Goal: Task Accomplishment & Management: Use online tool/utility

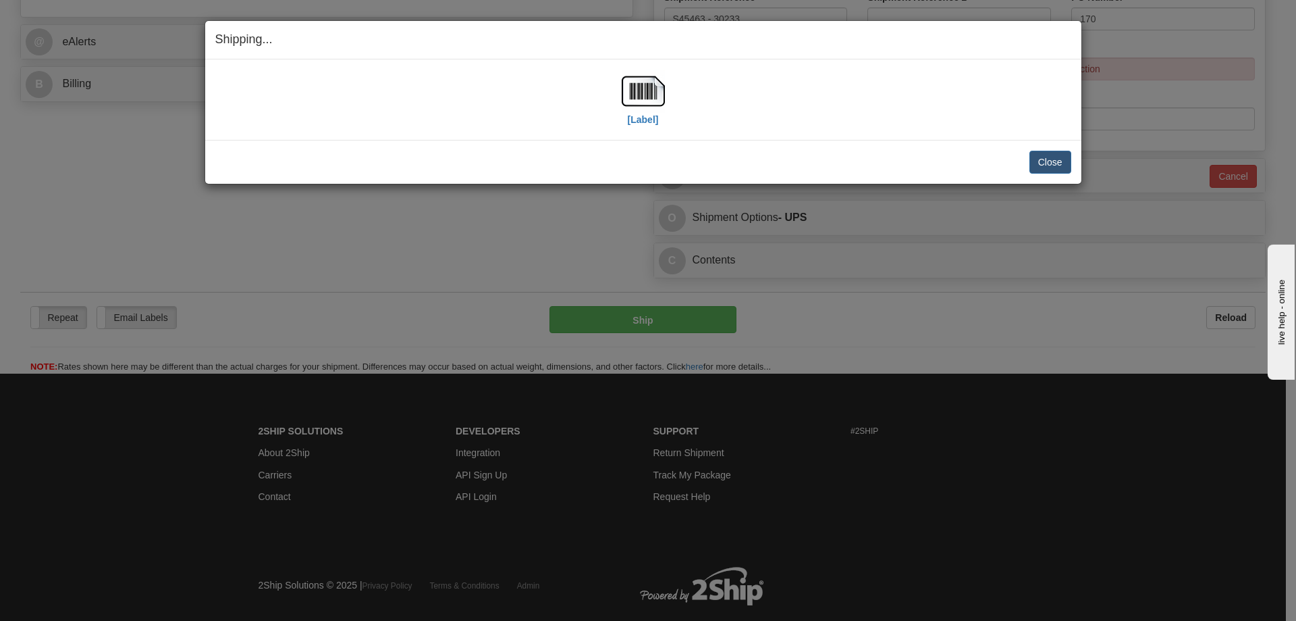
click at [65, 467] on div "Shipping... Your SHIPMENT will EXPIRE in [Label] IMPORTANT NOTICE Embassy / Con…" at bounding box center [648, 310] width 1296 height 621
click at [1055, 161] on button "Close" at bounding box center [1051, 162] width 42 height 23
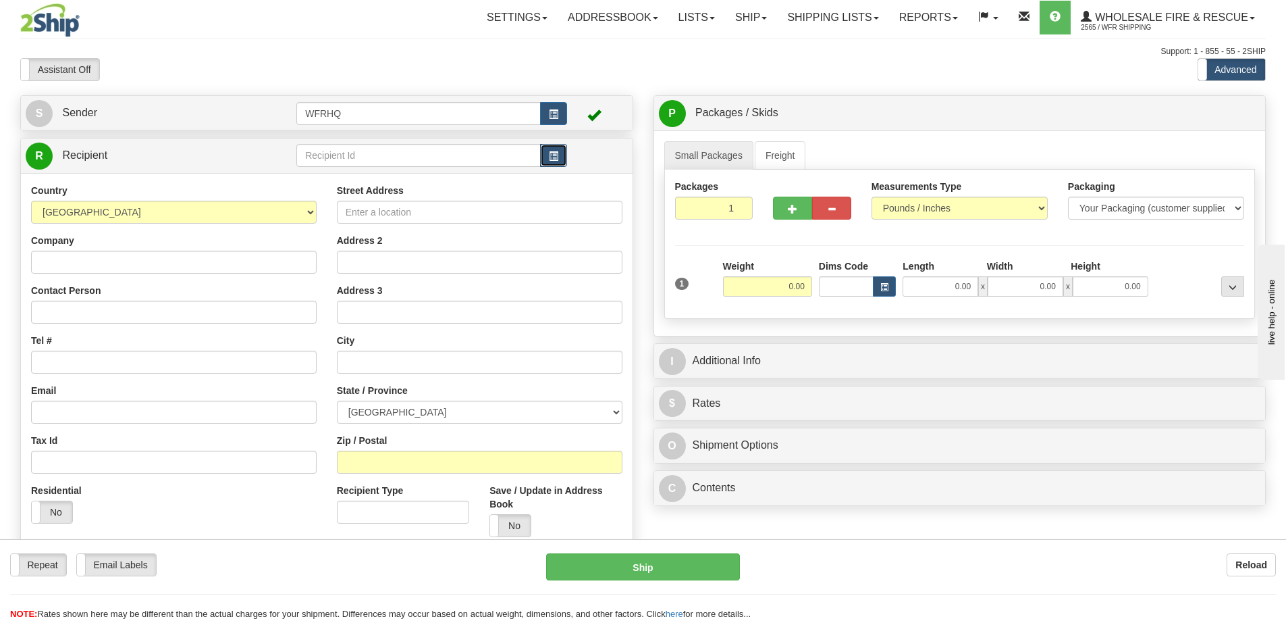
click at [555, 157] on span "button" at bounding box center [553, 156] width 9 height 9
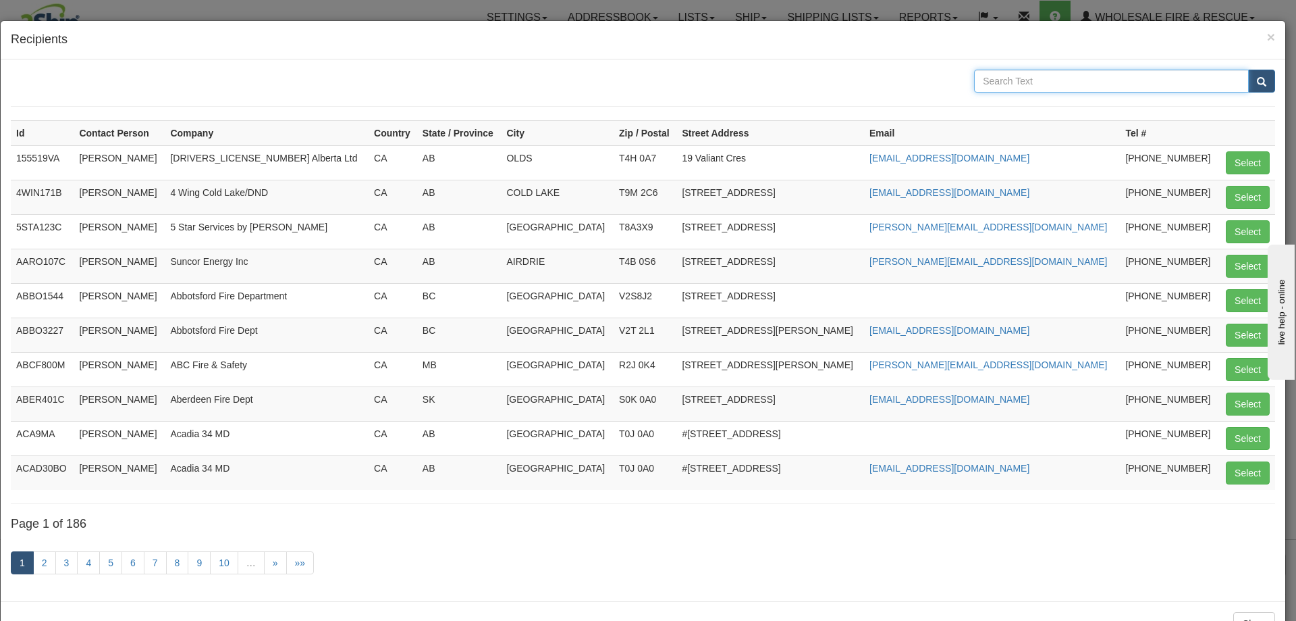
click at [1025, 90] on input "text" at bounding box center [1111, 81] width 275 height 23
type input "Comox"
click at [1248, 70] on button "submit" at bounding box center [1261, 81] width 27 height 23
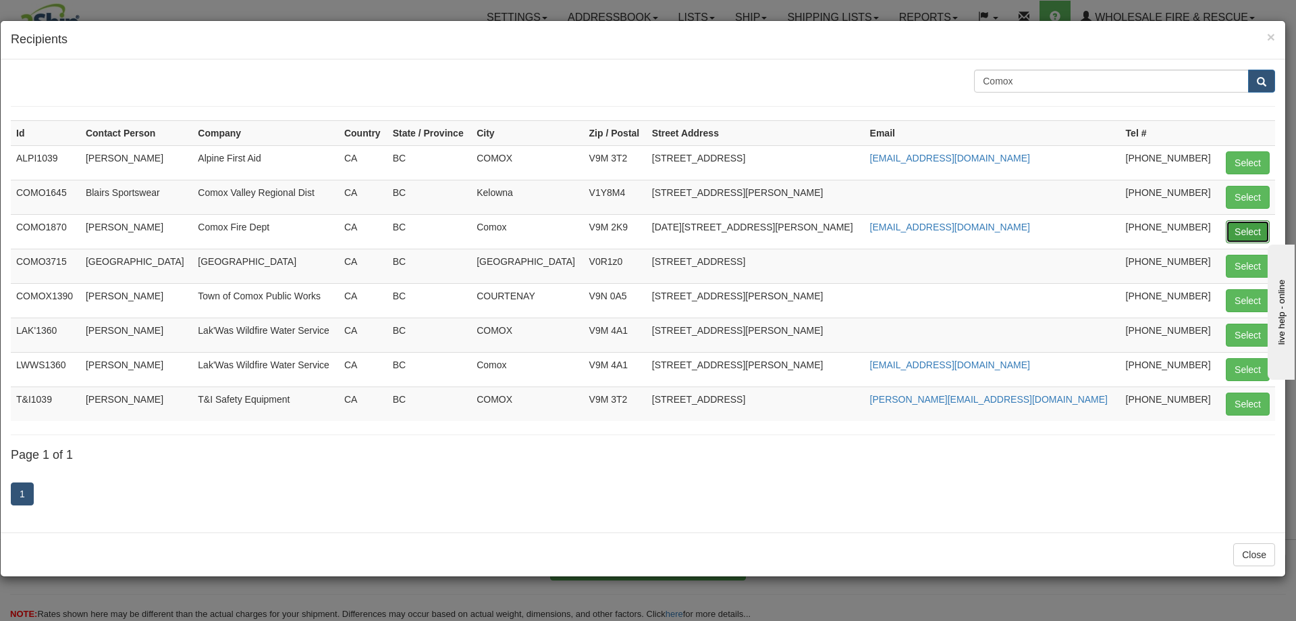
click at [1242, 231] on button "Select" at bounding box center [1248, 231] width 44 height 23
type input "COMO1870"
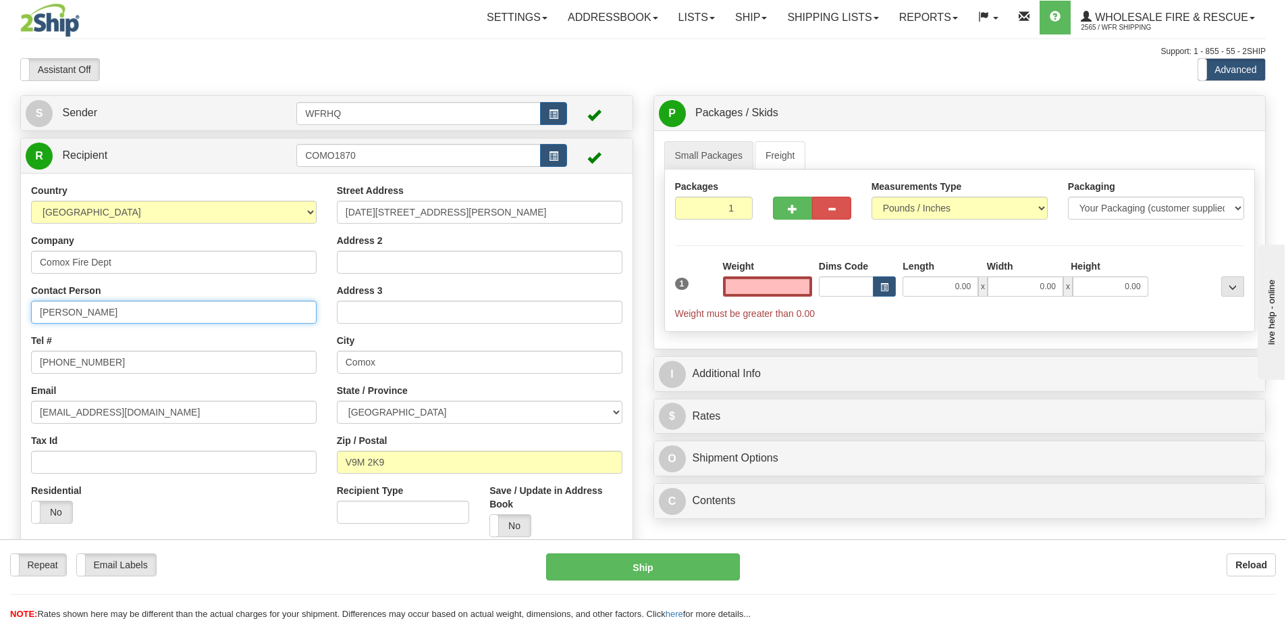
type input "0.00"
drag, startPoint x: 176, startPoint y: 309, endPoint x: -61, endPoint y: 304, distance: 237.0
click at [0, 304] on html "Training Course Close Toggle navigation Settings Shipping Preferences New Sende…" at bounding box center [643, 310] width 1286 height 621
type input "Rick Shelton"
click at [779, 283] on input "0.00" at bounding box center [767, 286] width 89 height 20
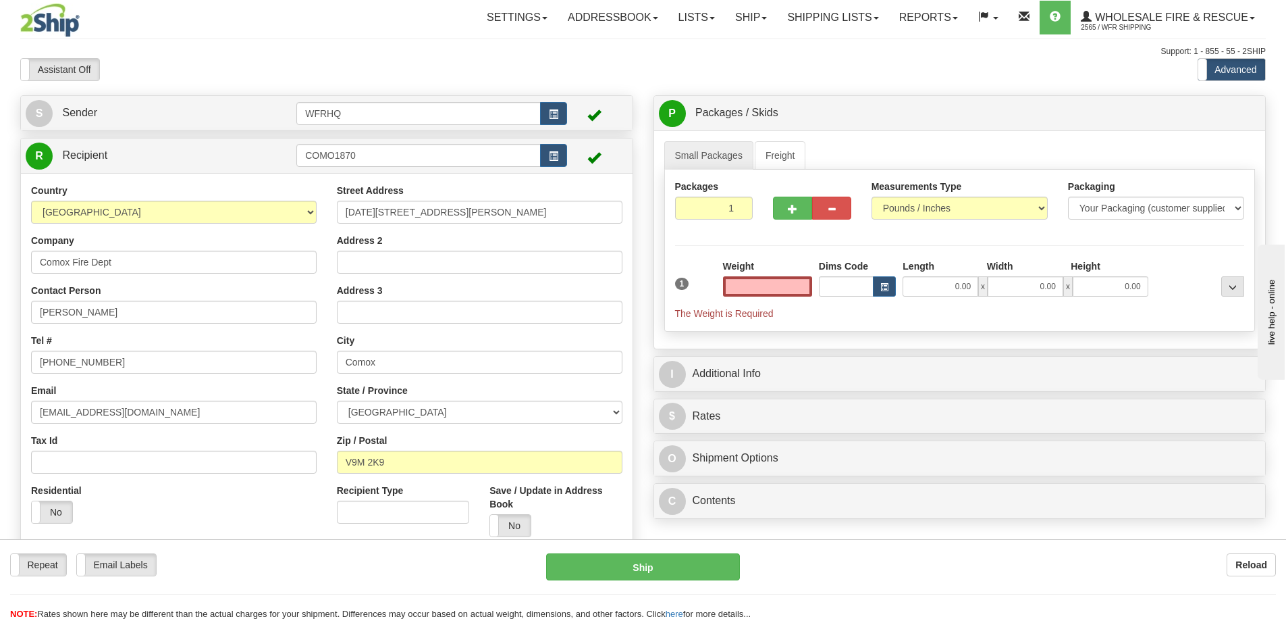
type input "0.00"
click at [785, 282] on input "0.00" at bounding box center [767, 286] width 89 height 20
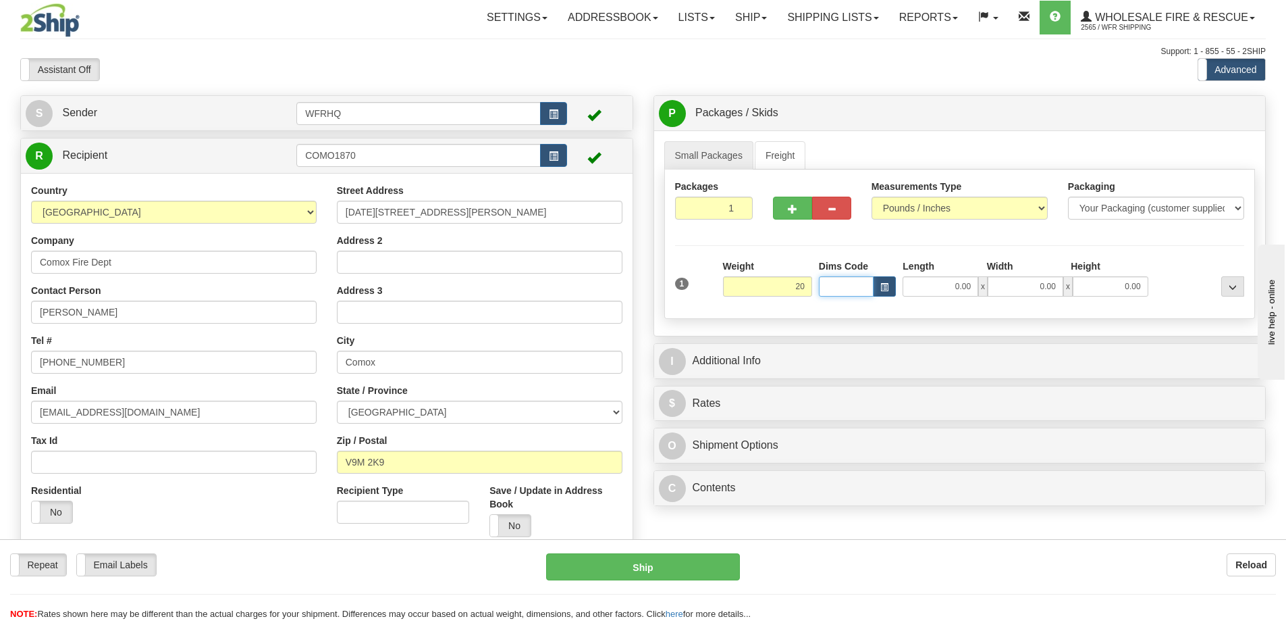
type input "20.00"
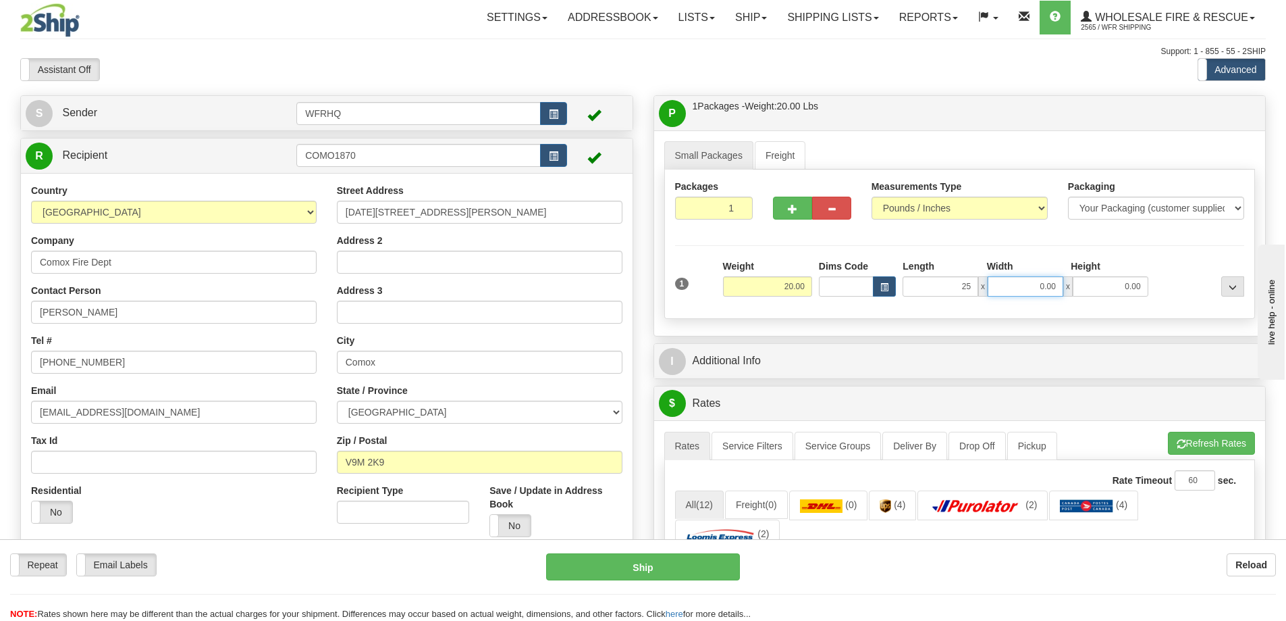
type input "25.00"
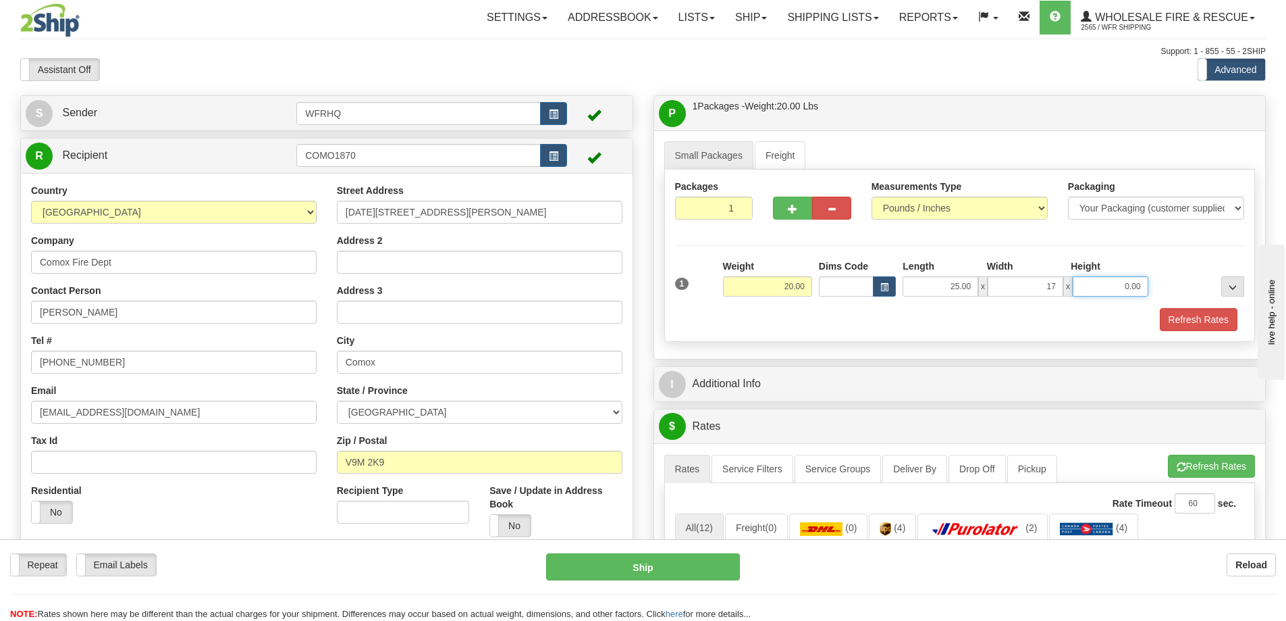
type input "17.00"
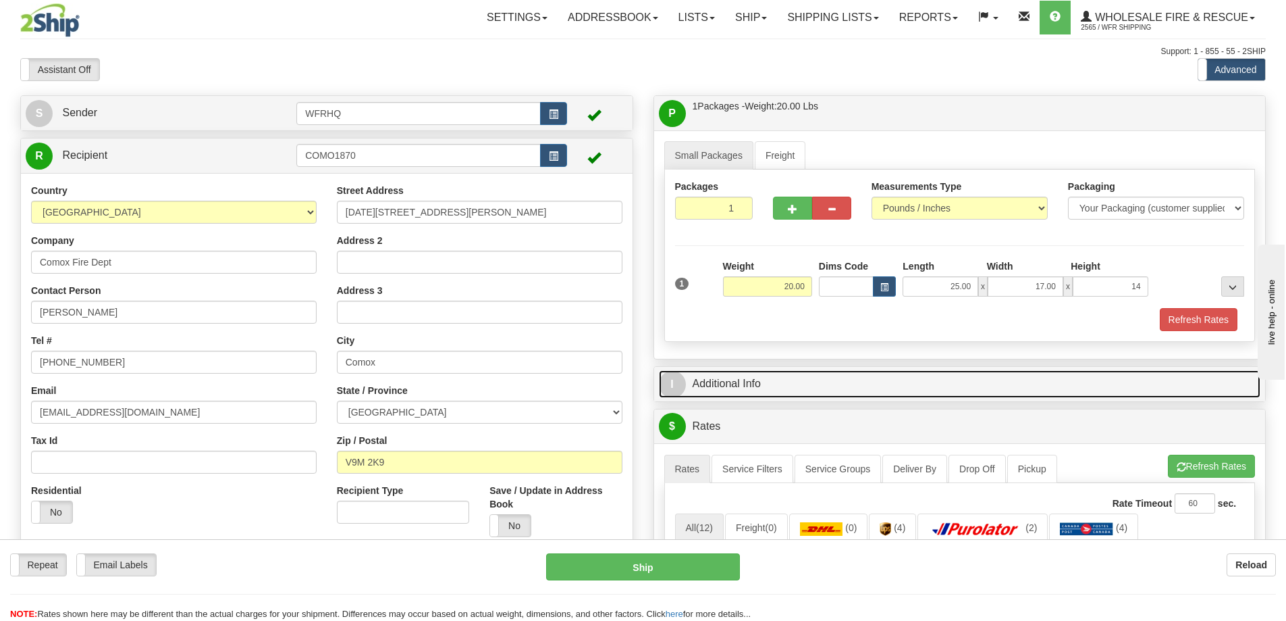
type input "14.00"
click at [753, 385] on link "I Additional Info" at bounding box center [960, 384] width 602 height 28
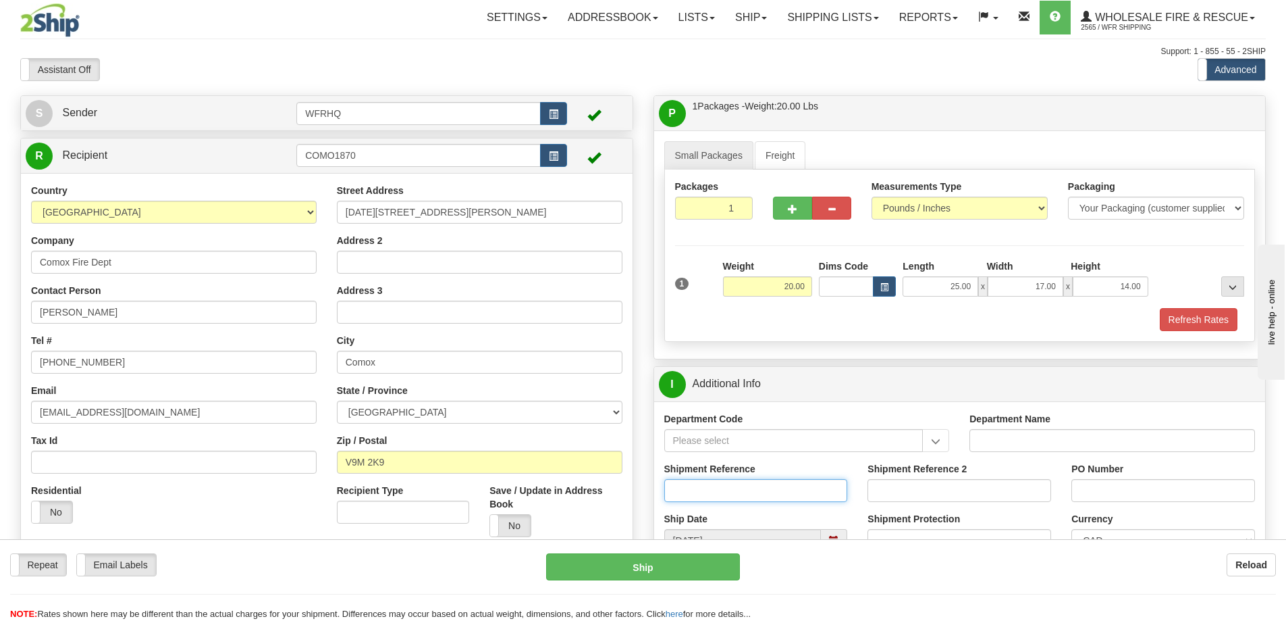
click at [687, 493] on input "Shipment Reference" at bounding box center [756, 490] width 184 height 23
type input "S45364 - 30309"
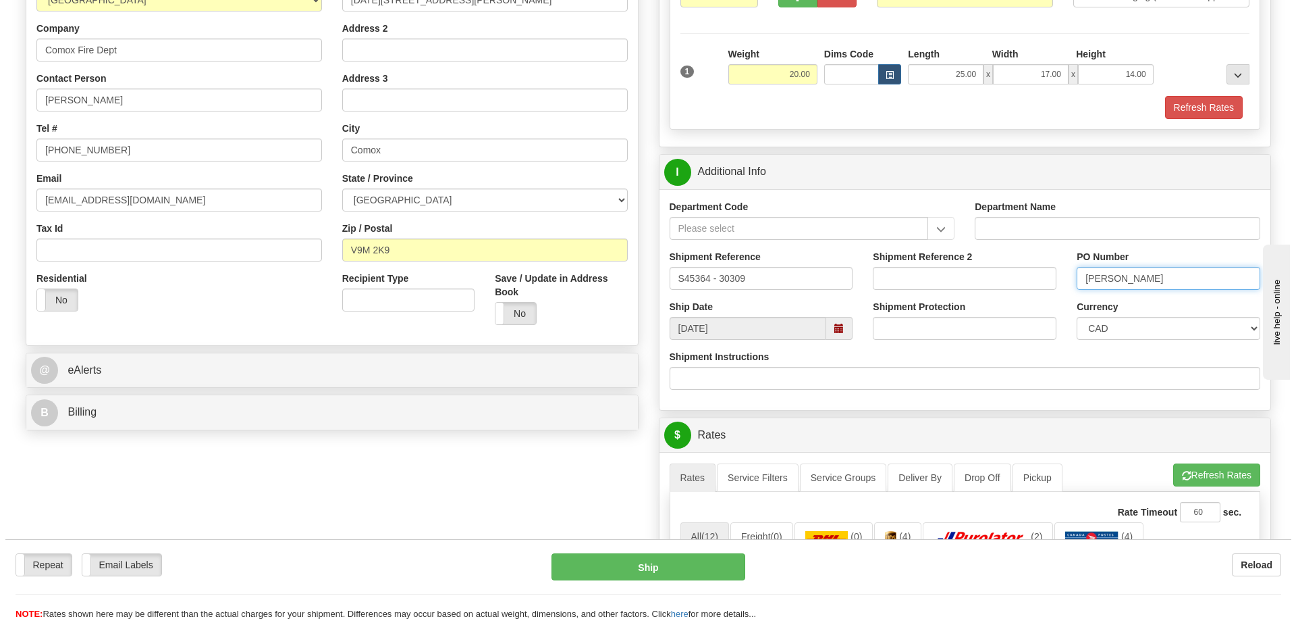
scroll to position [473, 0]
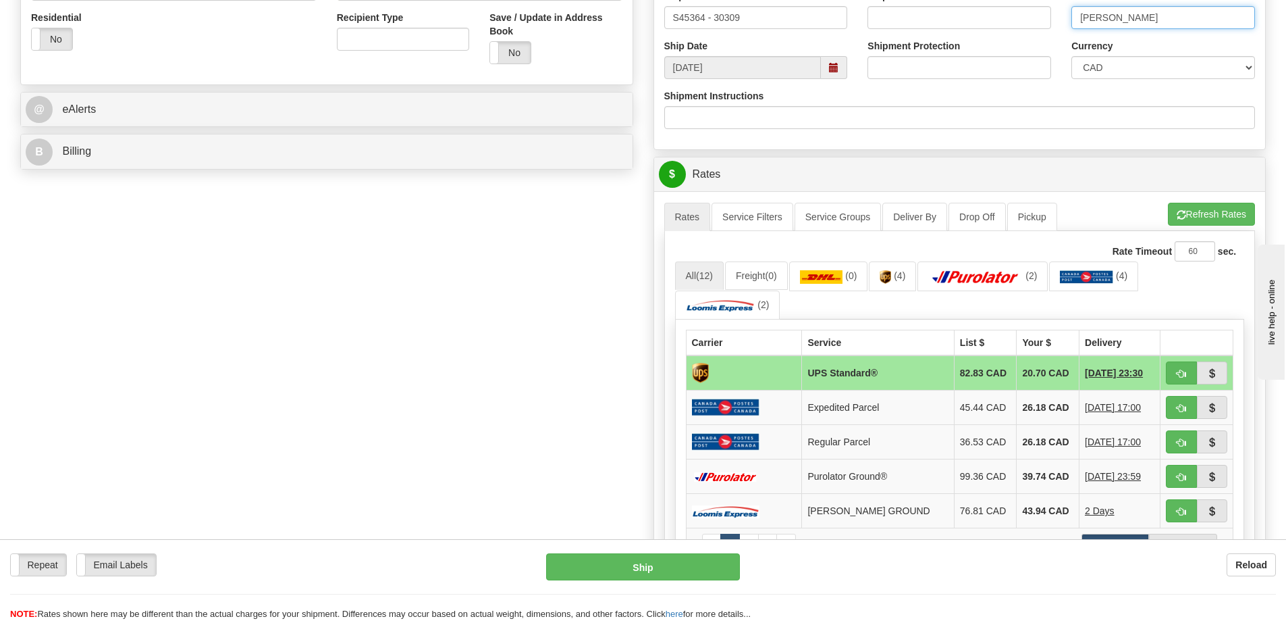
type input "Rick Shelton"
click at [1185, 367] on button "button" at bounding box center [1181, 372] width 31 height 23
type input "11"
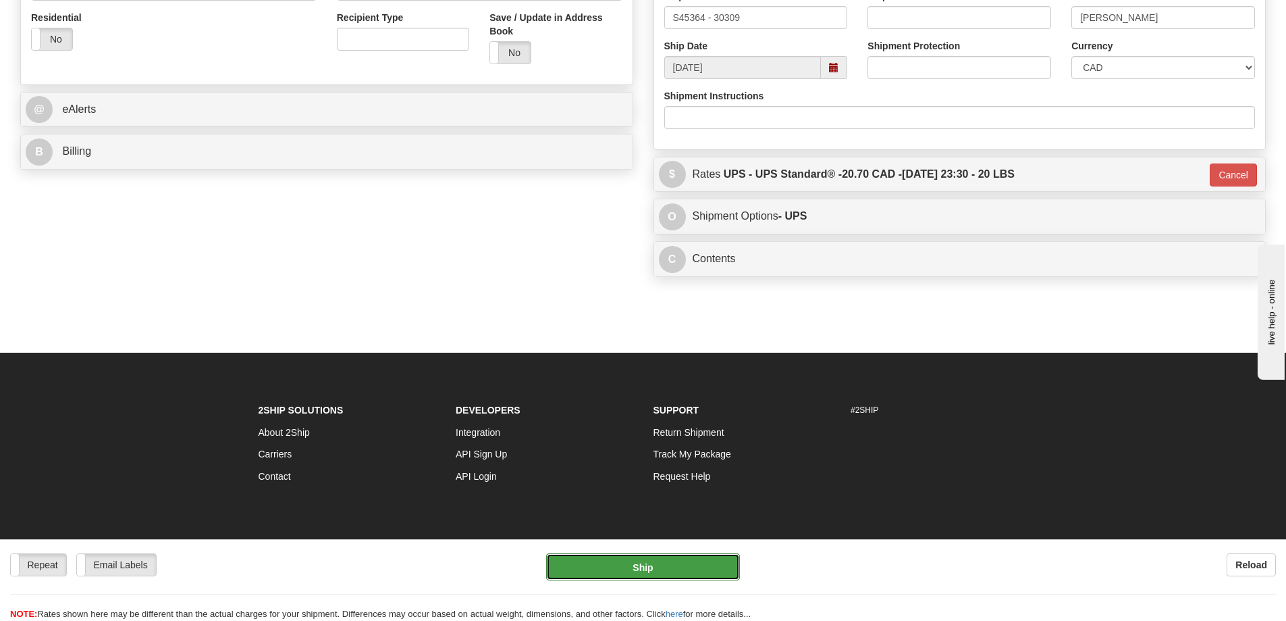
click at [650, 562] on button "Ship" at bounding box center [643, 566] width 194 height 27
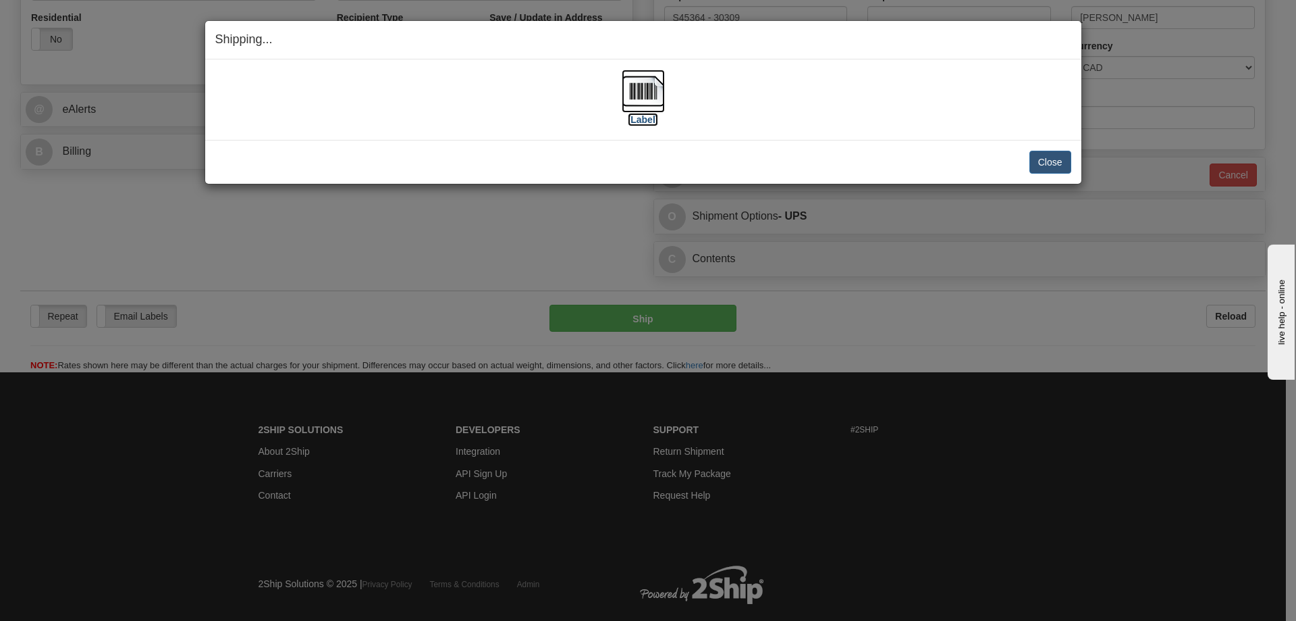
click at [658, 93] on img at bounding box center [643, 91] width 43 height 43
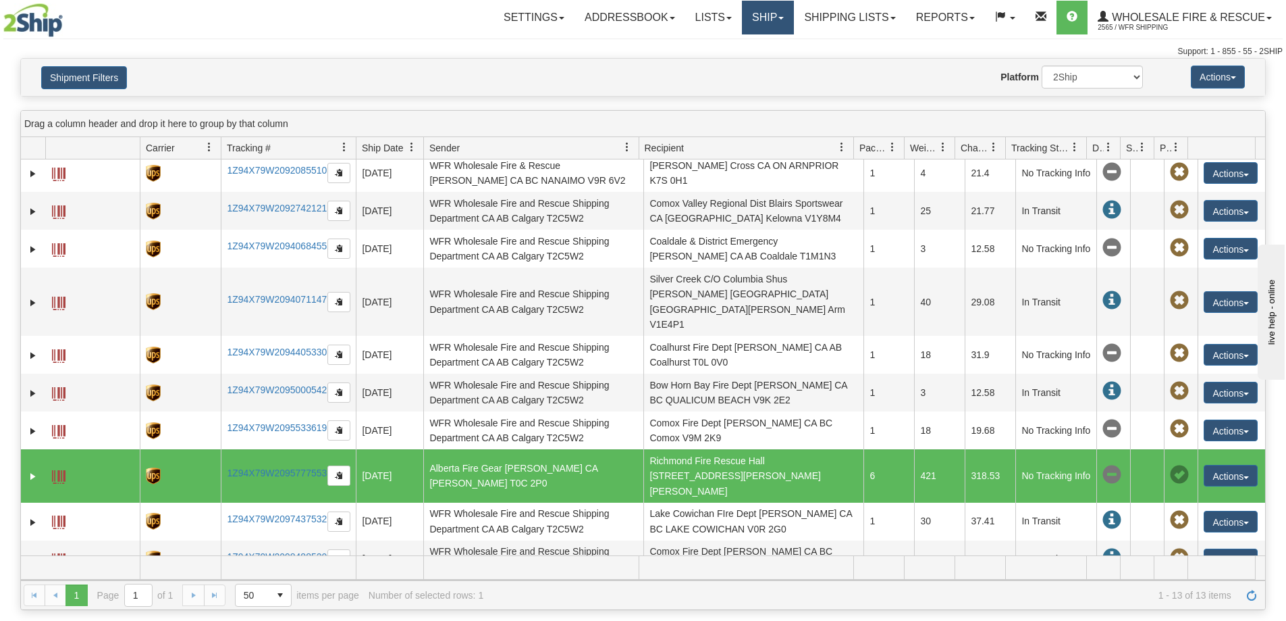
click at [752, 20] on link "Ship" at bounding box center [768, 18] width 52 height 34
click at [743, 44] on span "Ship Screen" at bounding box center [725, 47] width 51 height 11
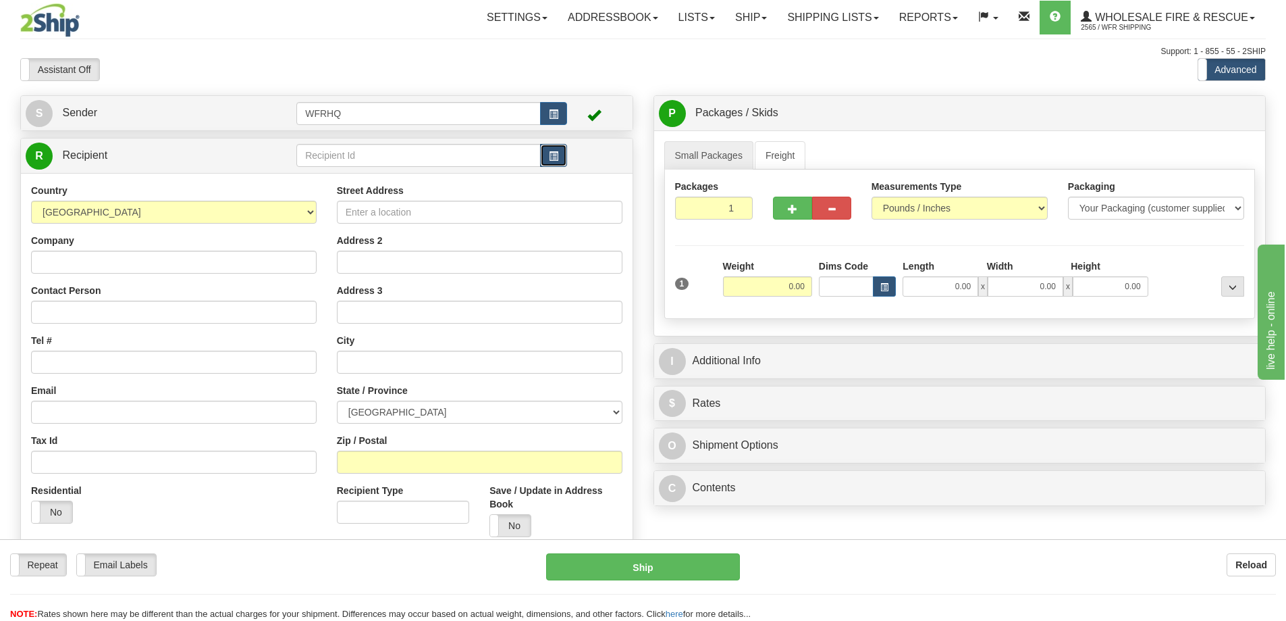
click at [560, 159] on button "button" at bounding box center [553, 155] width 27 height 23
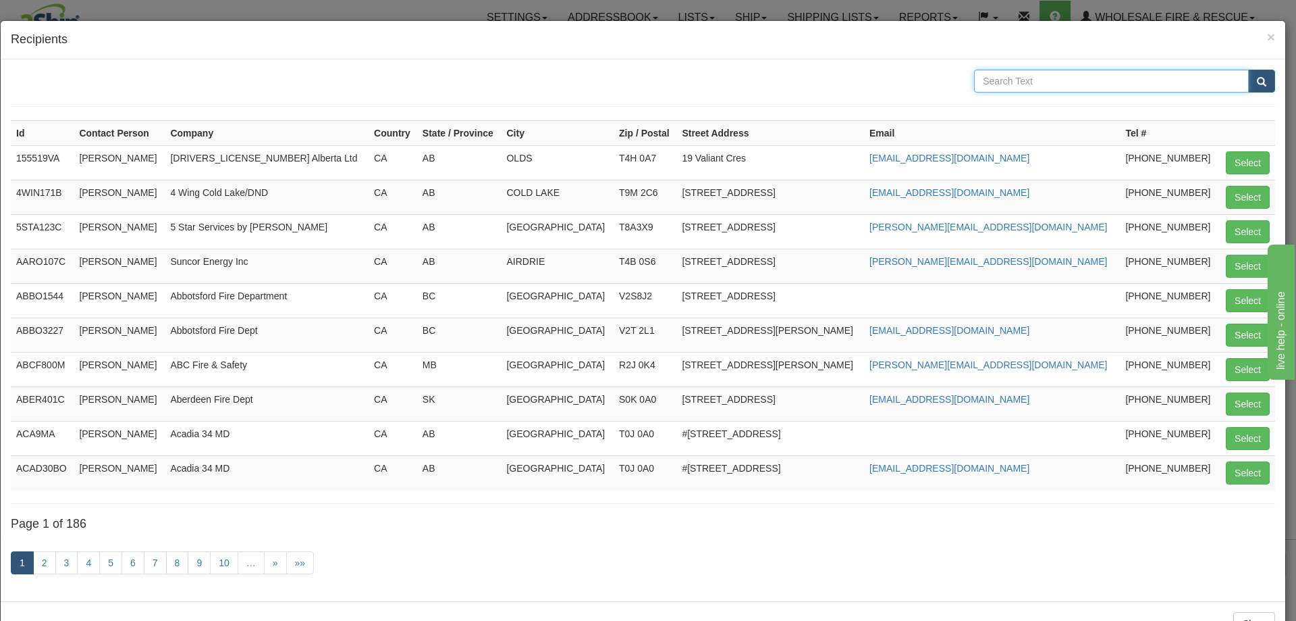
click at [974, 80] on input "text" at bounding box center [1111, 81] width 275 height 23
type input "Lac St"
click at [1248, 70] on button "submit" at bounding box center [1261, 81] width 27 height 23
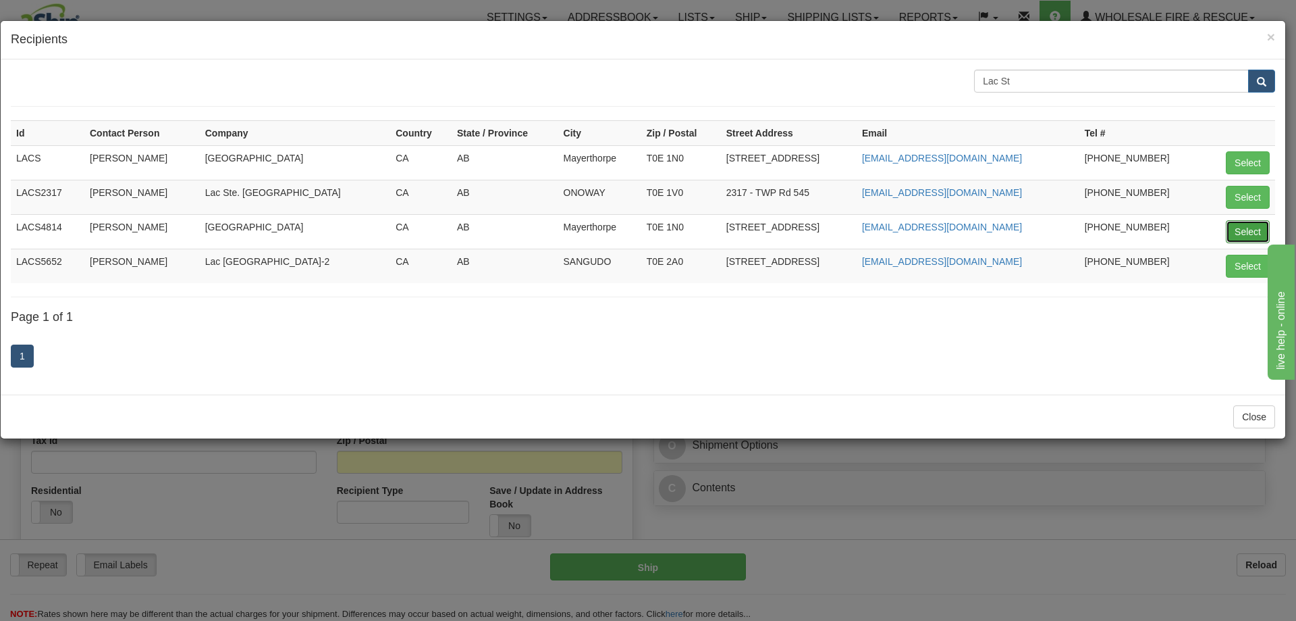
click at [1234, 227] on button "Select" at bounding box center [1248, 231] width 44 height 23
type input "LACS4814"
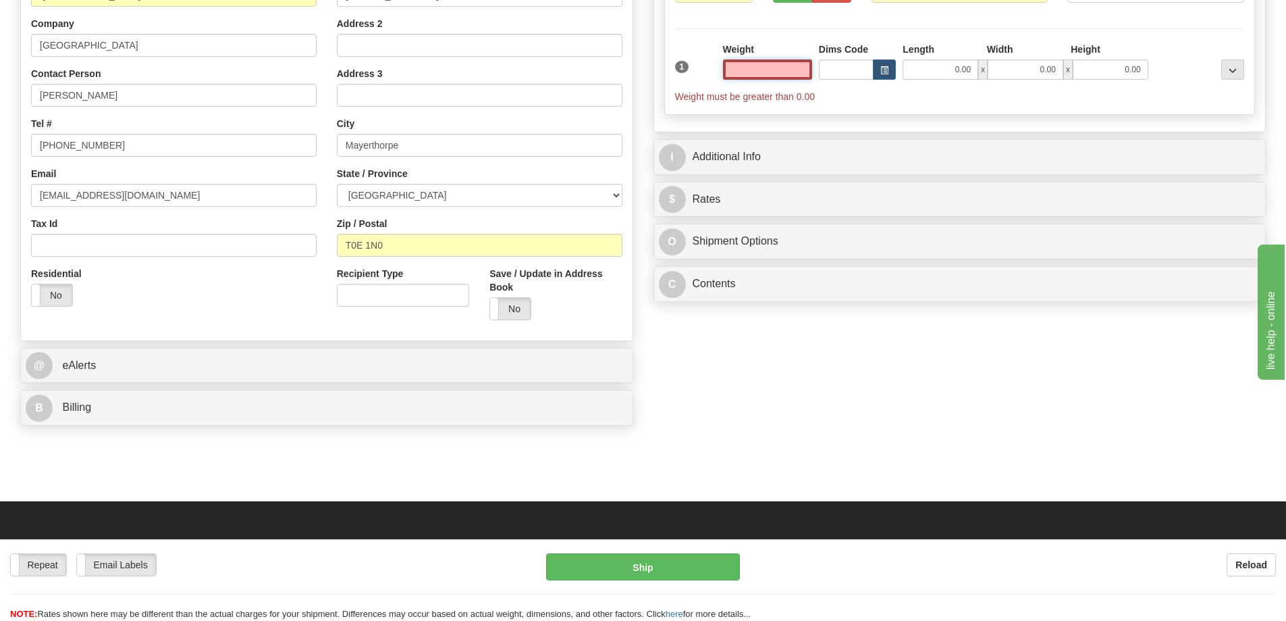
scroll to position [270, 0]
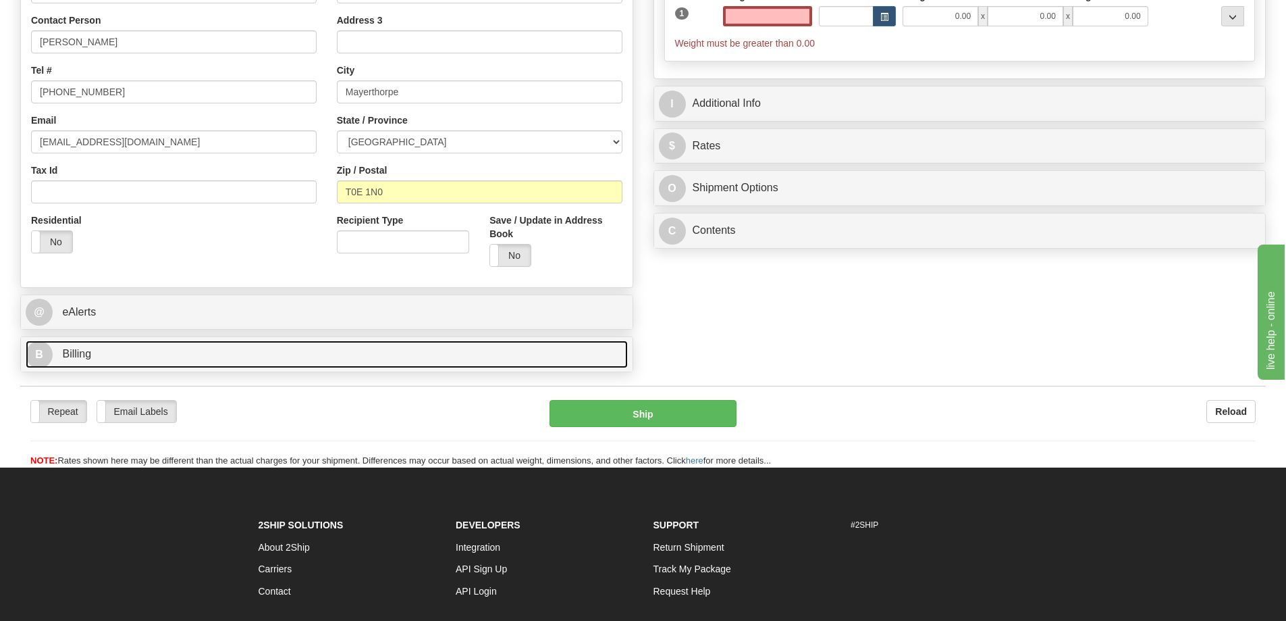
type input "0.00"
click at [82, 364] on link "B Billing" at bounding box center [327, 354] width 602 height 28
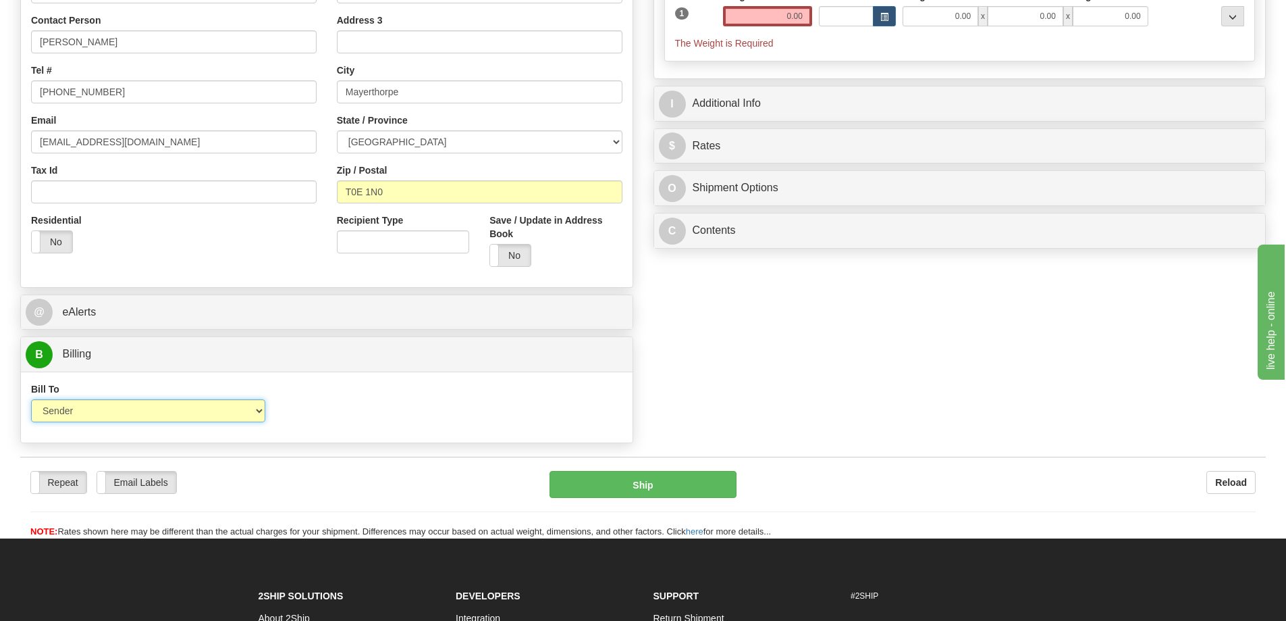
drag, startPoint x: 197, startPoint y: 409, endPoint x: 190, endPoint y: 422, distance: 14.5
click at [197, 409] on select "Sender Recipient Third Party Collect" at bounding box center [148, 410] width 234 height 23
select select "2"
click at [31, 399] on select "Sender Recipient Third Party Collect" at bounding box center [148, 410] width 234 height 23
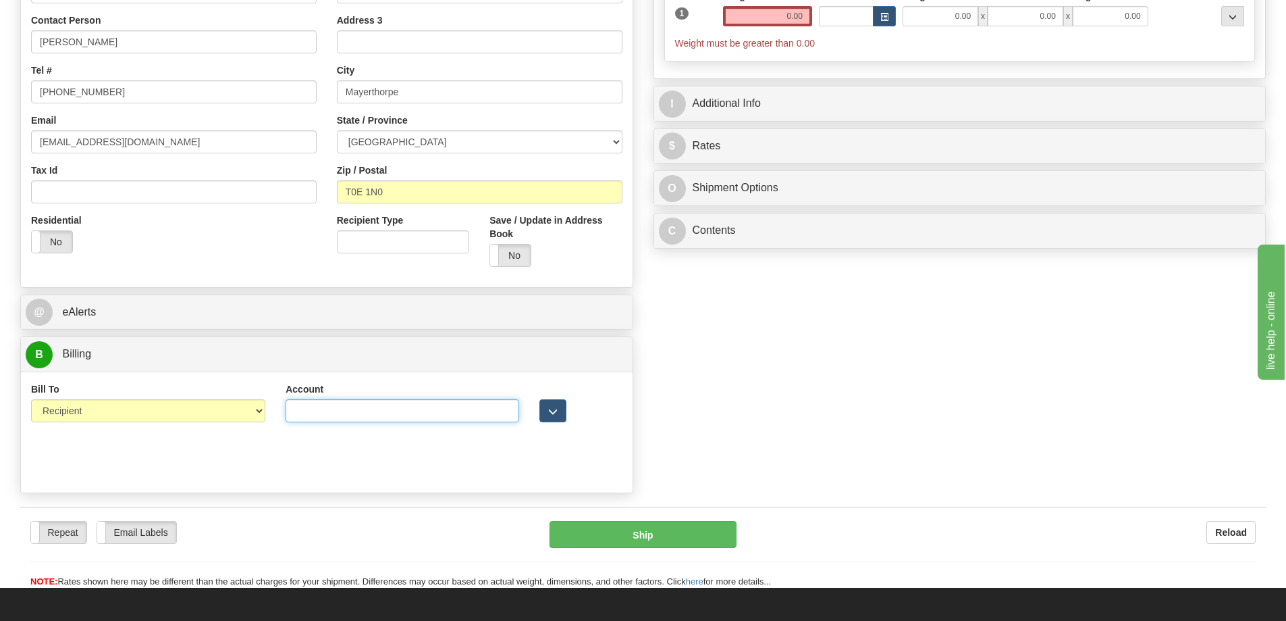
click at [381, 415] on input "Account" at bounding box center [403, 410] width 234 height 23
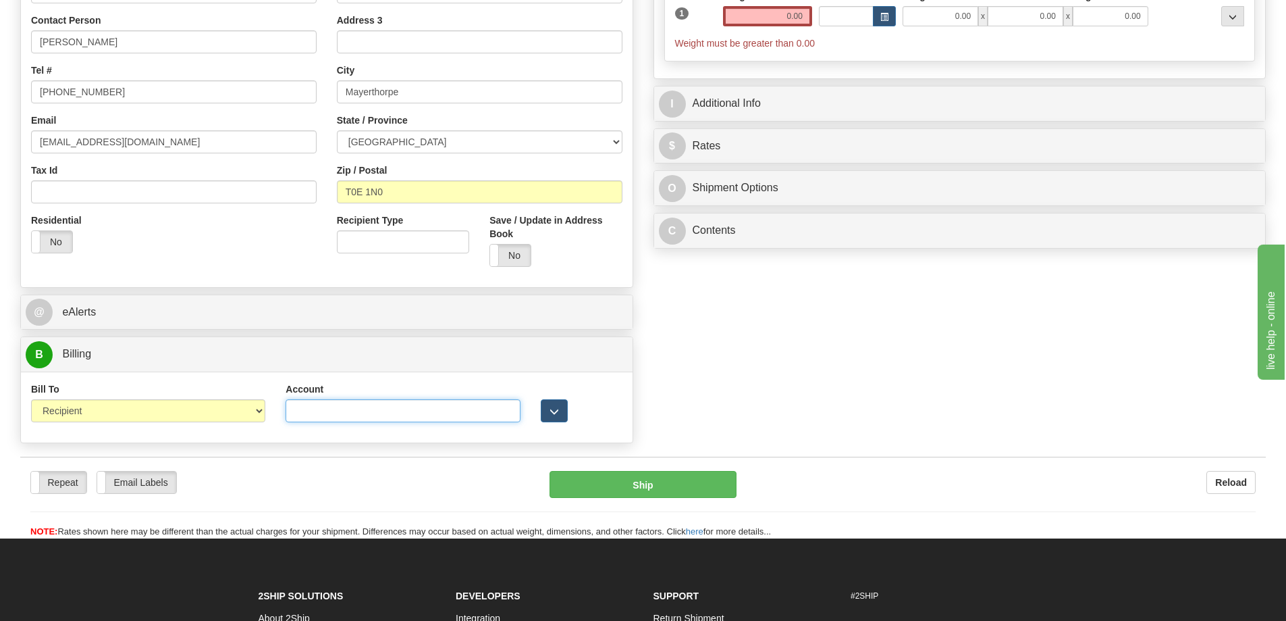
paste input "8200659"
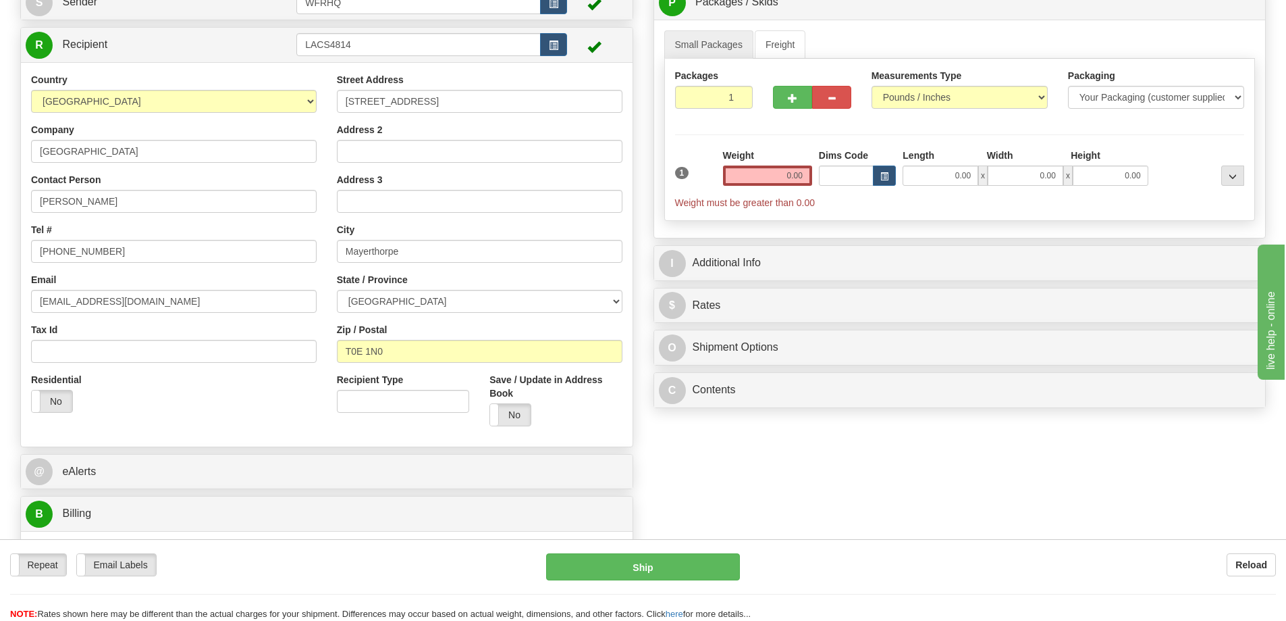
scroll to position [0, 0]
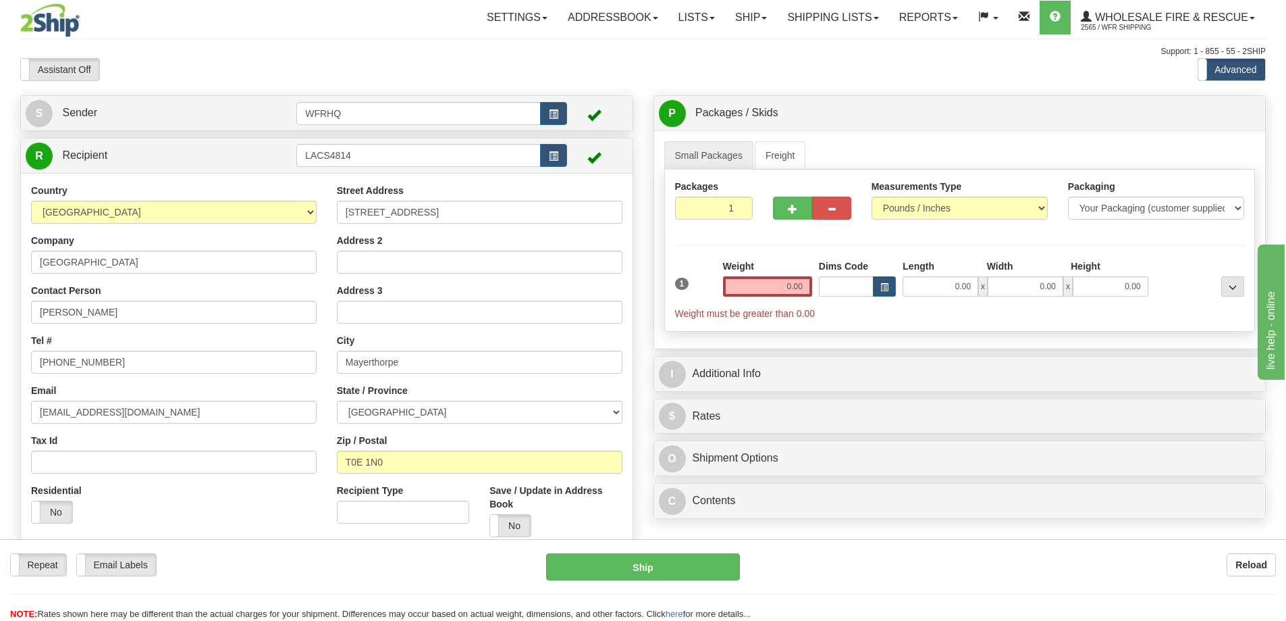
type input "8200659"
click at [777, 292] on input "0.00" at bounding box center [767, 286] width 89 height 20
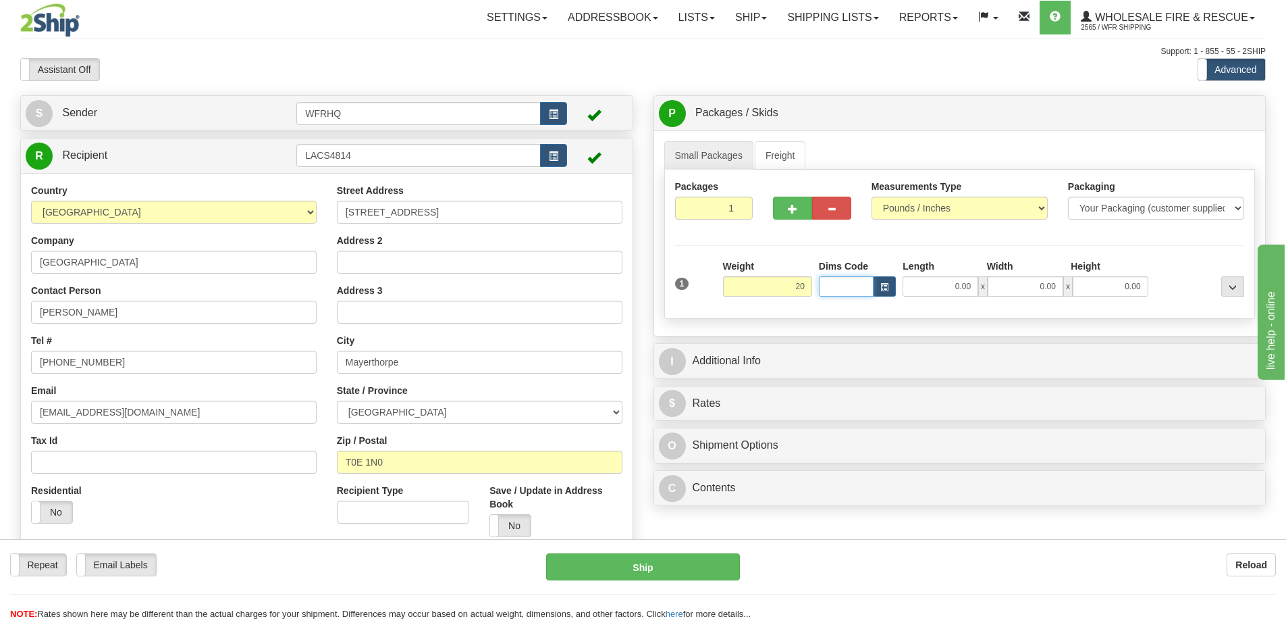
type input "20.00"
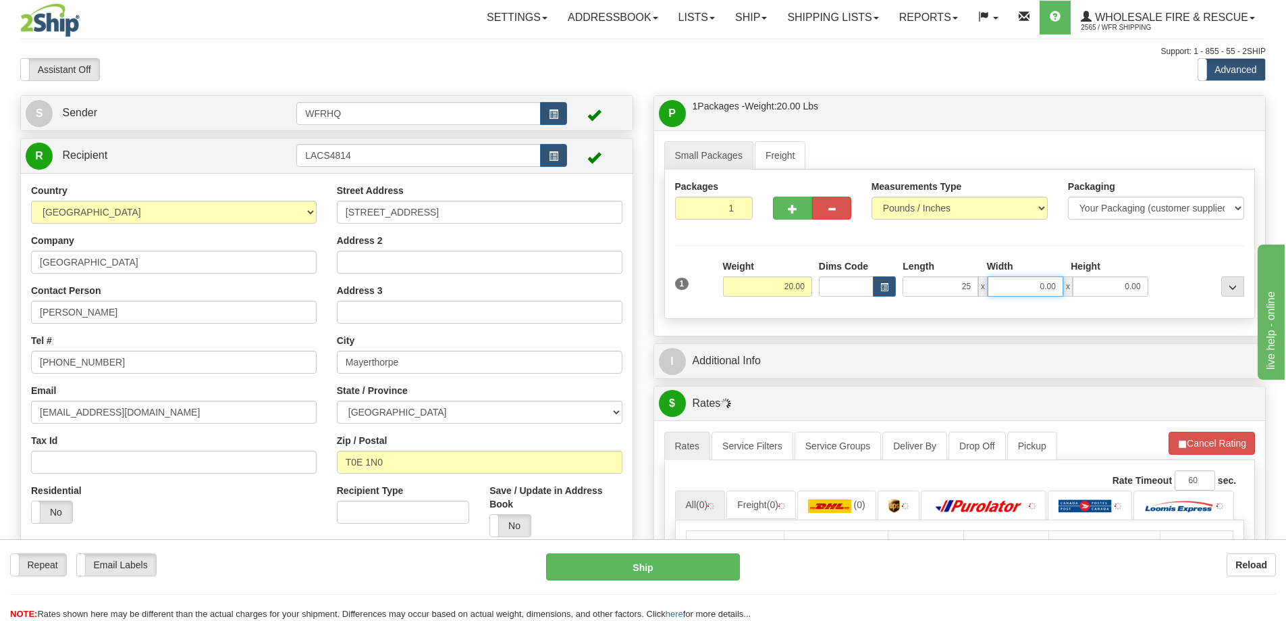
type input "25.00"
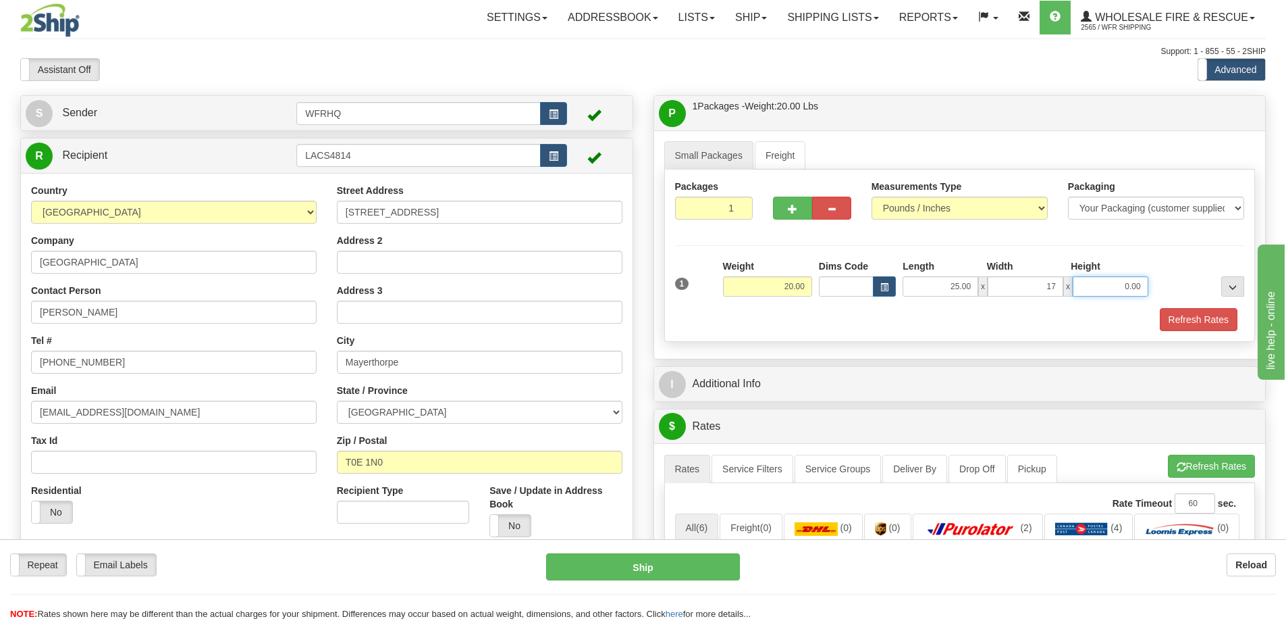
type input "17.00"
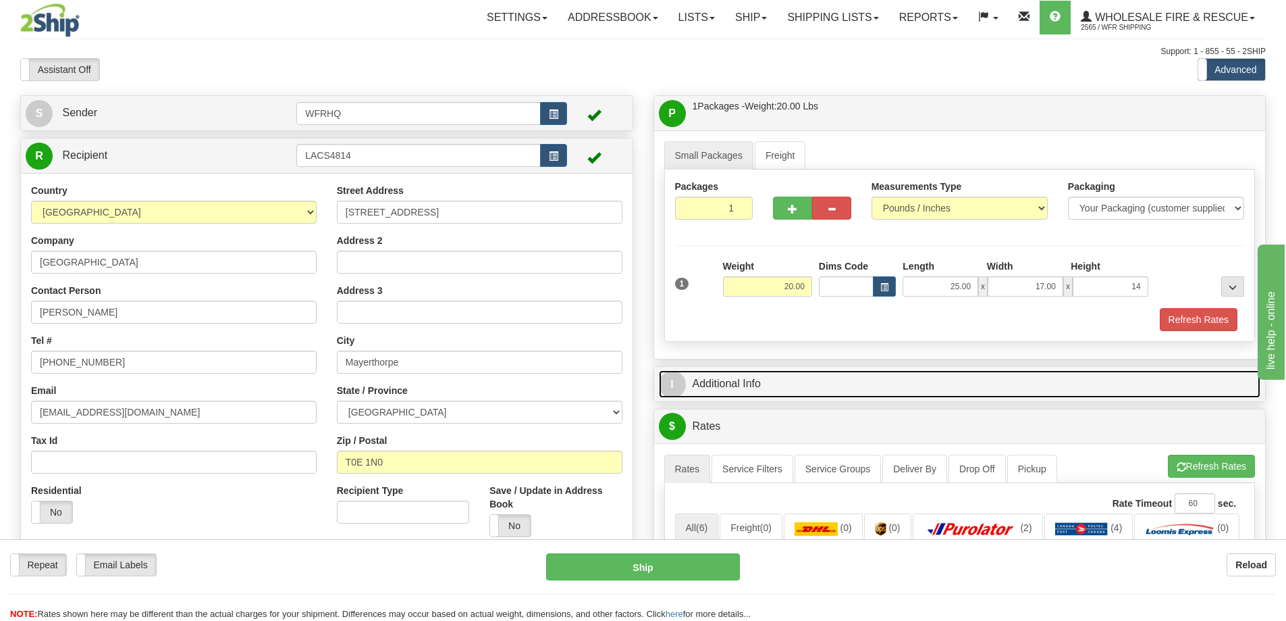
type input "14.00"
click at [714, 386] on link "I Additional Info" at bounding box center [960, 384] width 602 height 28
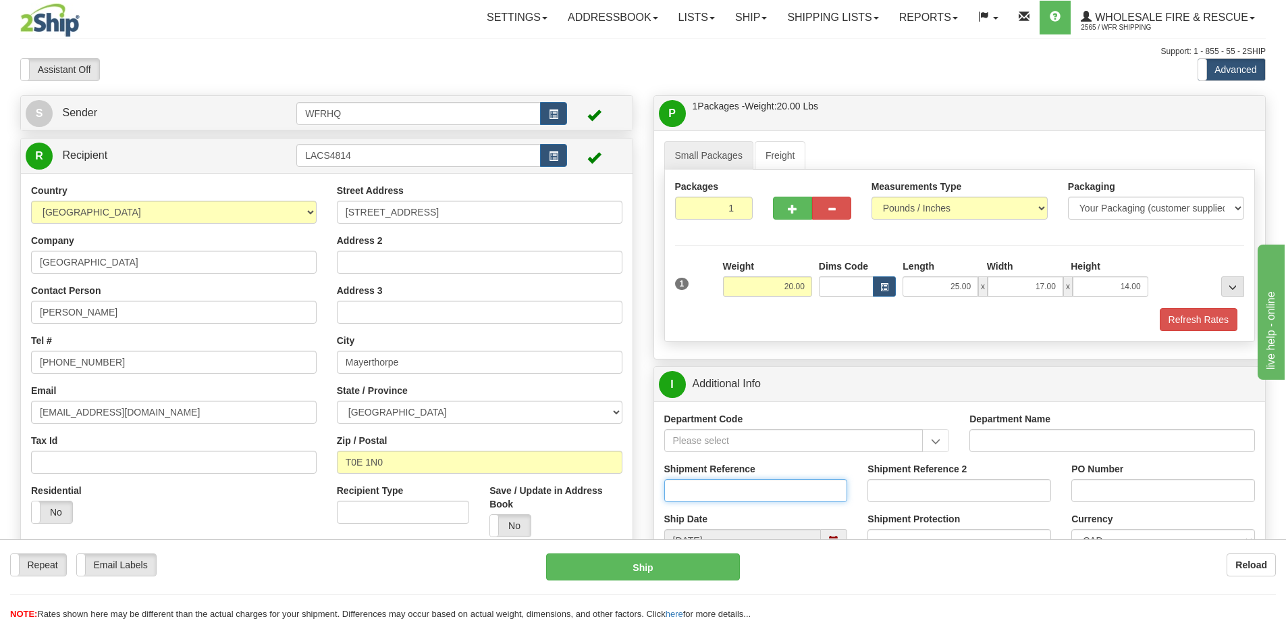
click at [709, 488] on input "Shipment Reference" at bounding box center [756, 490] width 184 height 23
type input "S45781 - 30271"
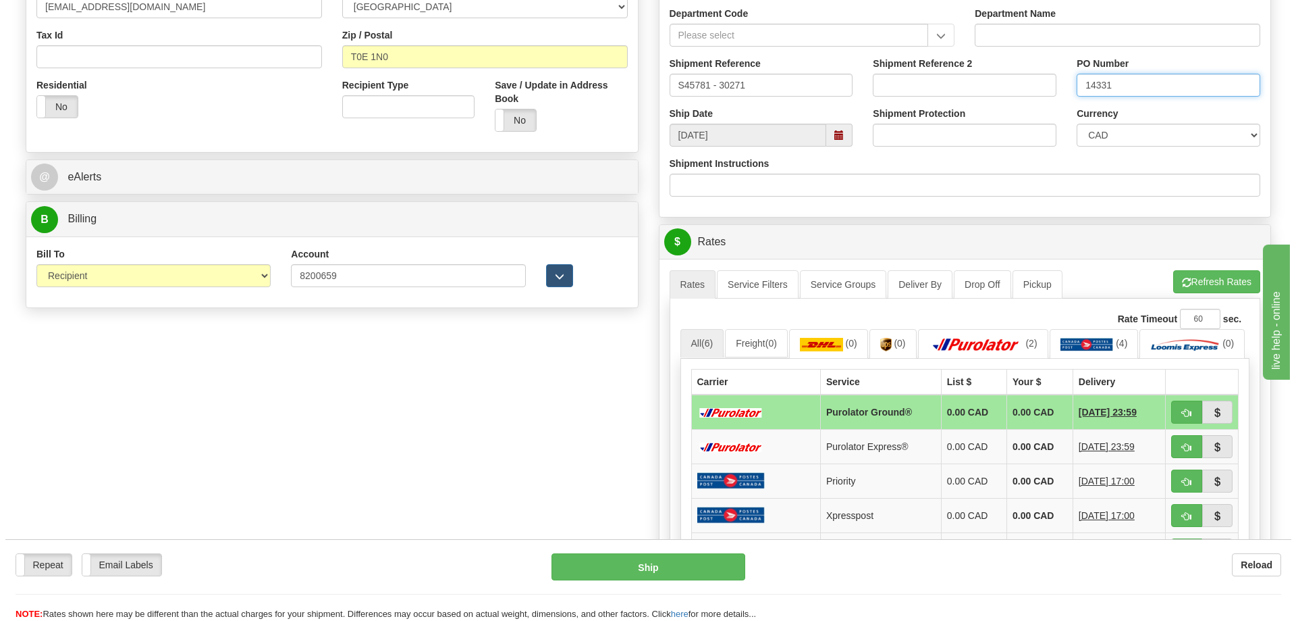
scroll to position [473, 0]
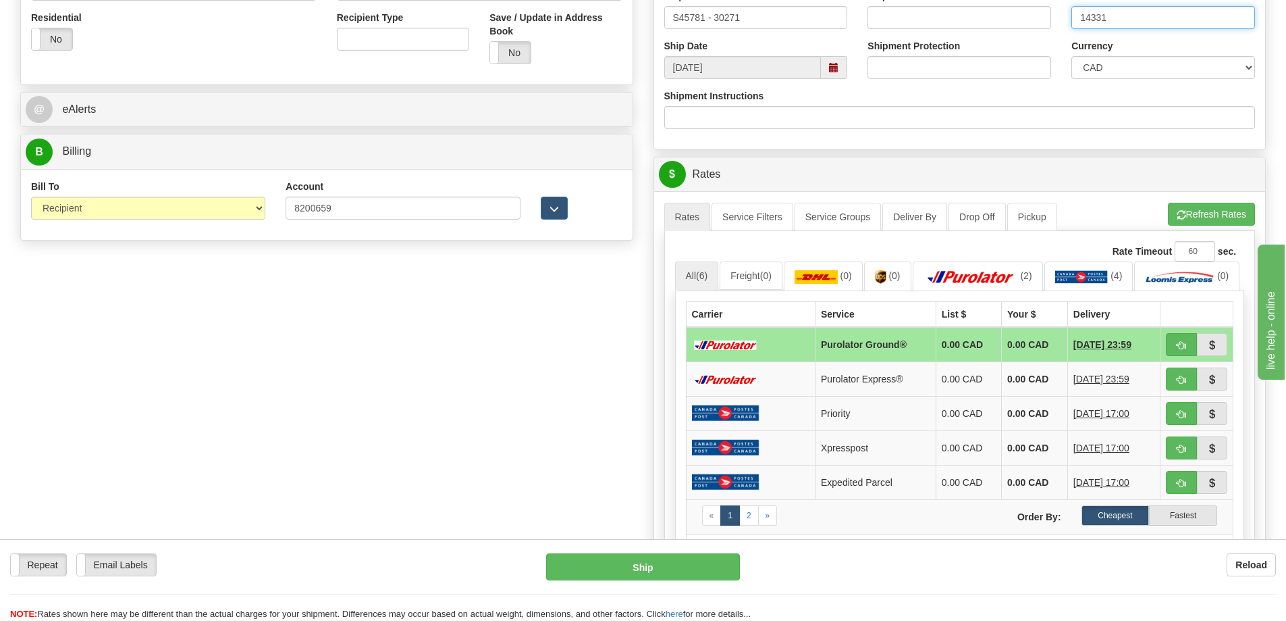
type input "14331"
click at [1185, 350] on span "button" at bounding box center [1181, 345] width 9 height 9
type input "260"
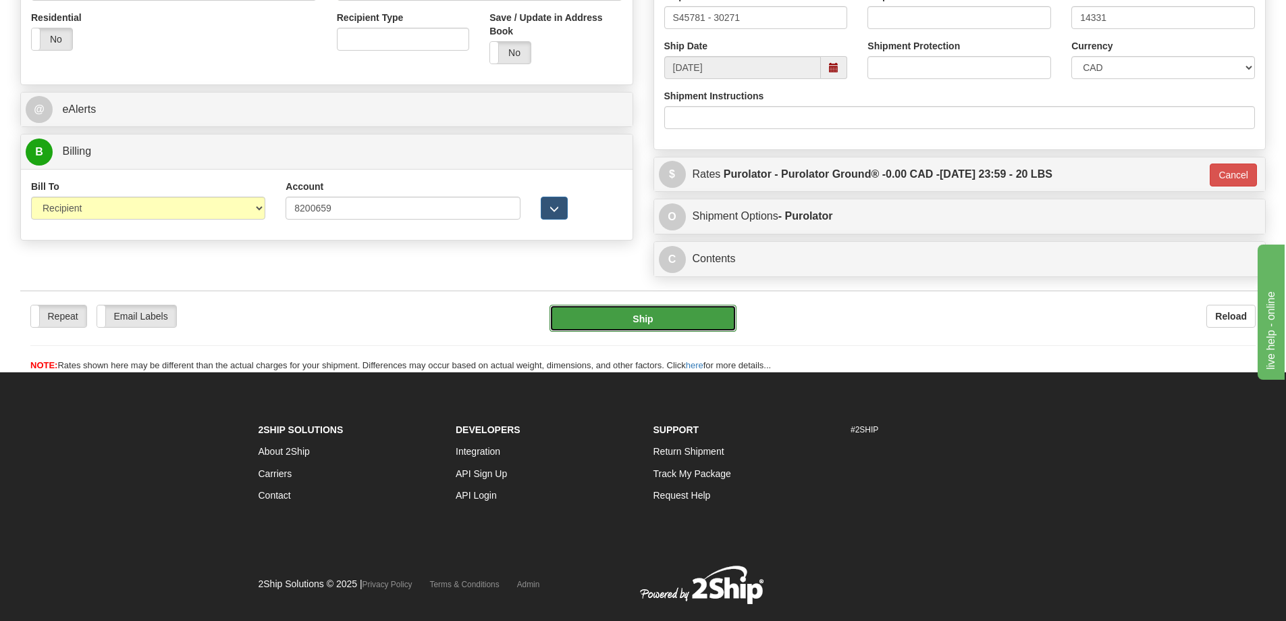
click at [641, 319] on button "Ship" at bounding box center [643, 318] width 187 height 27
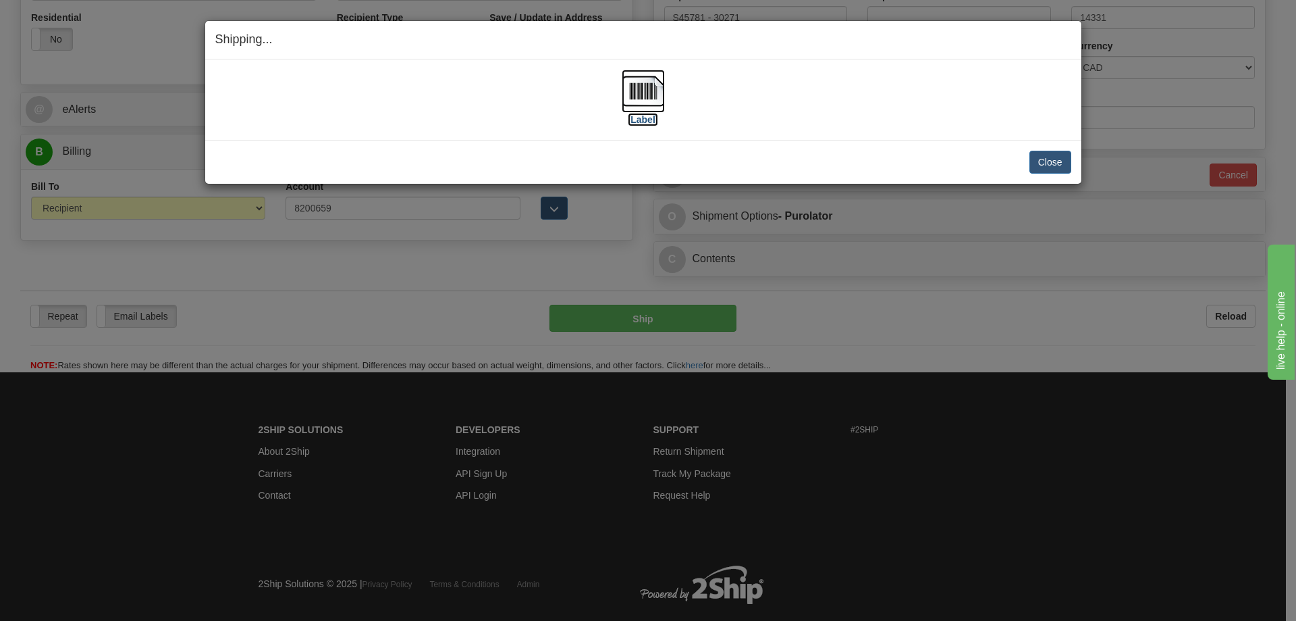
click at [650, 100] on img at bounding box center [643, 91] width 43 height 43
drag, startPoint x: 469, startPoint y: 155, endPoint x: 552, endPoint y: 170, distance: 84.4
click at [469, 155] on div "Close Cancel" at bounding box center [643, 162] width 856 height 23
click at [1057, 168] on button "Close" at bounding box center [1051, 162] width 42 height 23
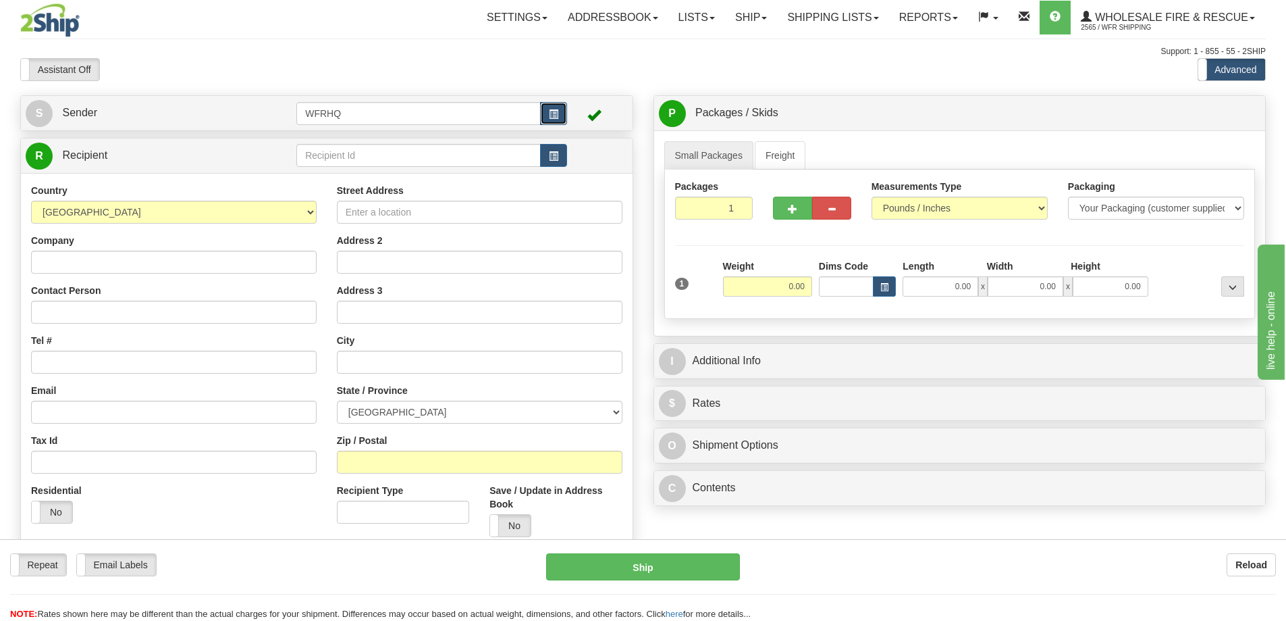
click at [551, 110] on span "button" at bounding box center [553, 114] width 9 height 9
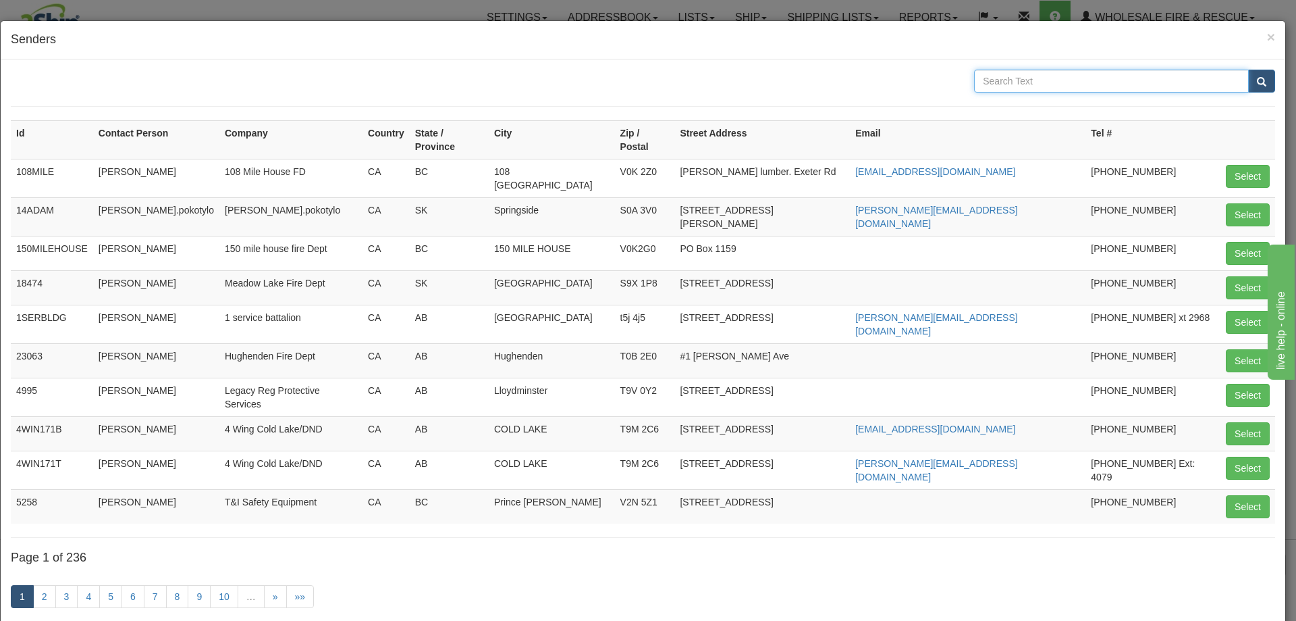
click at [1059, 80] on input "text" at bounding box center [1111, 81] width 275 height 23
type input "Whistler"
click at [1248, 70] on button "submit" at bounding box center [1261, 81] width 27 height 23
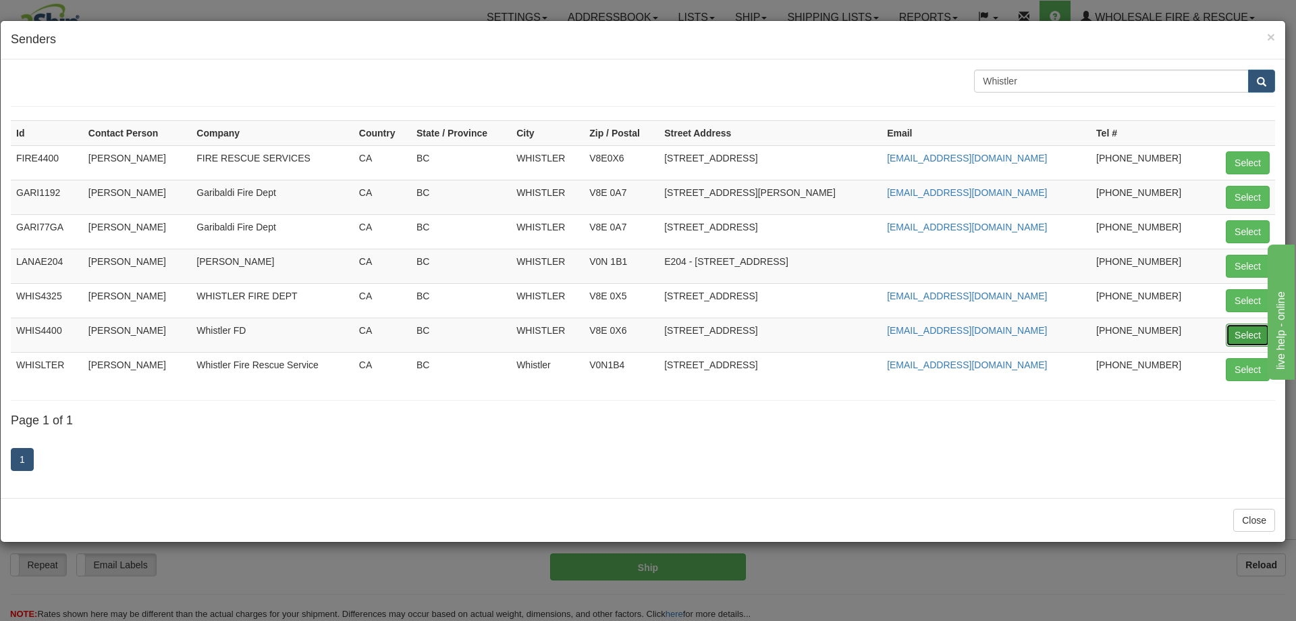
click at [1239, 336] on button "Select" at bounding box center [1248, 334] width 44 height 23
type input "WHIS4400"
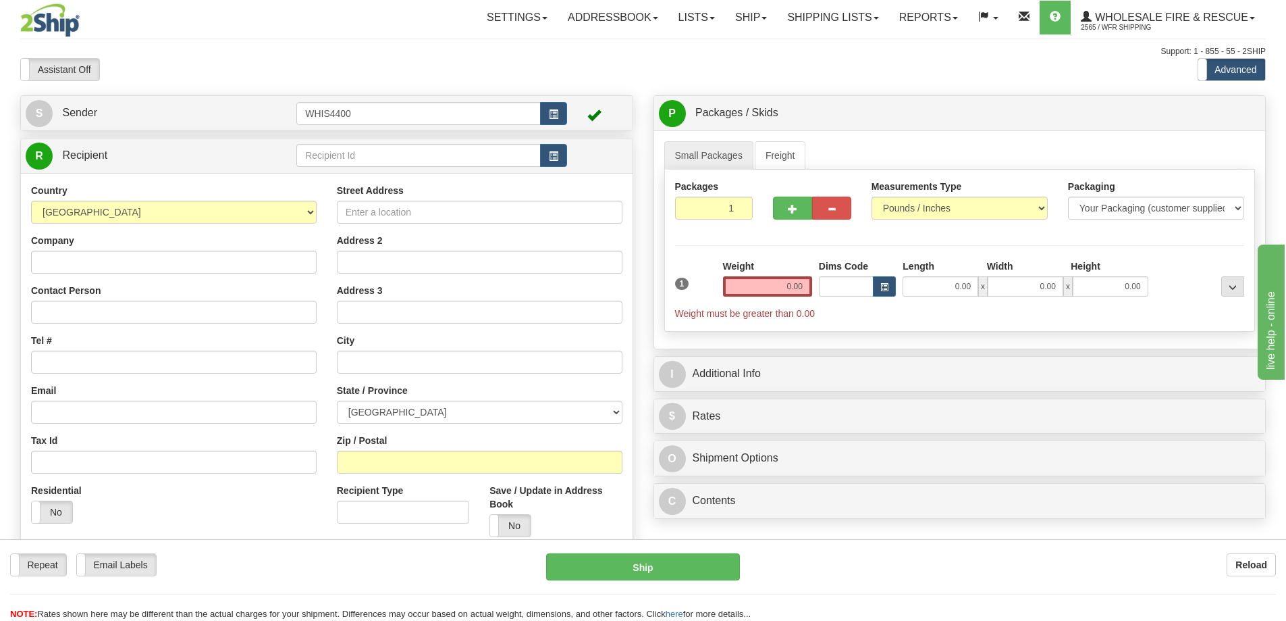
click at [205, 128] on div "S Sender WHIS4400" at bounding box center [327, 113] width 612 height 34
click at [234, 113] on link "S Sender" at bounding box center [161, 113] width 271 height 28
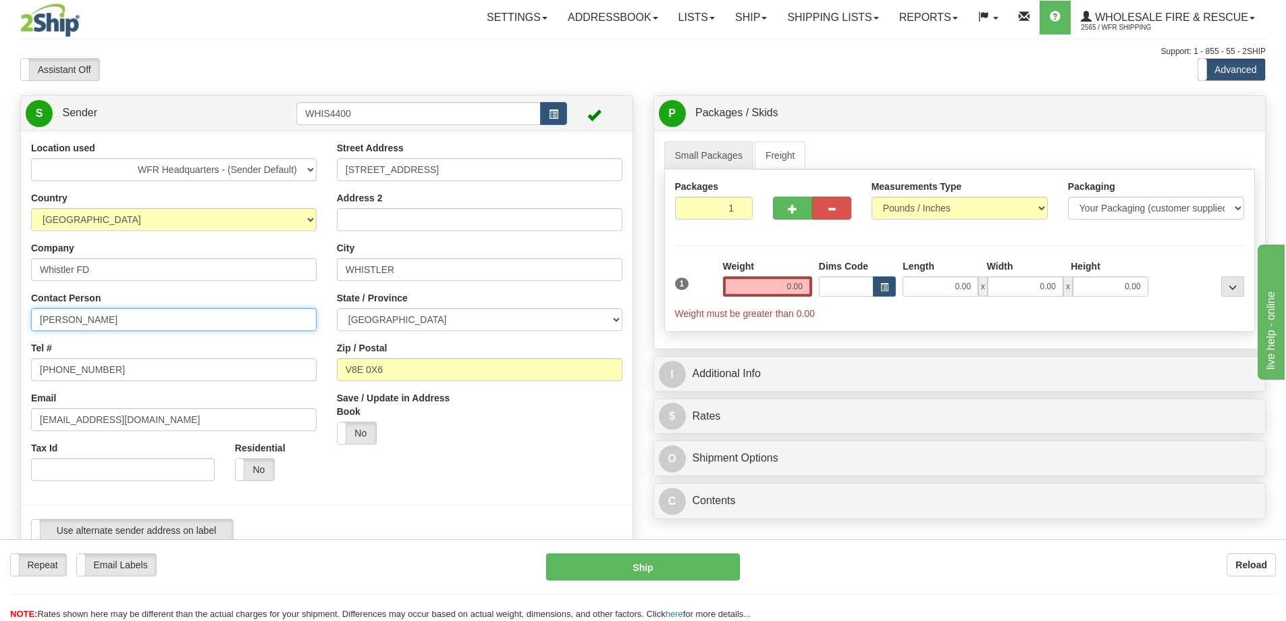
drag, startPoint x: 3, startPoint y: 315, endPoint x: -84, endPoint y: 313, distance: 87.8
click at [0, 313] on html "Training Course Close Toggle navigation Settings Shipping Preferences New Sende…" at bounding box center [643, 310] width 1286 height 621
type input "[PERSON_NAME]"
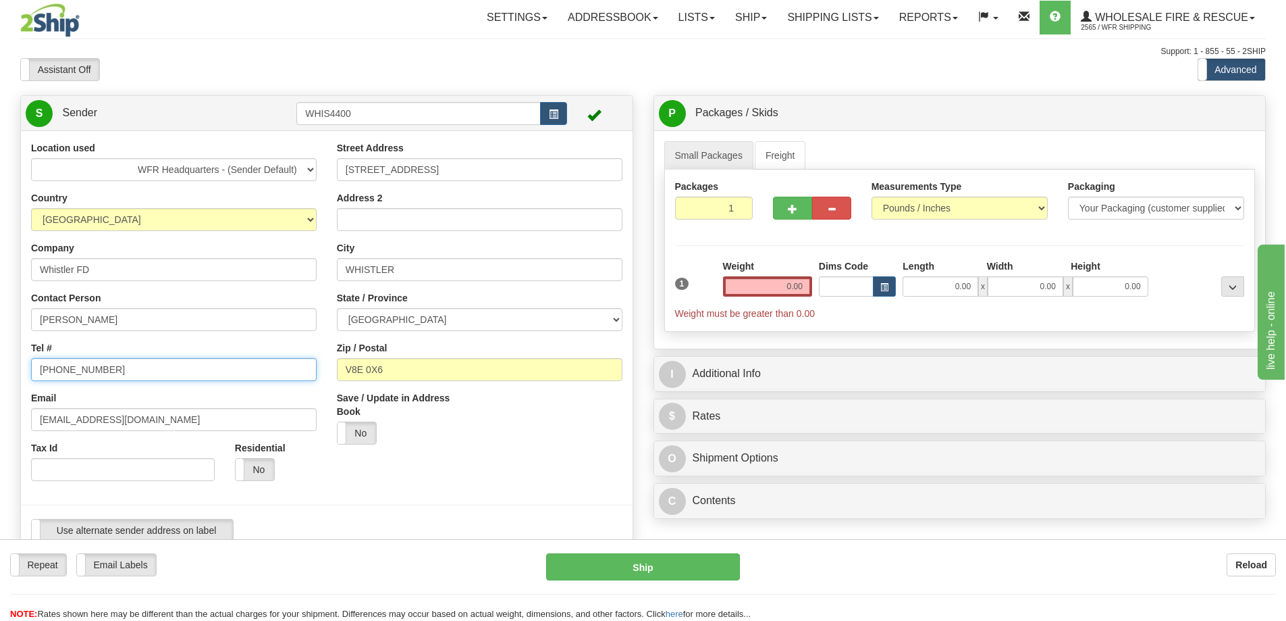
drag, startPoint x: 162, startPoint y: 373, endPoint x: 80, endPoint y: 371, distance: 81.7
click at [80, 371] on input "[PHONE_NUMBER]" at bounding box center [174, 369] width 286 height 23
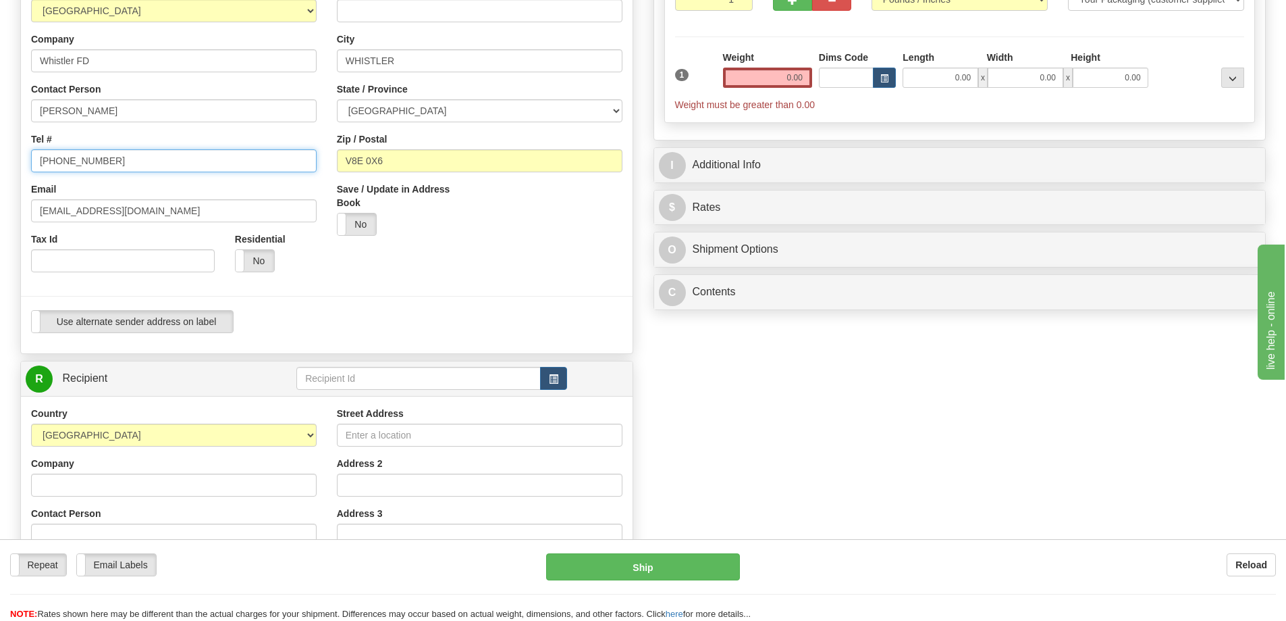
scroll to position [270, 0]
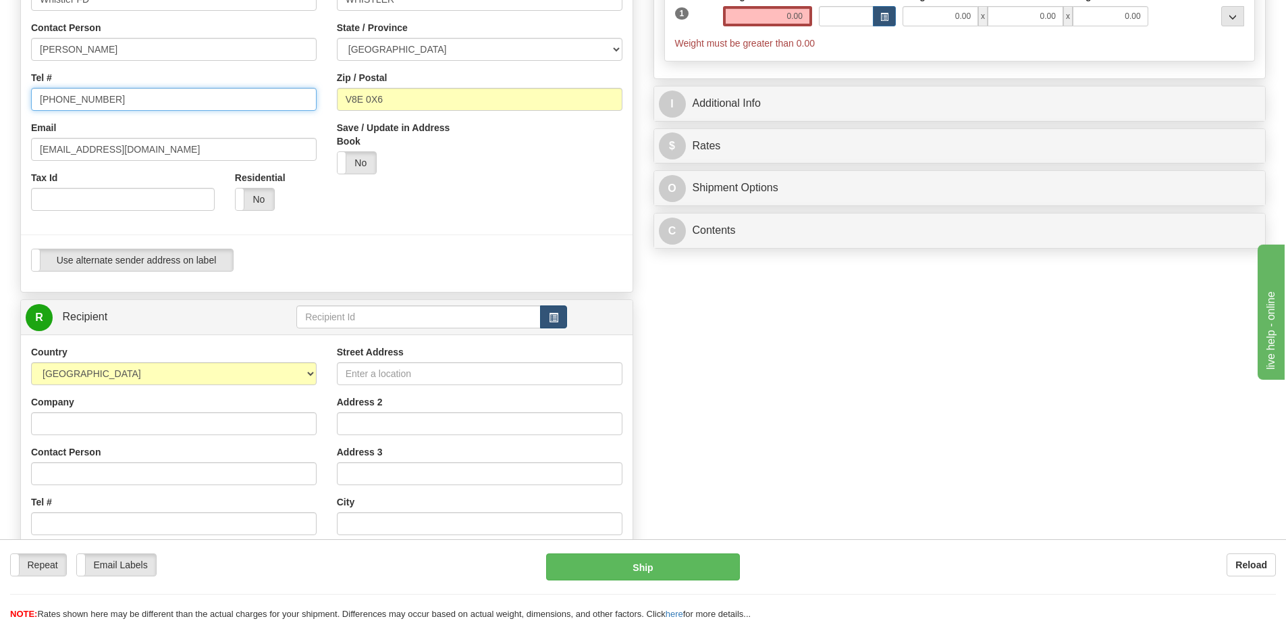
type input "[PHONE_NUMBER]"
click at [551, 321] on span "button" at bounding box center [553, 317] width 9 height 9
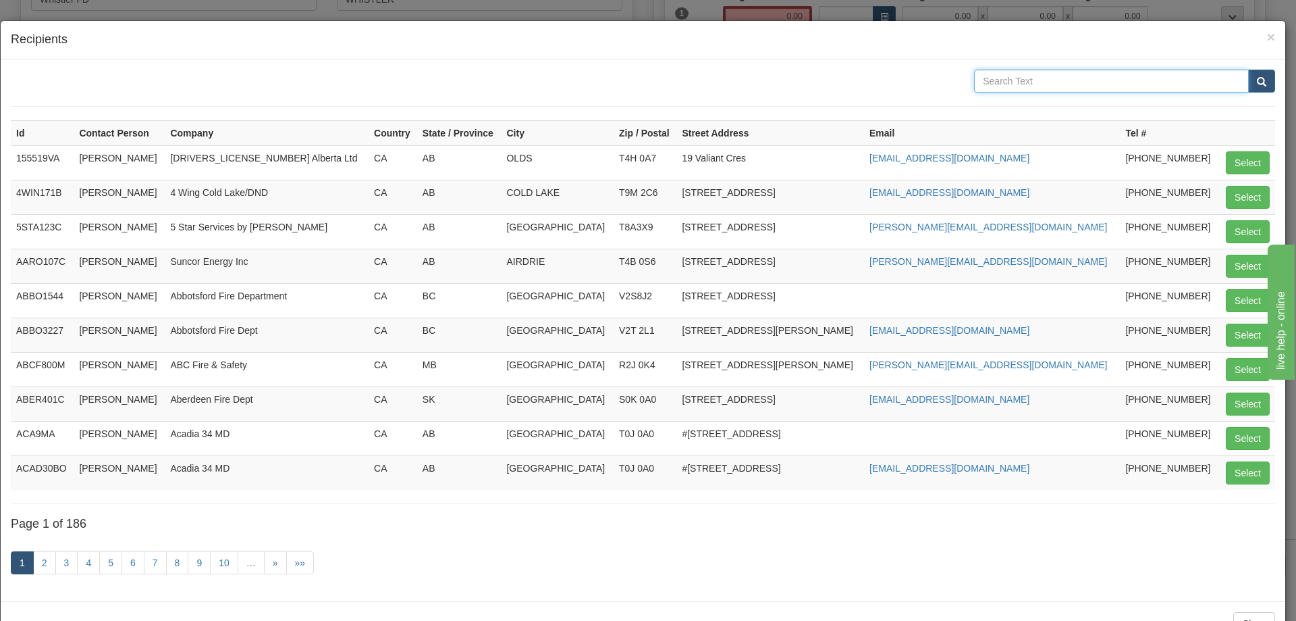
click at [1012, 84] on input "text" at bounding box center [1111, 81] width 275 height 23
type input "WFR"
click at [1248, 70] on button "submit" at bounding box center [1261, 81] width 27 height 23
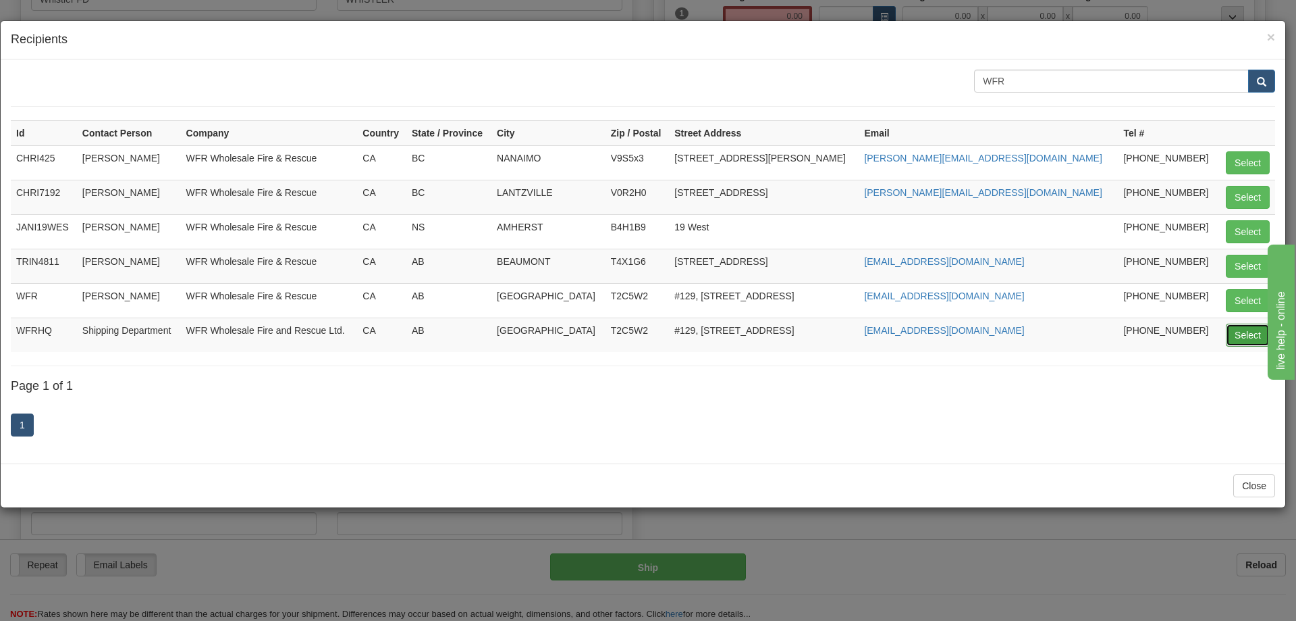
click at [1253, 338] on button "Select" at bounding box center [1248, 334] width 44 height 23
type input "WFRHQ"
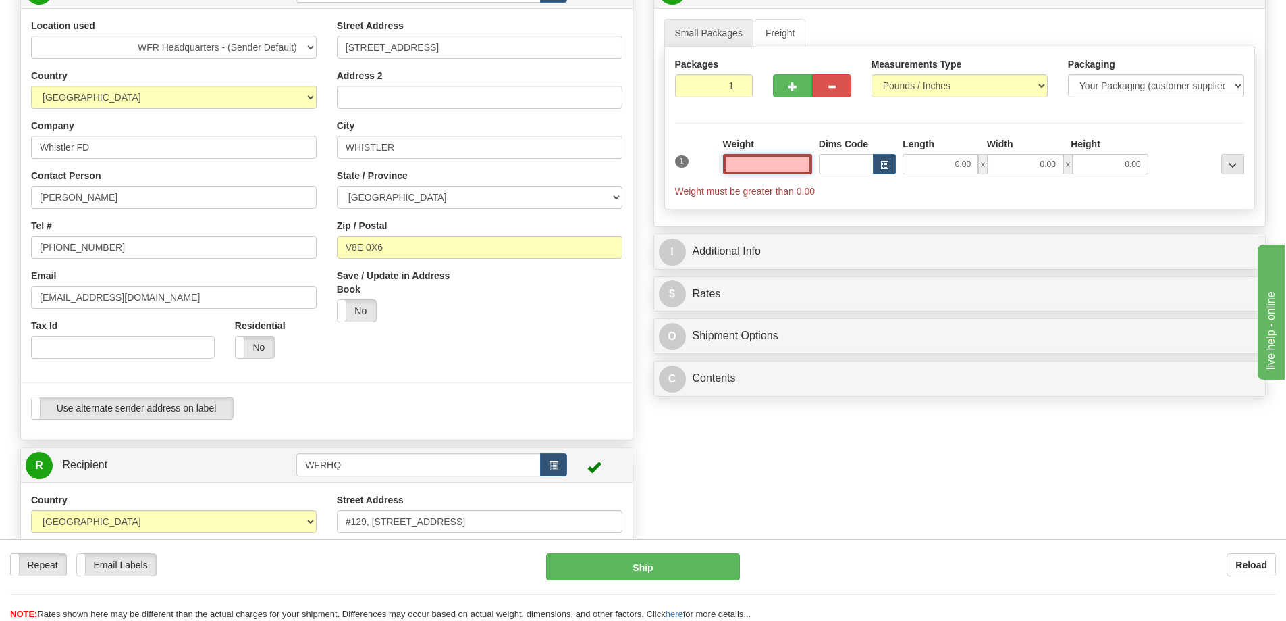
scroll to position [0, 0]
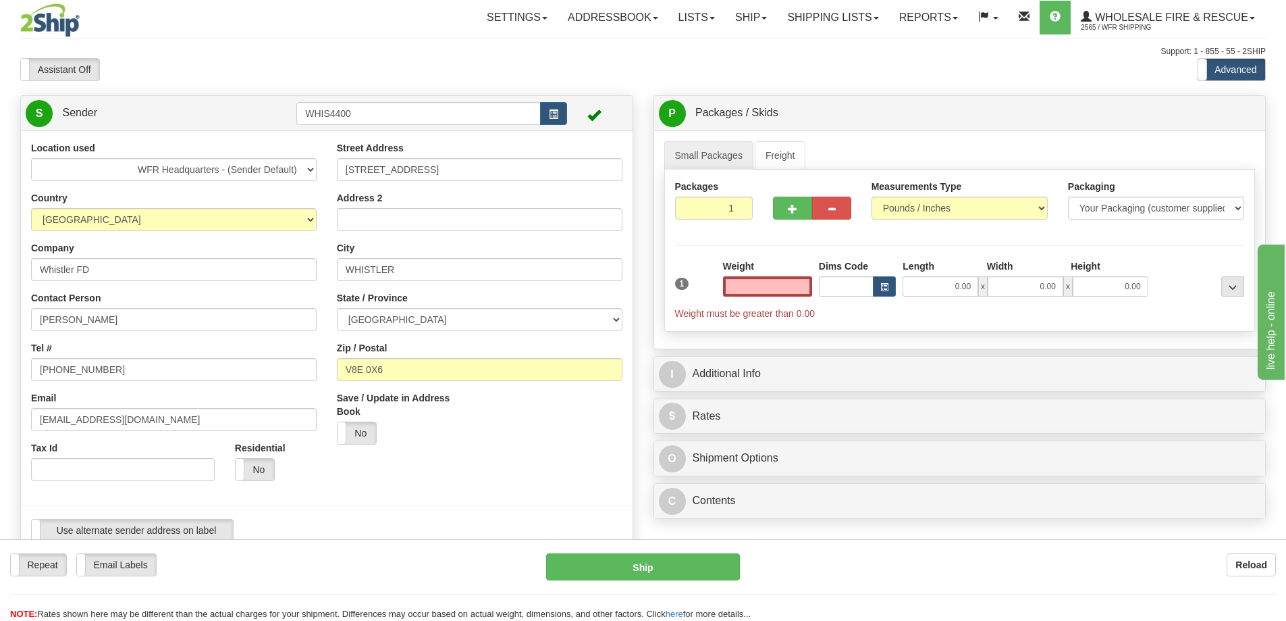
type input "0.00"
click at [790, 286] on input "0.00" at bounding box center [767, 286] width 89 height 20
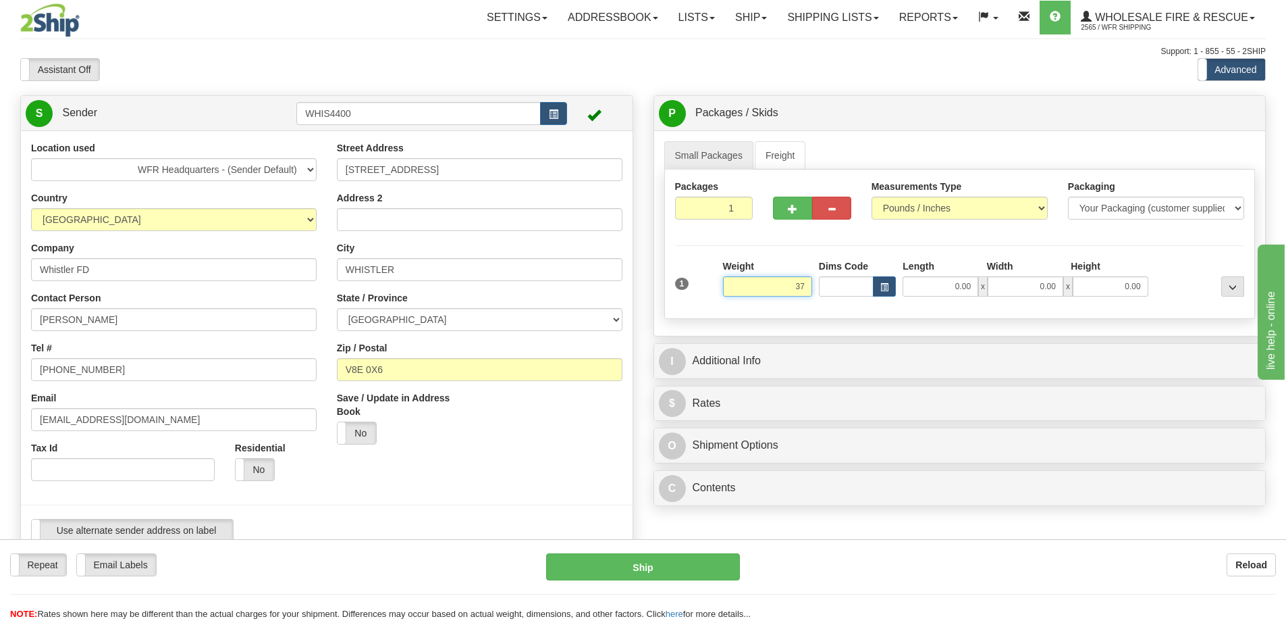
type input "3"
type input "18.00"
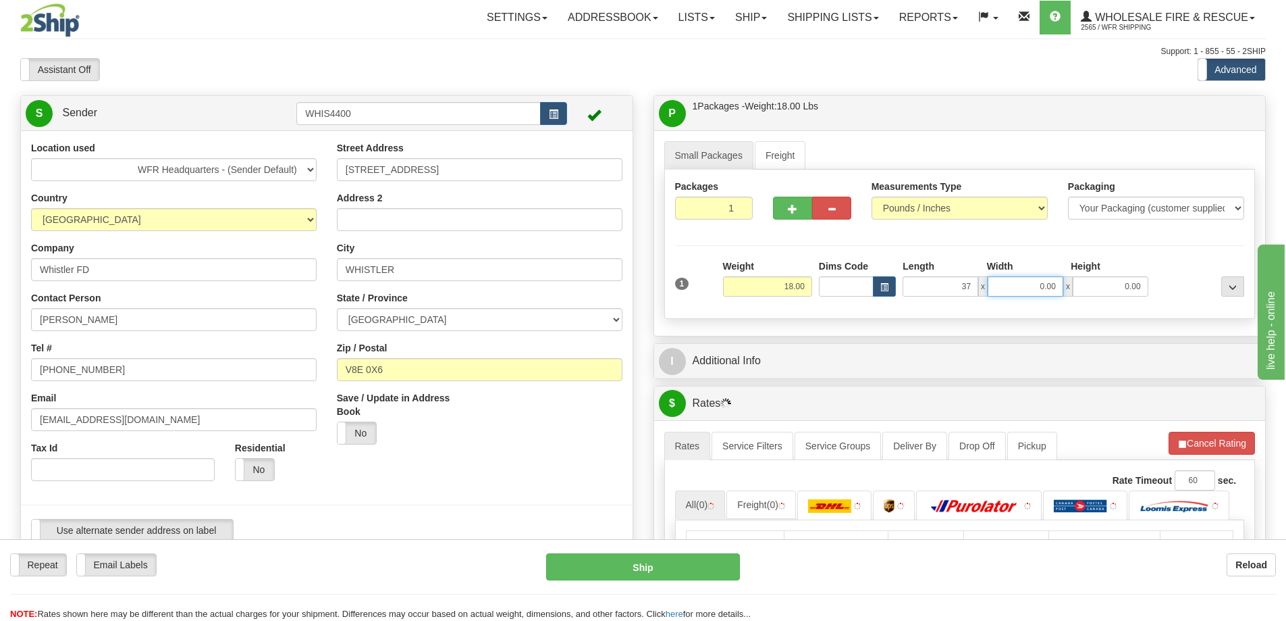
type input "37.00"
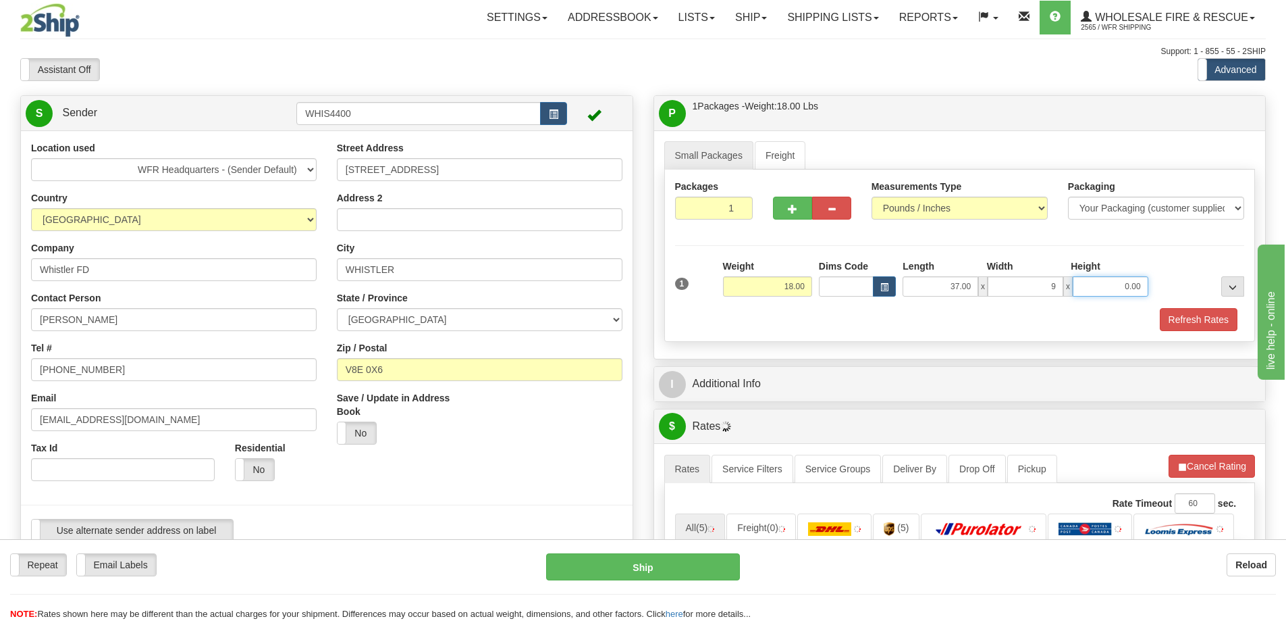
type input "9.00"
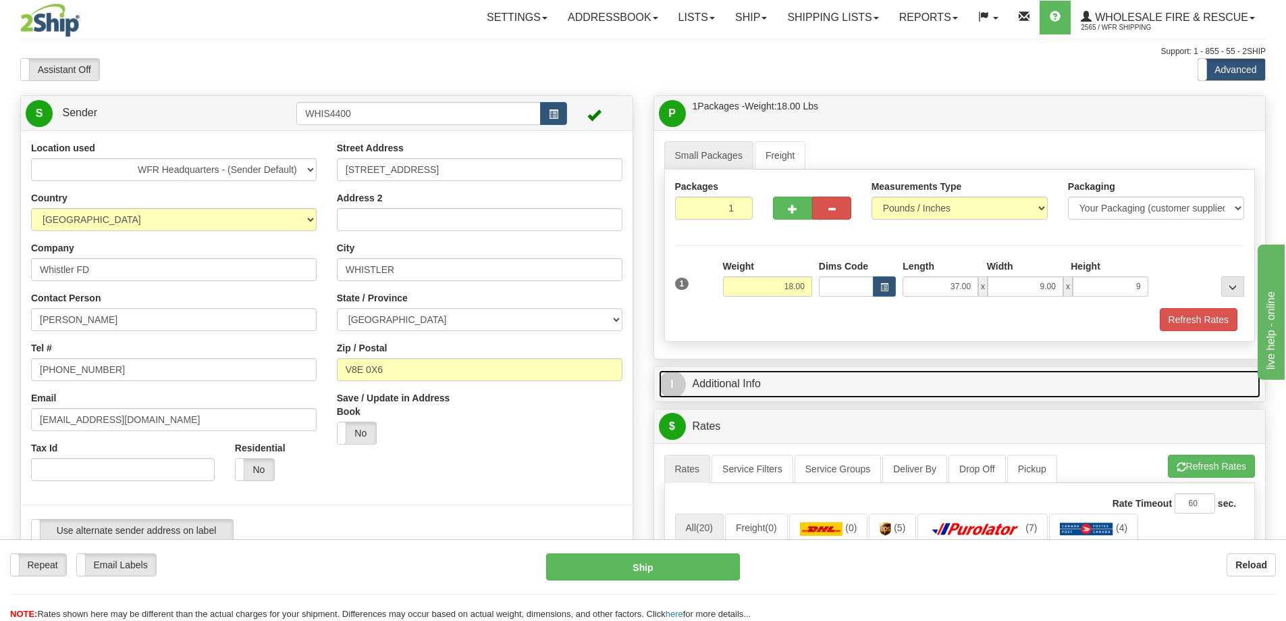
type input "9.00"
click at [731, 385] on link "I Additional Info" at bounding box center [960, 384] width 602 height 28
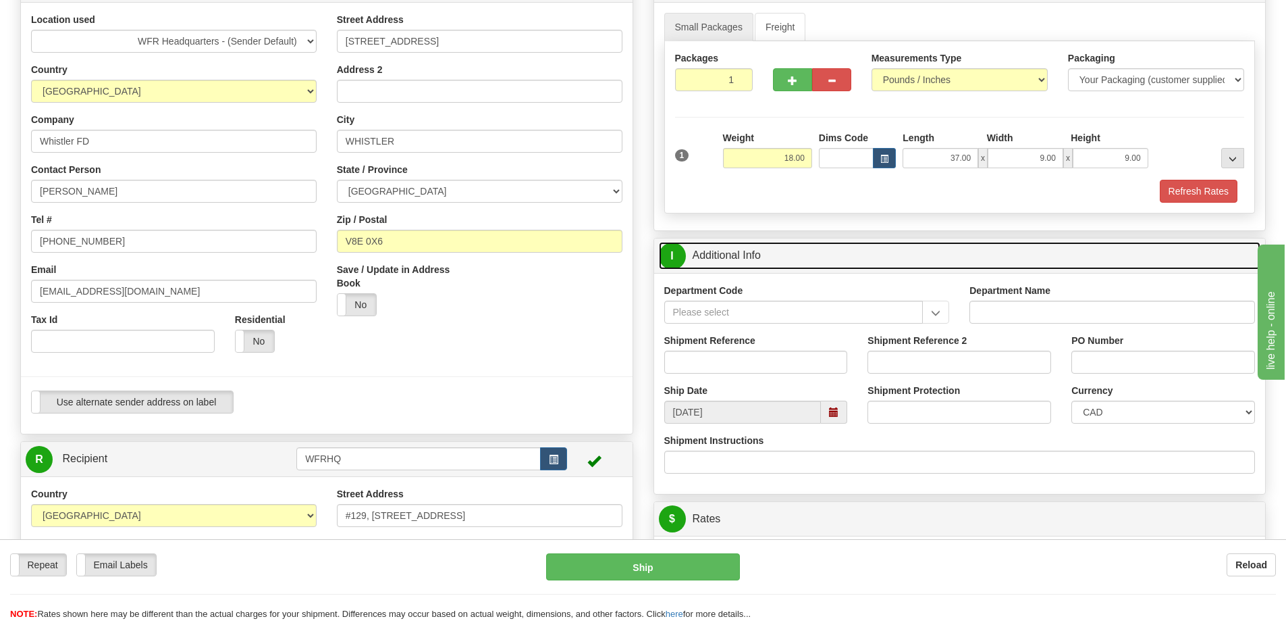
scroll to position [203, 0]
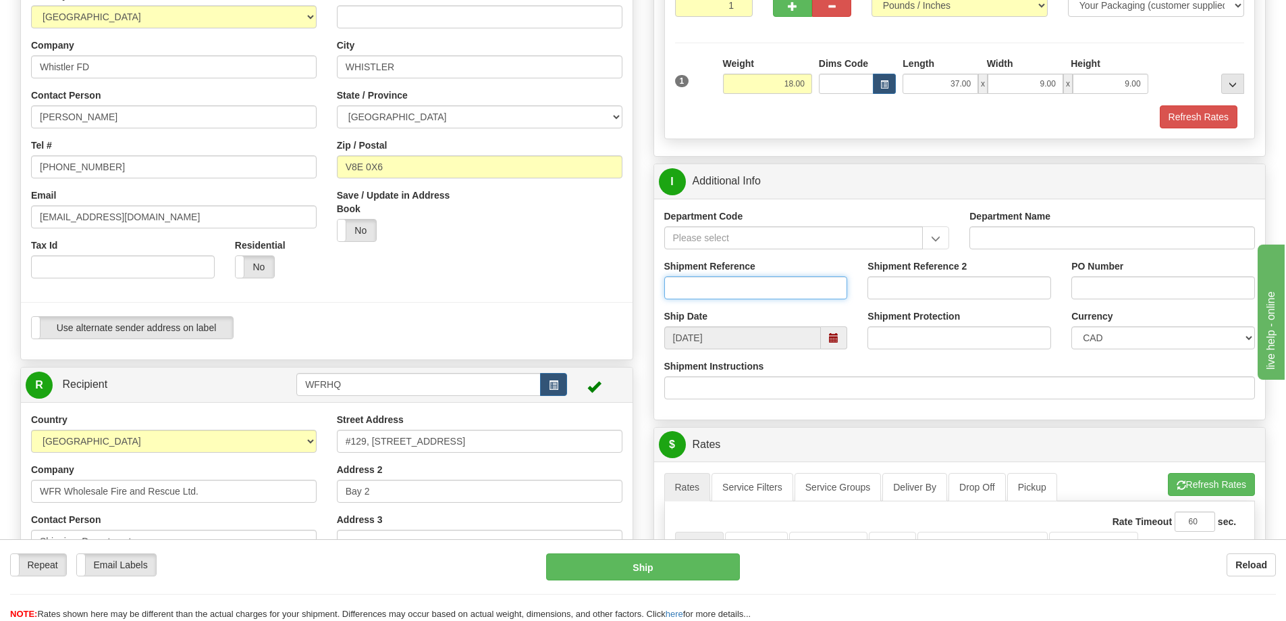
click at [745, 291] on input "Shipment Reference" at bounding box center [756, 287] width 184 height 23
type input "S"
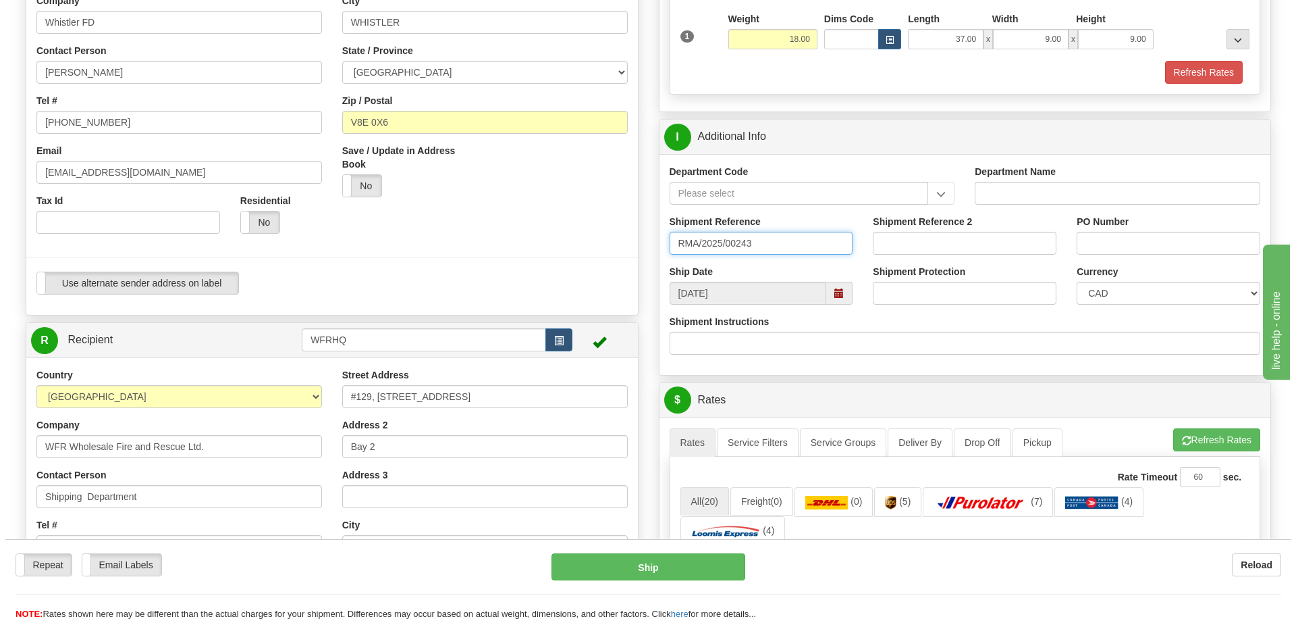
scroll to position [473, 0]
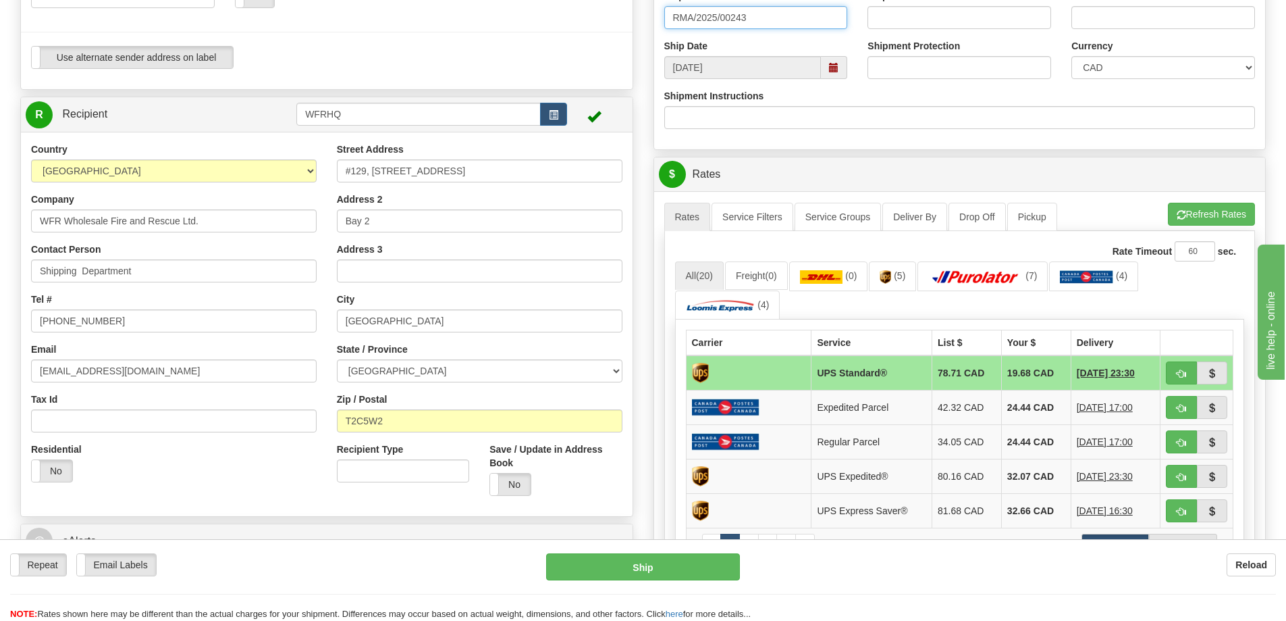
type input "RMA/2025/00243"
click at [1173, 374] on button "button" at bounding box center [1181, 372] width 31 height 23
type input "11"
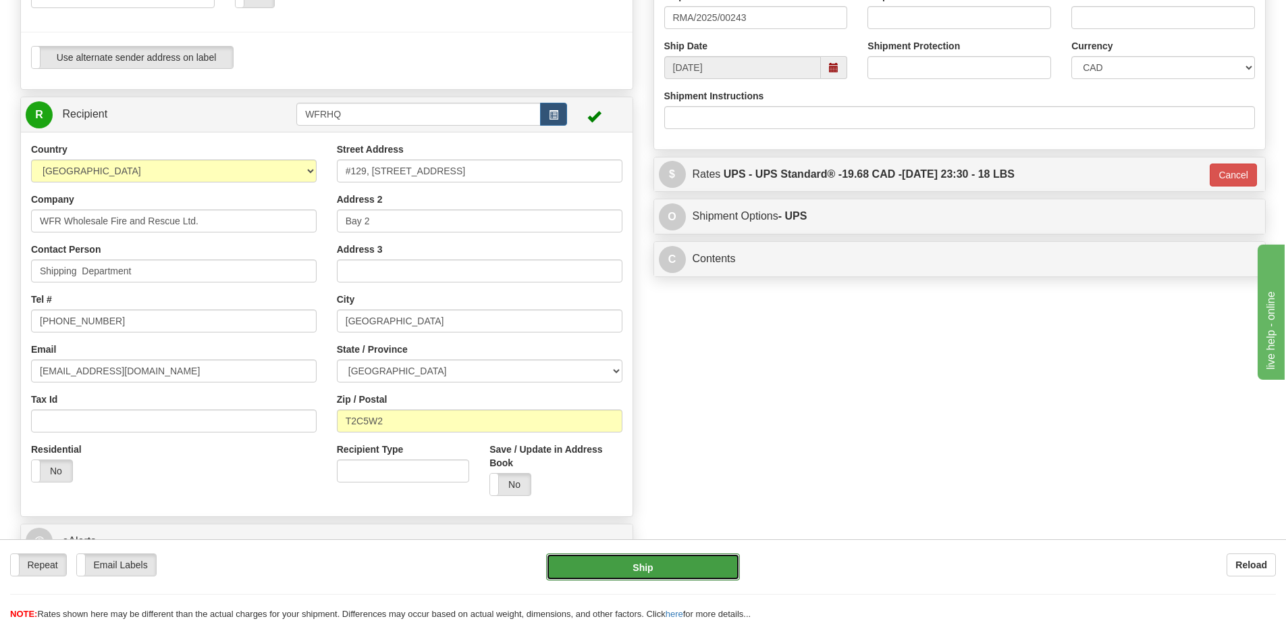
click at [698, 562] on button "Ship" at bounding box center [643, 566] width 194 height 27
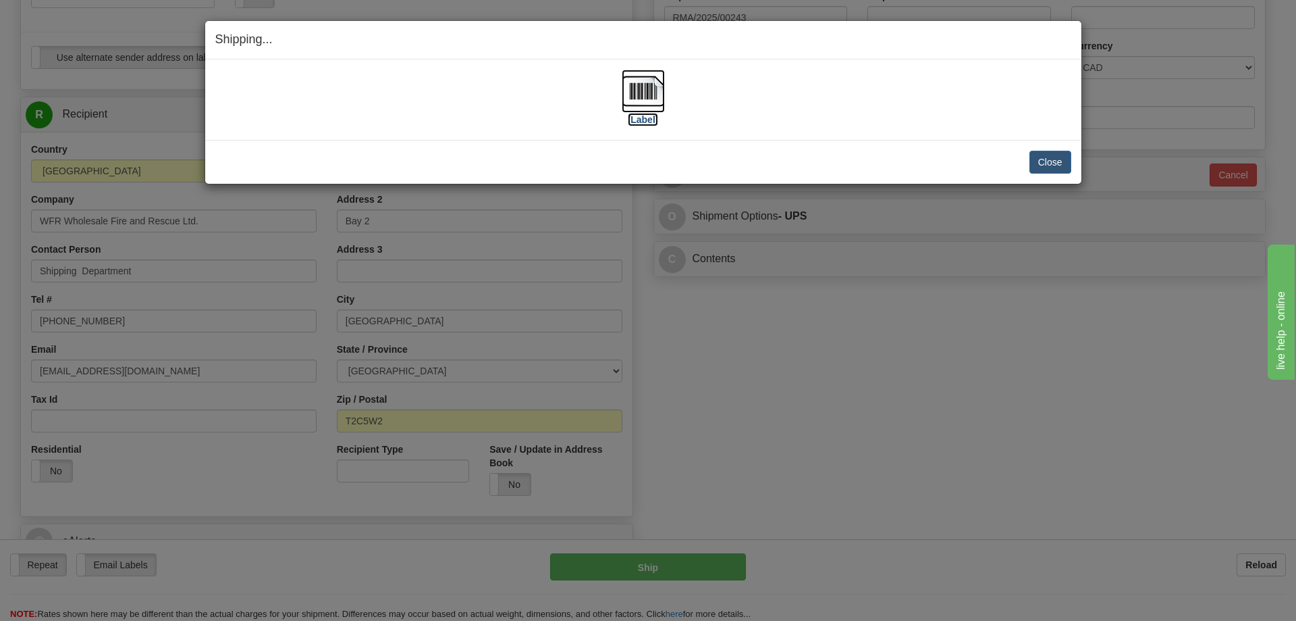
click at [652, 78] on img at bounding box center [643, 91] width 43 height 43
click at [861, 154] on div "Close Cancel" at bounding box center [643, 162] width 856 height 23
drag, startPoint x: 880, startPoint y: 107, endPoint x: 898, endPoint y: 126, distance: 25.8
click at [880, 107] on div "[Label]" at bounding box center [643, 100] width 856 height 60
click at [1047, 165] on button "Close" at bounding box center [1051, 162] width 42 height 23
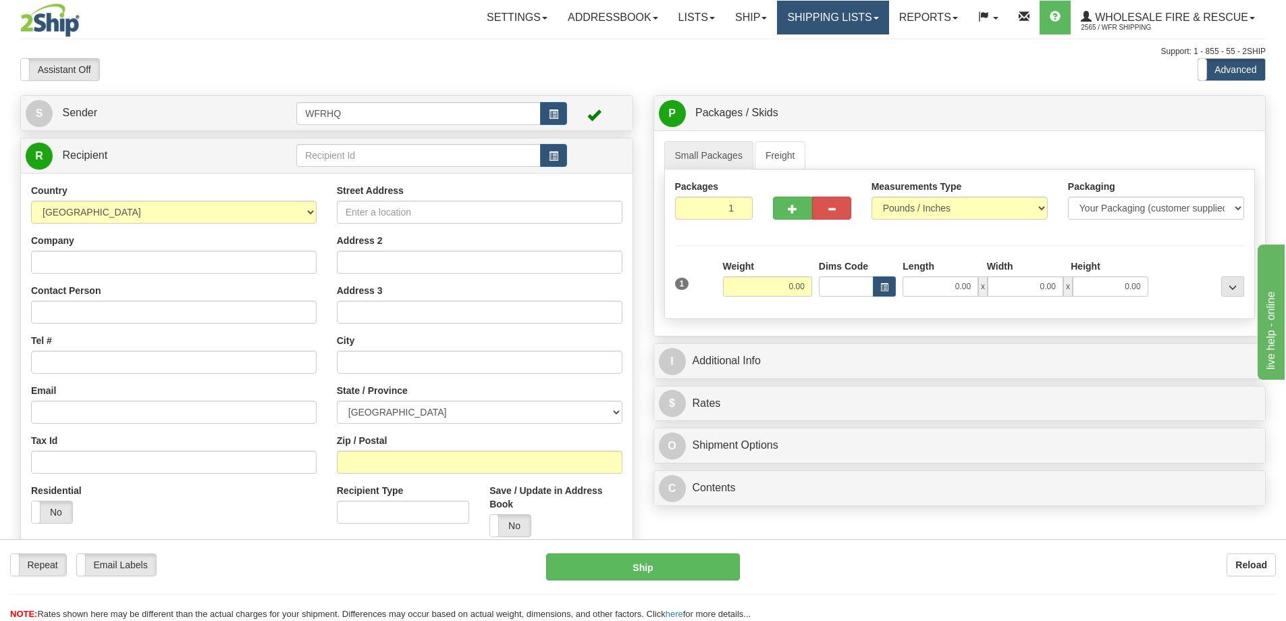
click at [820, 17] on link "Shipping lists" at bounding box center [832, 18] width 111 height 34
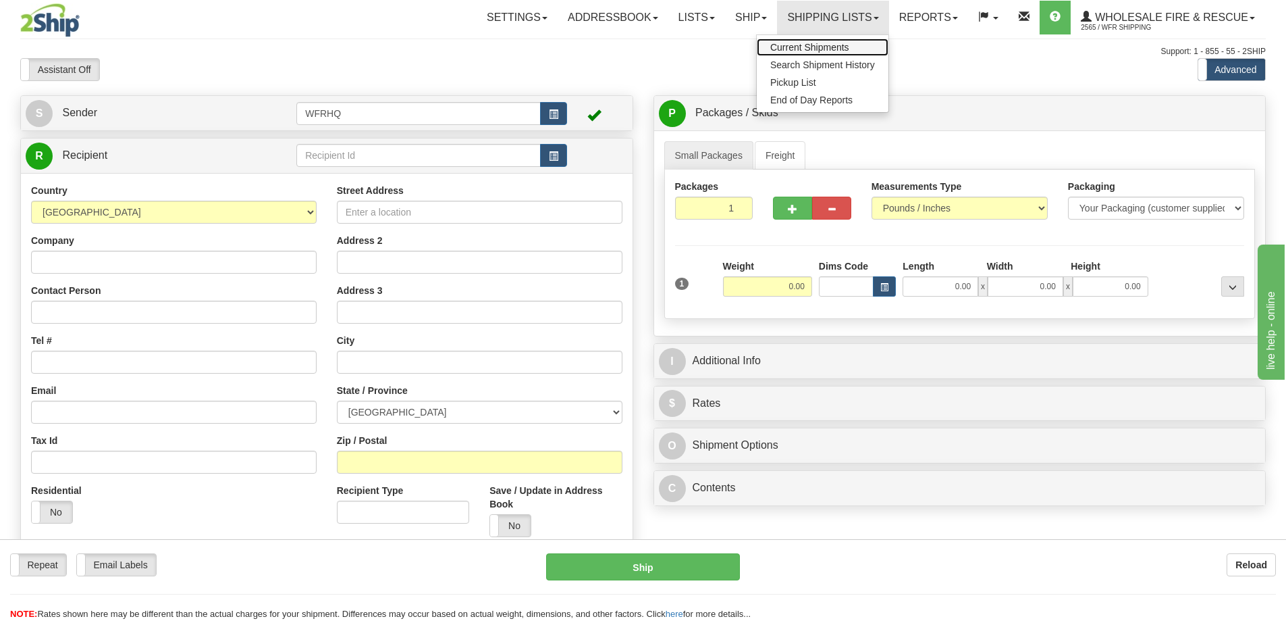
click at [817, 45] on span "Current Shipments" at bounding box center [809, 47] width 79 height 11
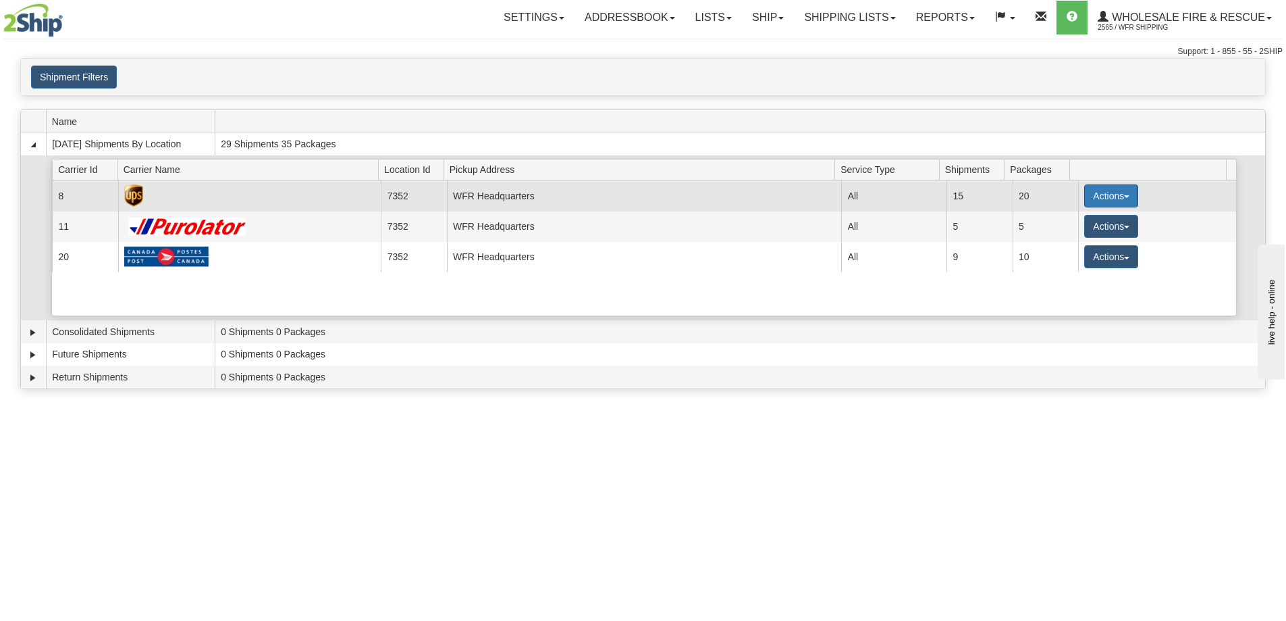
click at [1113, 192] on button "Actions" at bounding box center [1111, 195] width 54 height 23
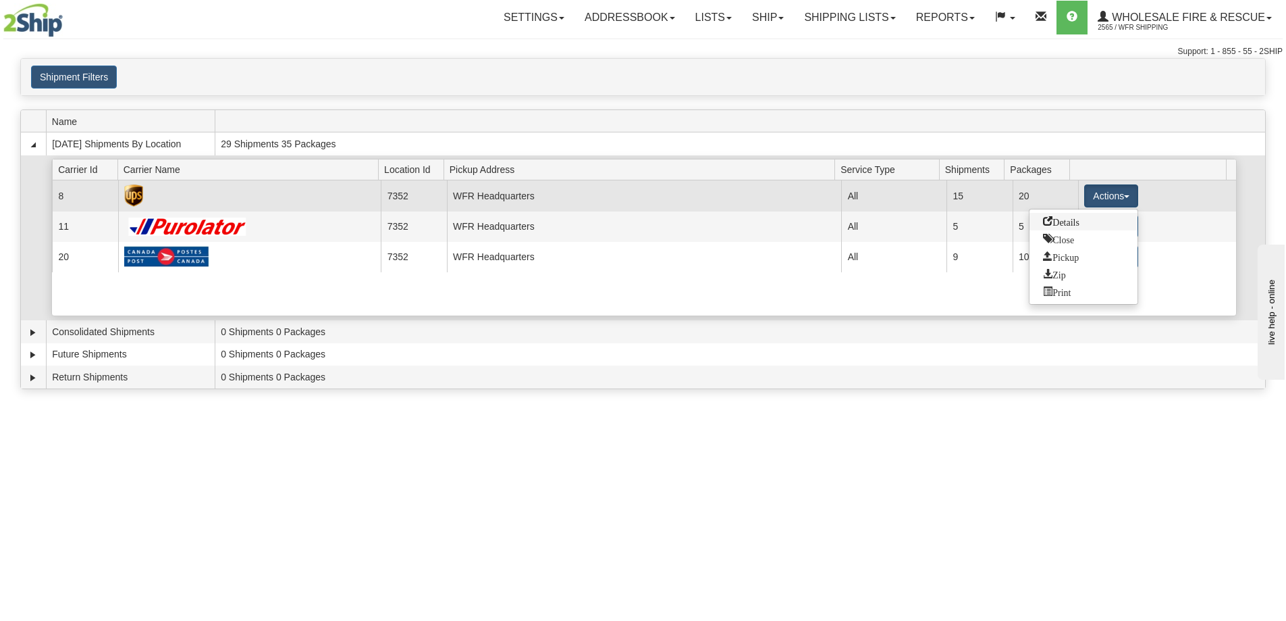
click at [1074, 218] on span "Details" at bounding box center [1061, 220] width 36 height 9
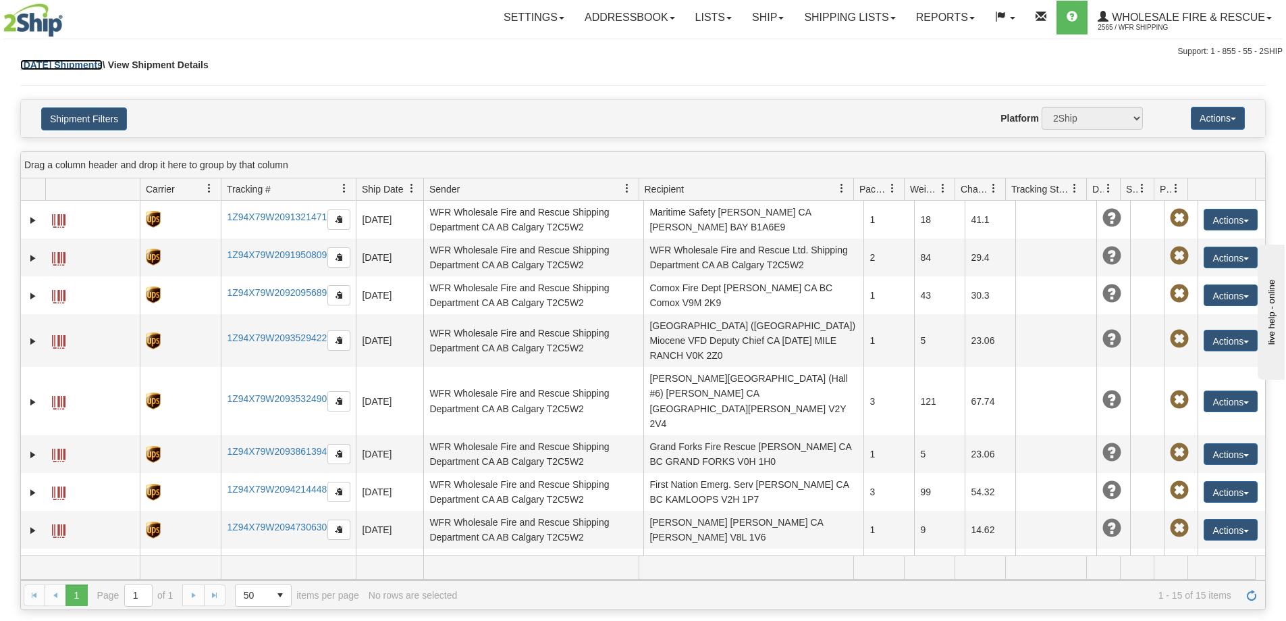
click at [61, 68] on link "Today Shipments" at bounding box center [61, 64] width 82 height 11
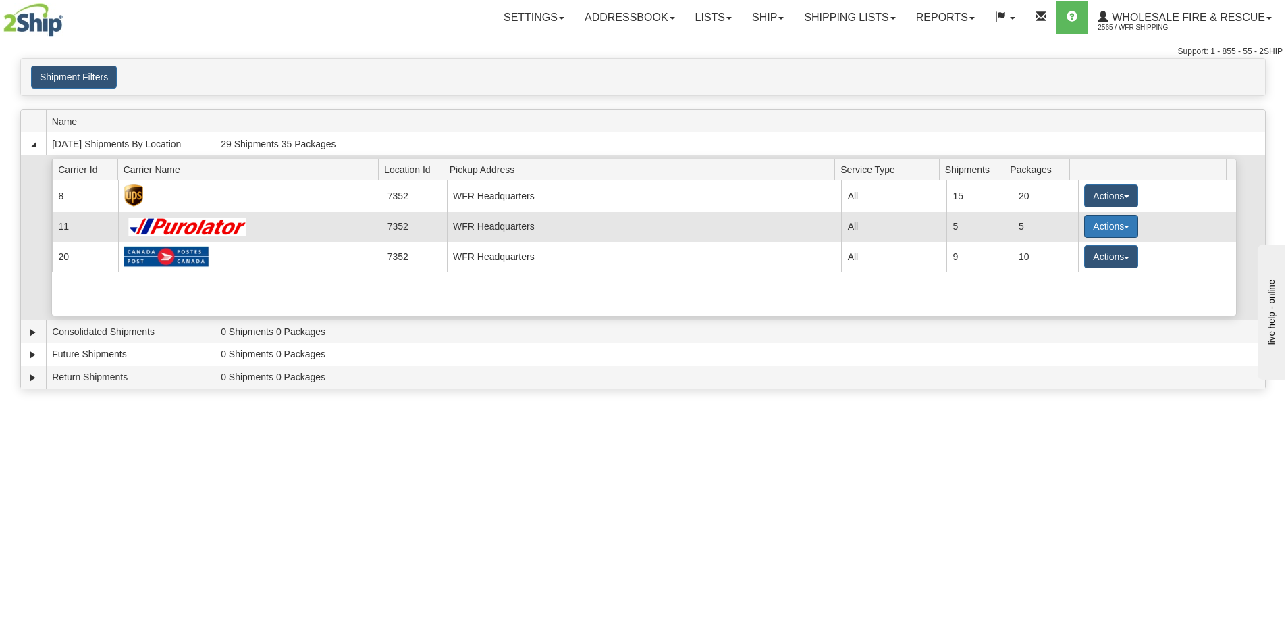
click at [1120, 230] on button "Actions" at bounding box center [1111, 226] width 54 height 23
click at [1071, 254] on span "Details" at bounding box center [1061, 250] width 36 height 9
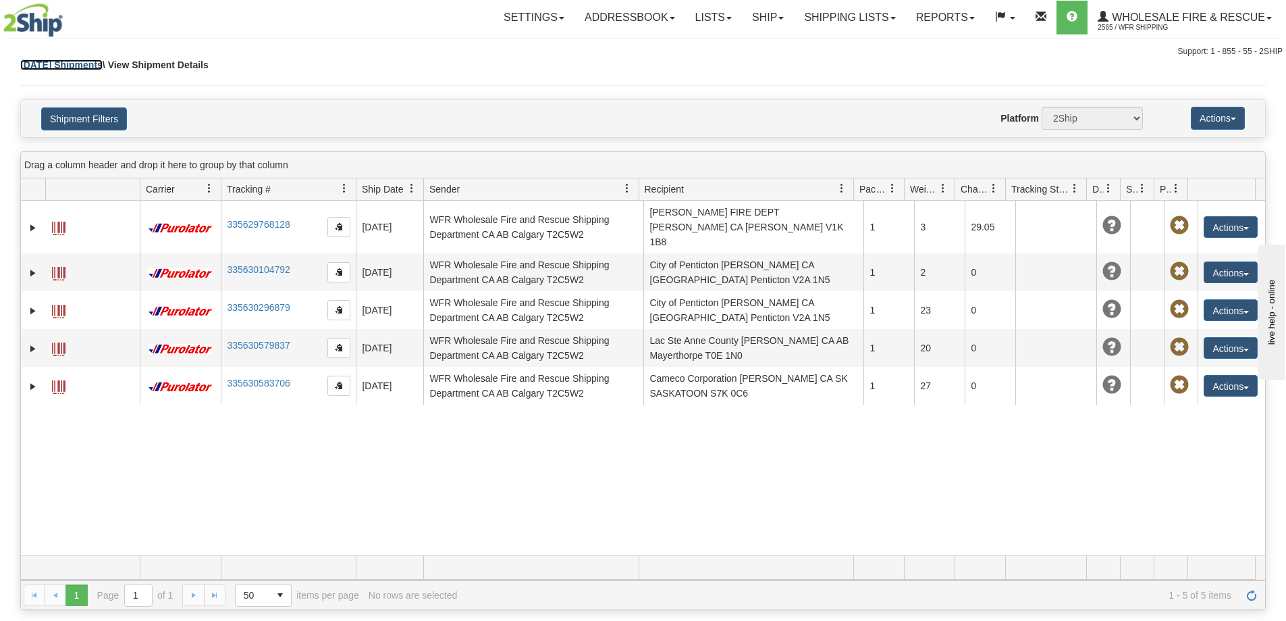
click at [63, 63] on link "Today Shipments" at bounding box center [61, 64] width 82 height 11
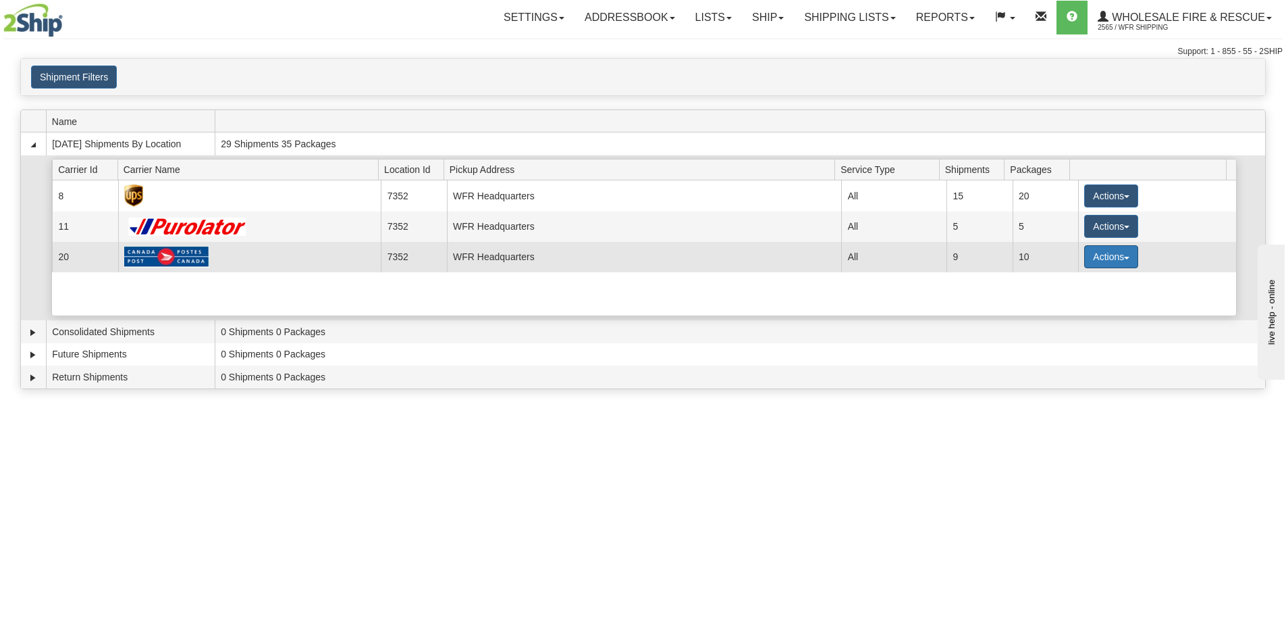
click at [1109, 257] on button "Actions" at bounding box center [1111, 256] width 54 height 23
click at [1066, 287] on link "Details" at bounding box center [1084, 282] width 108 height 18
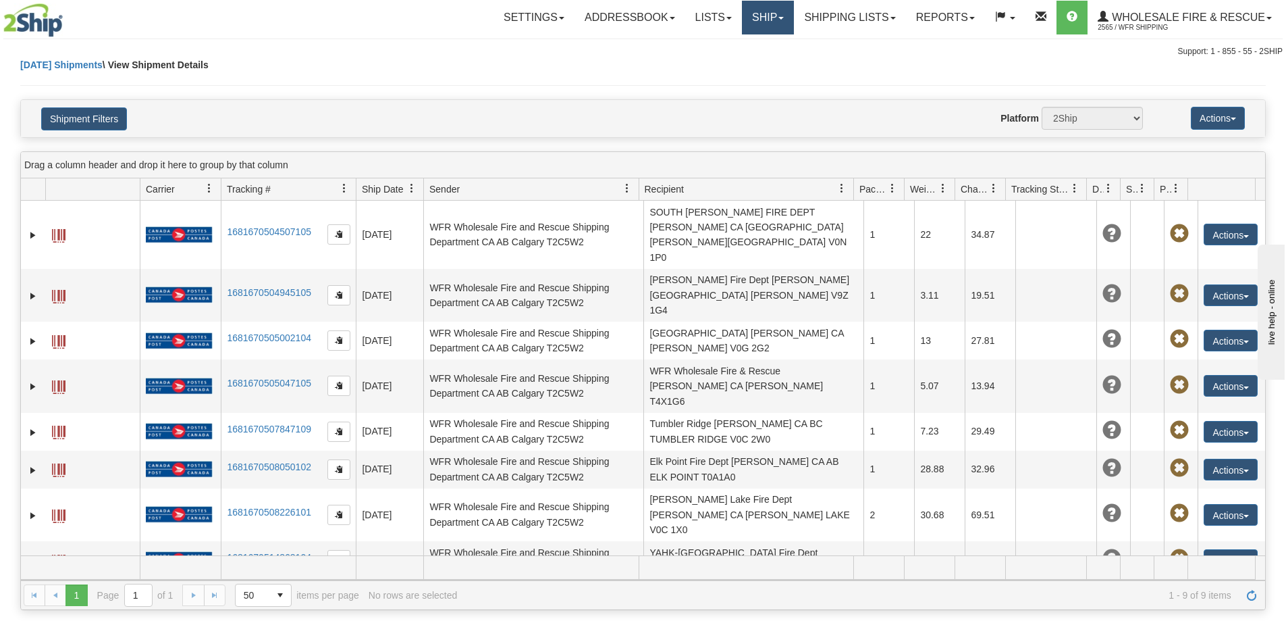
click at [760, 20] on link "Ship" at bounding box center [768, 18] width 52 height 34
click at [729, 41] on link "Ship Screen" at bounding box center [740, 47] width 107 height 18
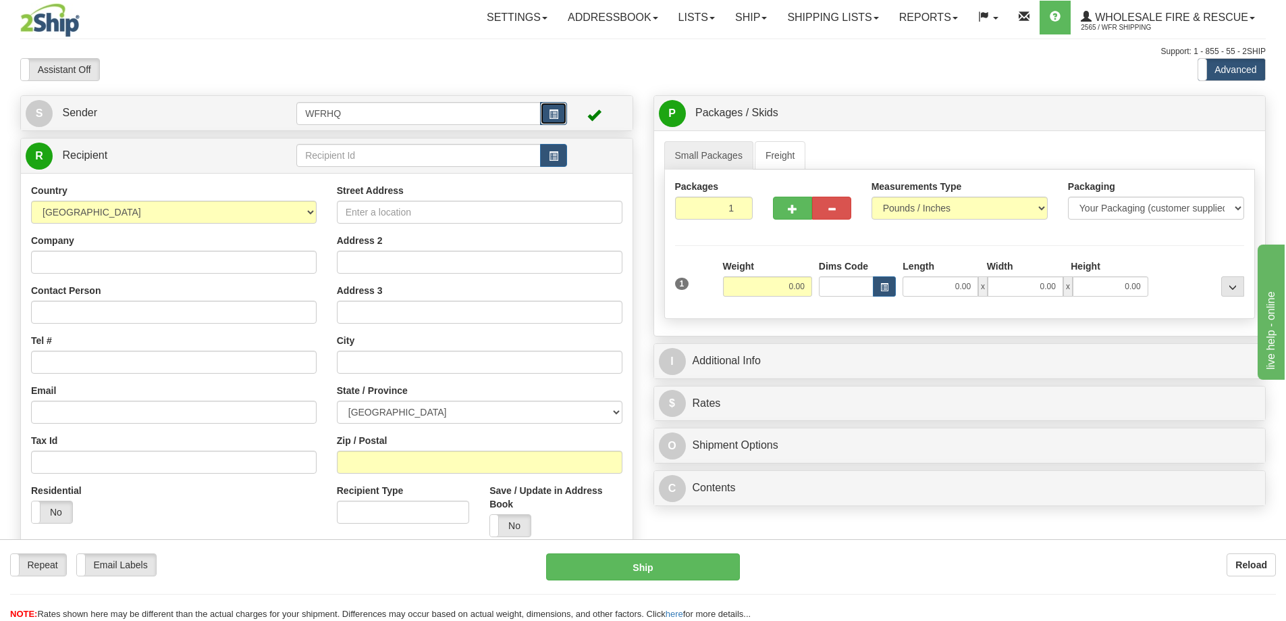
click at [552, 115] on span "button" at bounding box center [553, 114] width 9 height 9
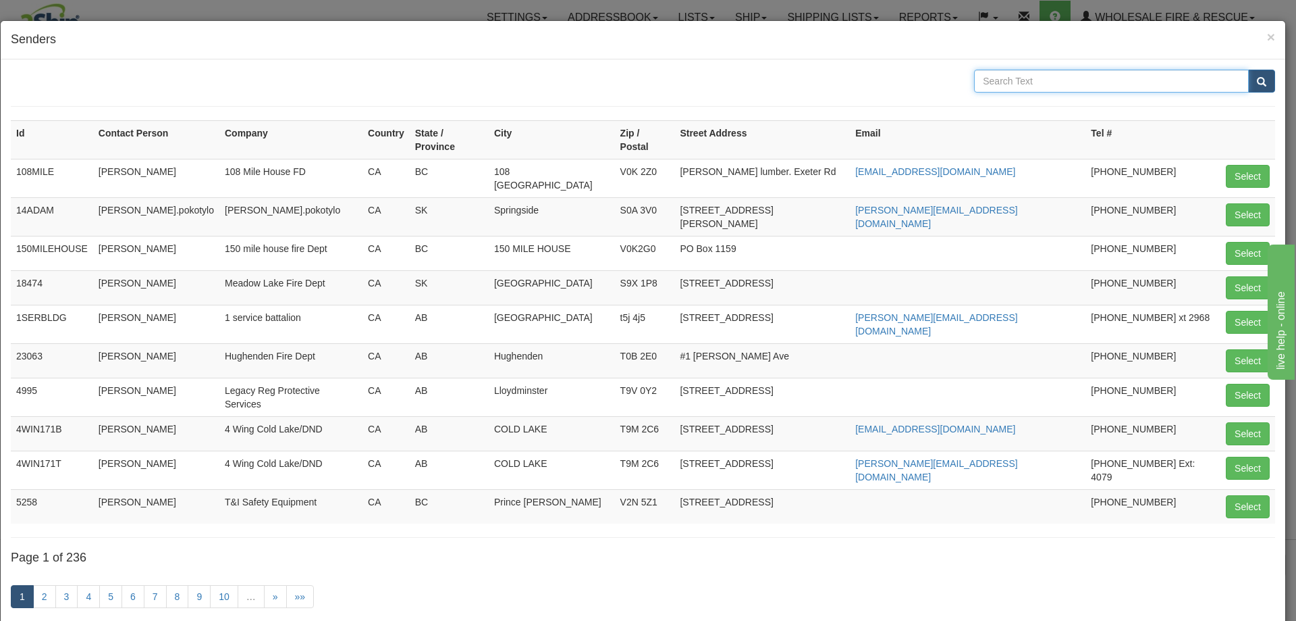
click at [1046, 78] on input "text" at bounding box center [1111, 81] width 275 height 23
type input "Forty Mile"
click at [1248, 70] on button "submit" at bounding box center [1261, 81] width 27 height 23
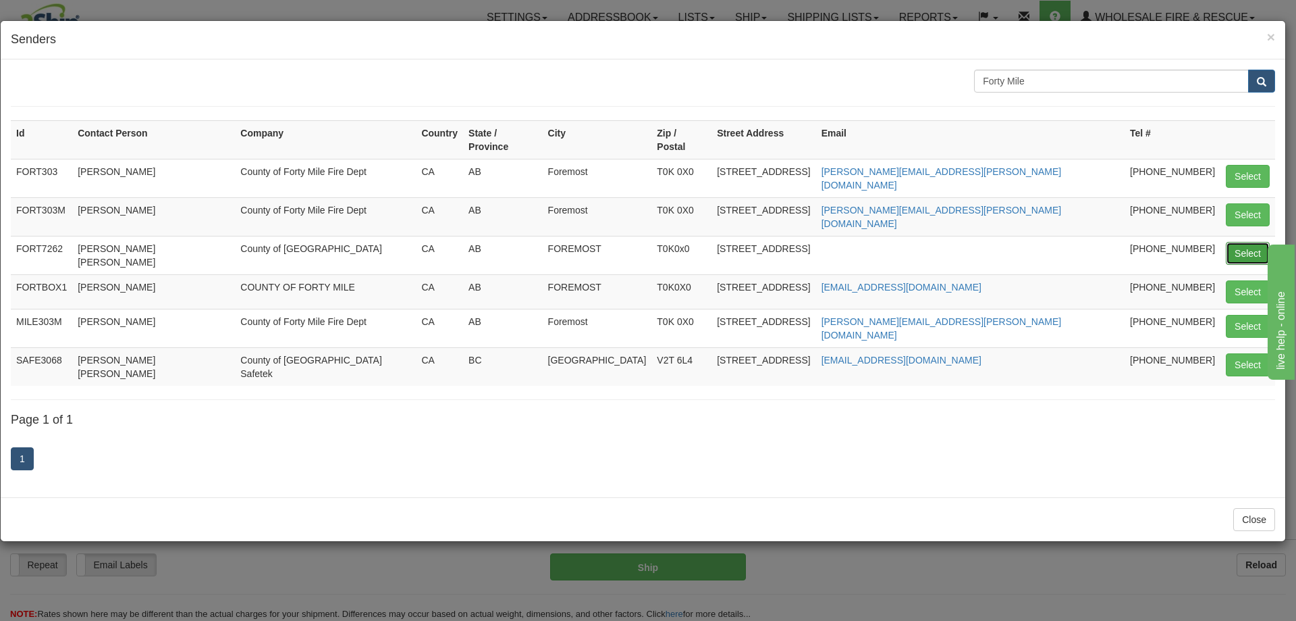
click at [1242, 242] on button "Select" at bounding box center [1248, 253] width 44 height 23
type input "FORT7262"
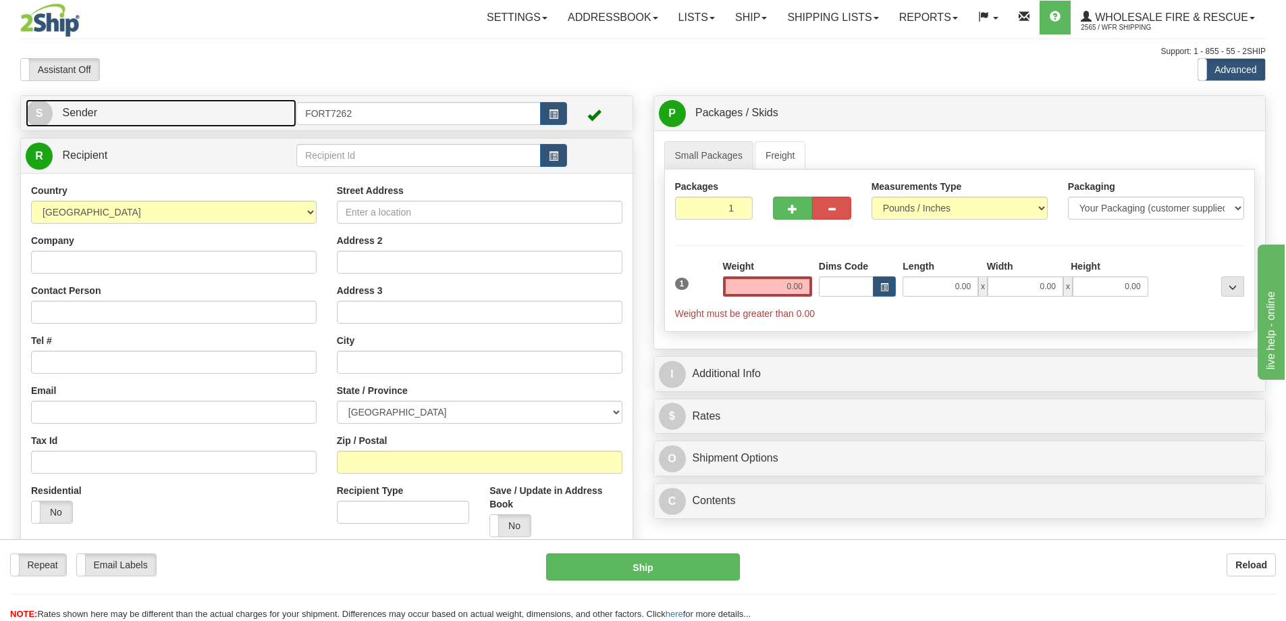
click at [205, 124] on link "S Sender" at bounding box center [161, 113] width 271 height 28
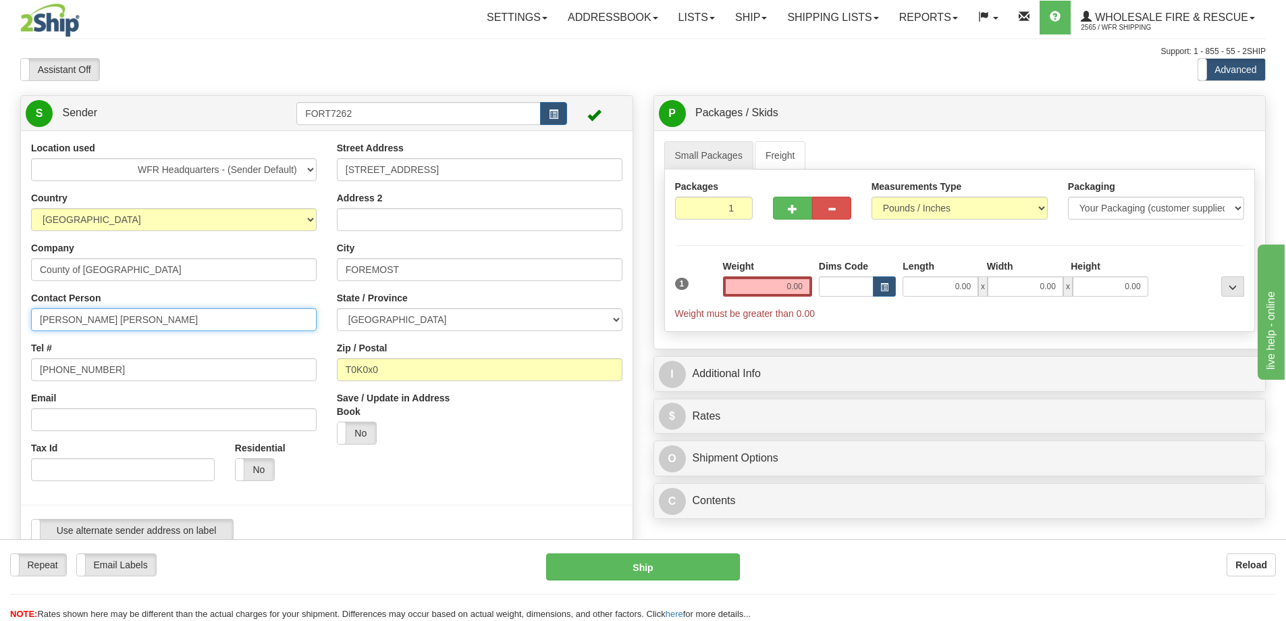
drag, startPoint x: 117, startPoint y: 323, endPoint x: -163, endPoint y: 324, distance: 279.5
click at [0, 324] on html "Training Course Close Toggle navigation Settings Shipping Preferences New Sende…" at bounding box center [643, 310] width 1286 height 621
type input "Richard Baur"
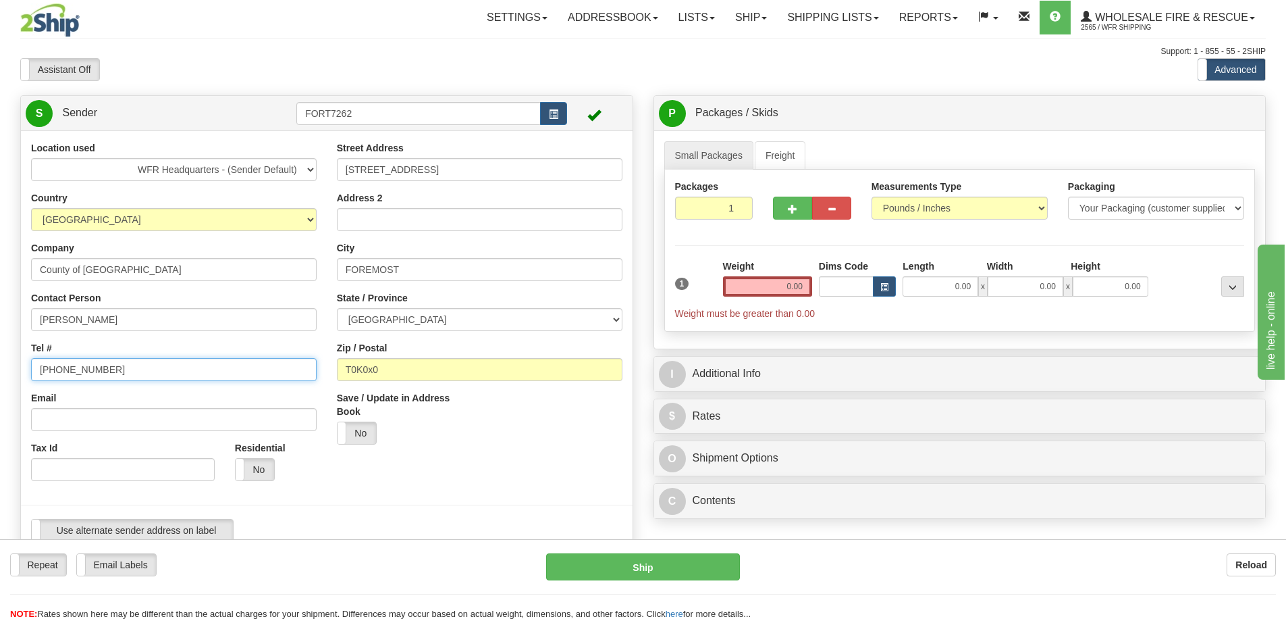
drag, startPoint x: 140, startPoint y: 372, endPoint x: -56, endPoint y: 365, distance: 196.6
click at [0, 365] on html "Training Course Close Toggle navigation Settings Shipping Preferences New Sende…" at bounding box center [643, 310] width 1286 height 621
type input "403-647-3217"
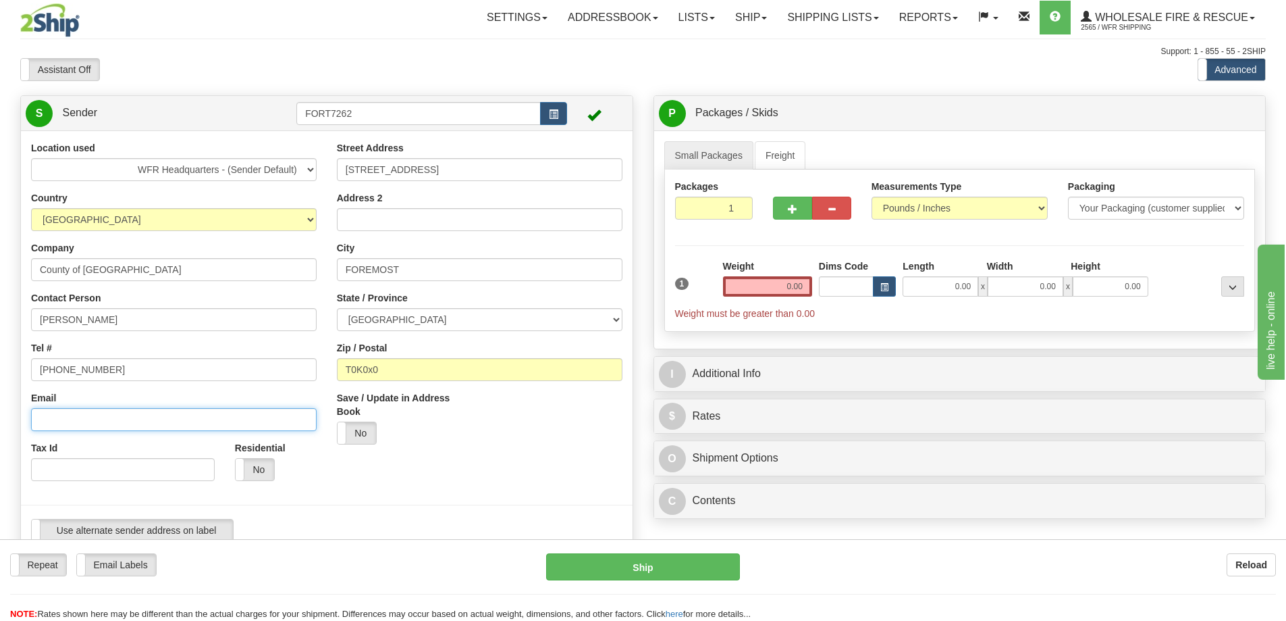
click at [65, 417] on input "Email" at bounding box center [174, 419] width 286 height 23
paste input "fire.chief@fortymile.ab.ca"
type input "fire.chief@fortymile.ab.ca"
click at [758, 283] on input "0.00" at bounding box center [767, 286] width 89 height 20
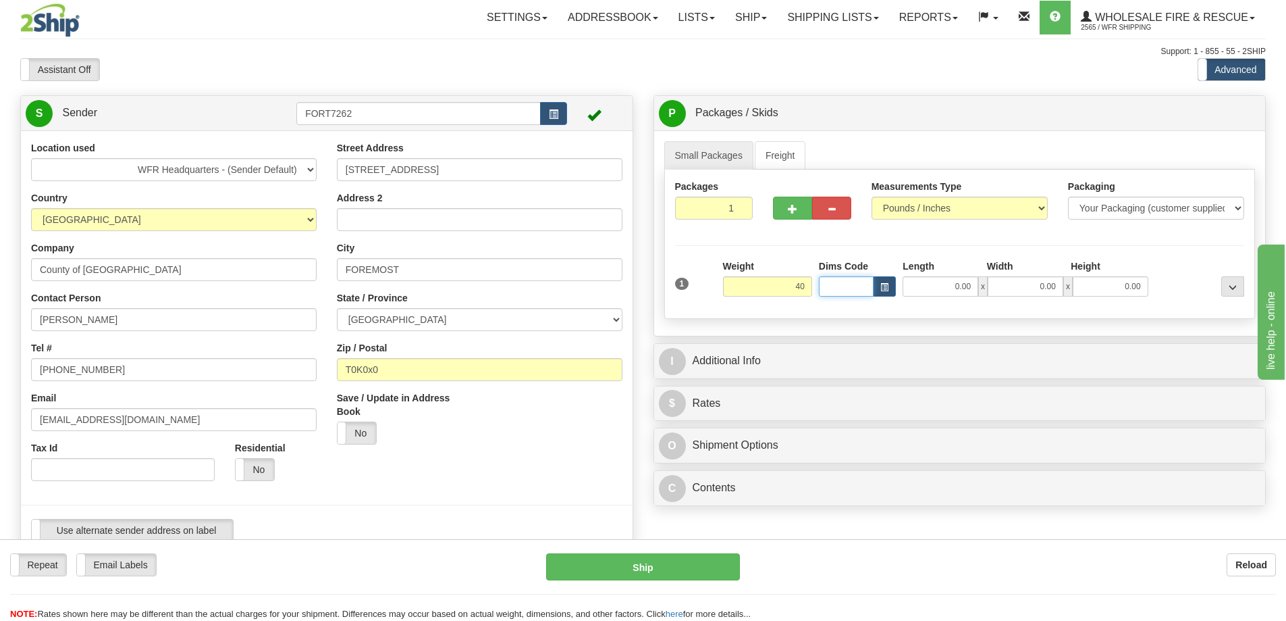
type input "40.00"
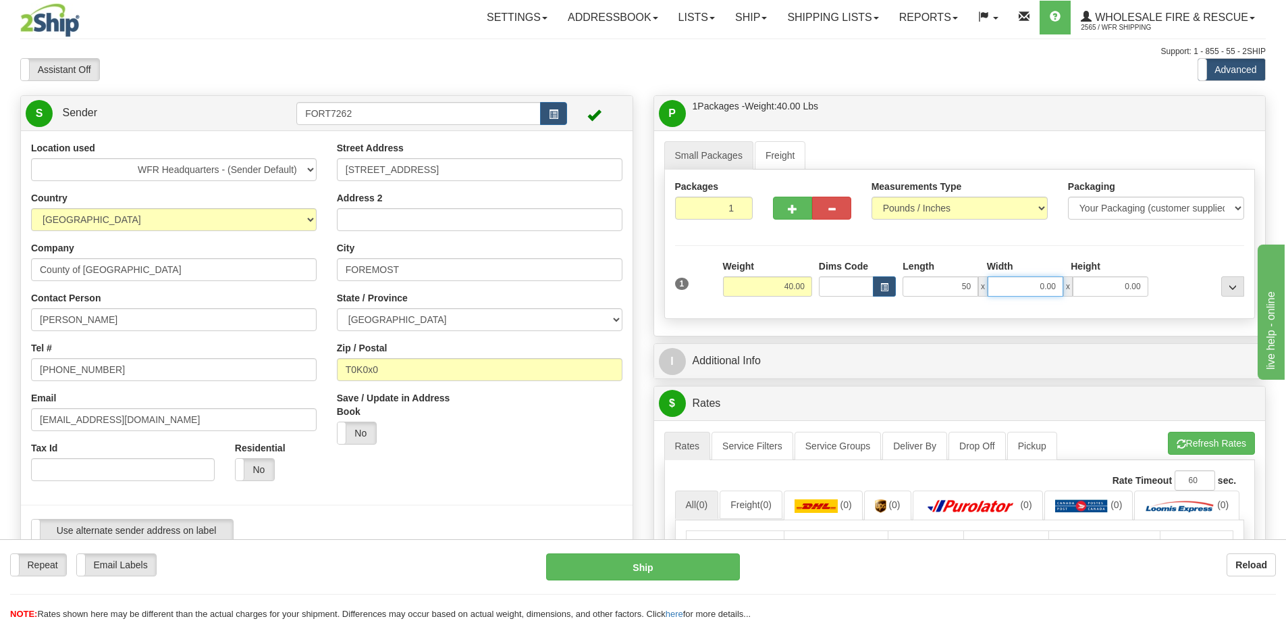
type input "50.00"
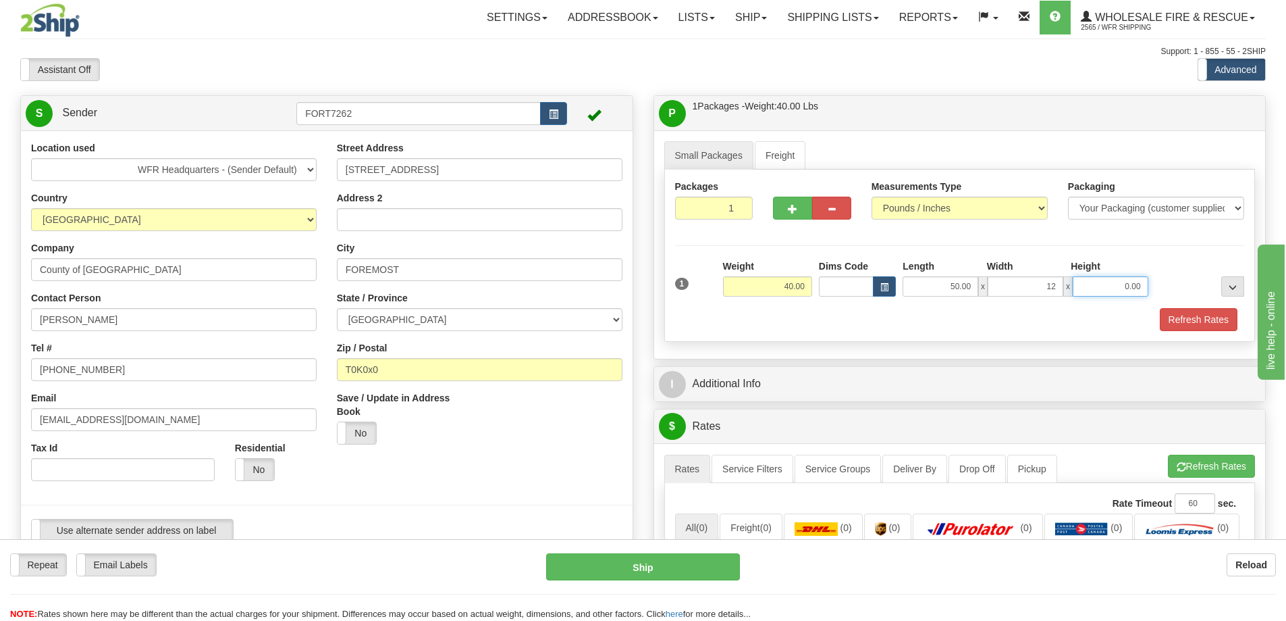
type input "12.00"
click at [783, 207] on button "button" at bounding box center [792, 207] width 39 height 23
radio input "true"
type input "2"
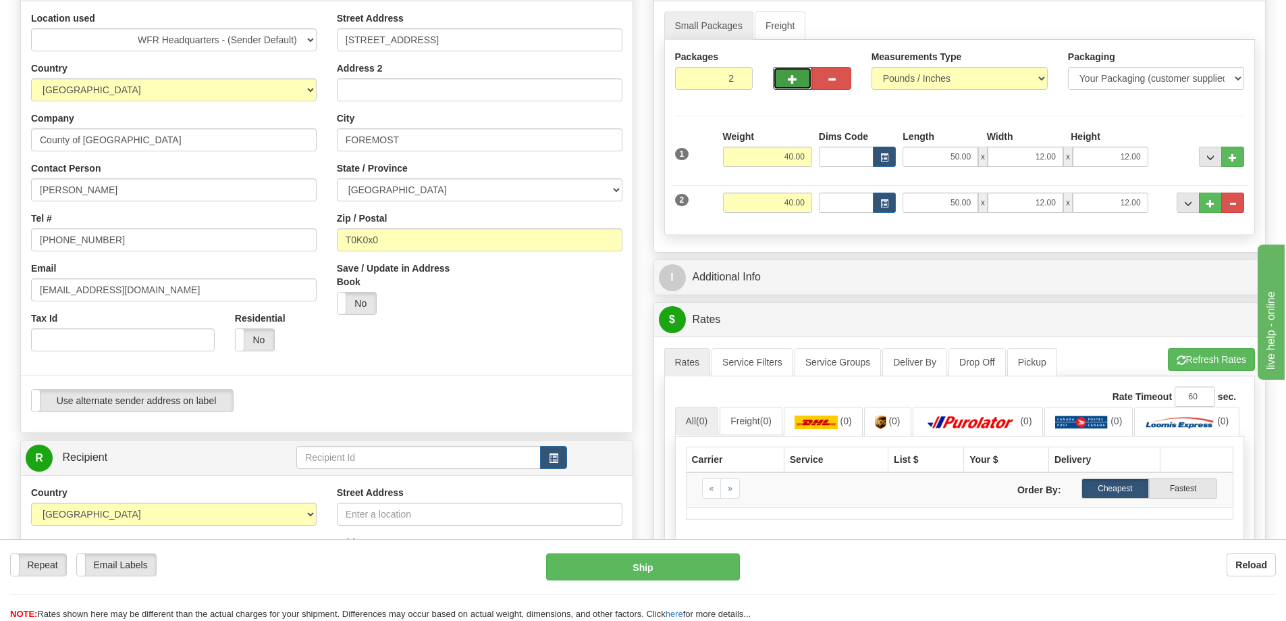
scroll to position [203, 0]
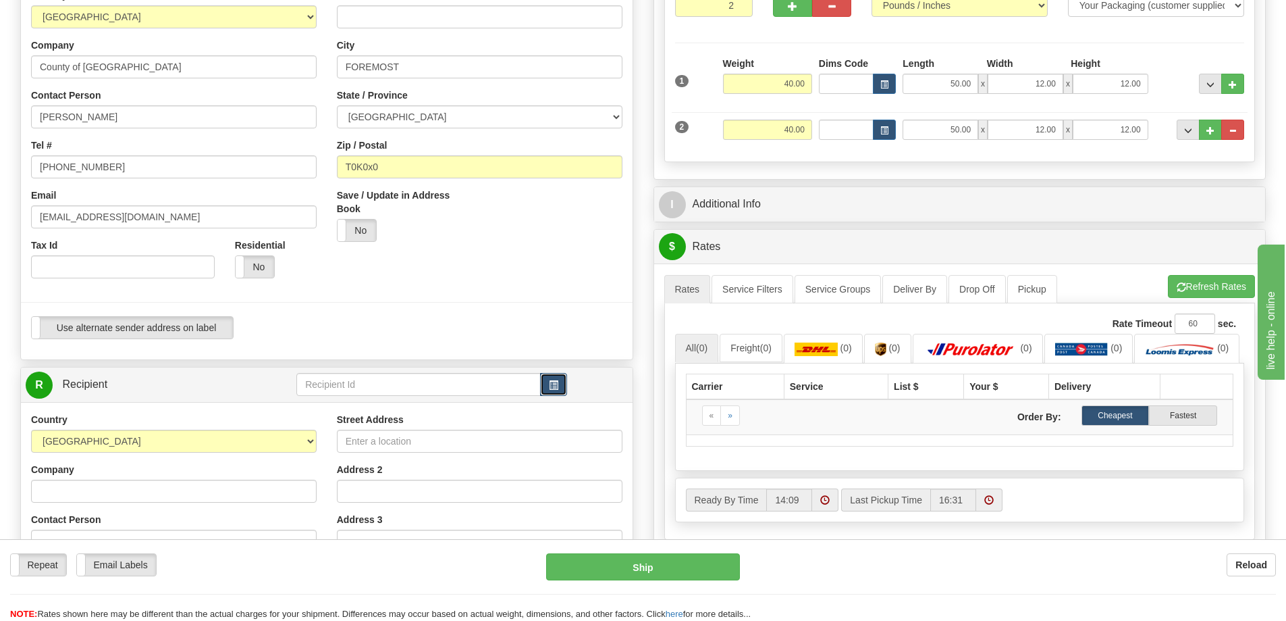
click at [555, 388] on span "button" at bounding box center [553, 385] width 9 height 9
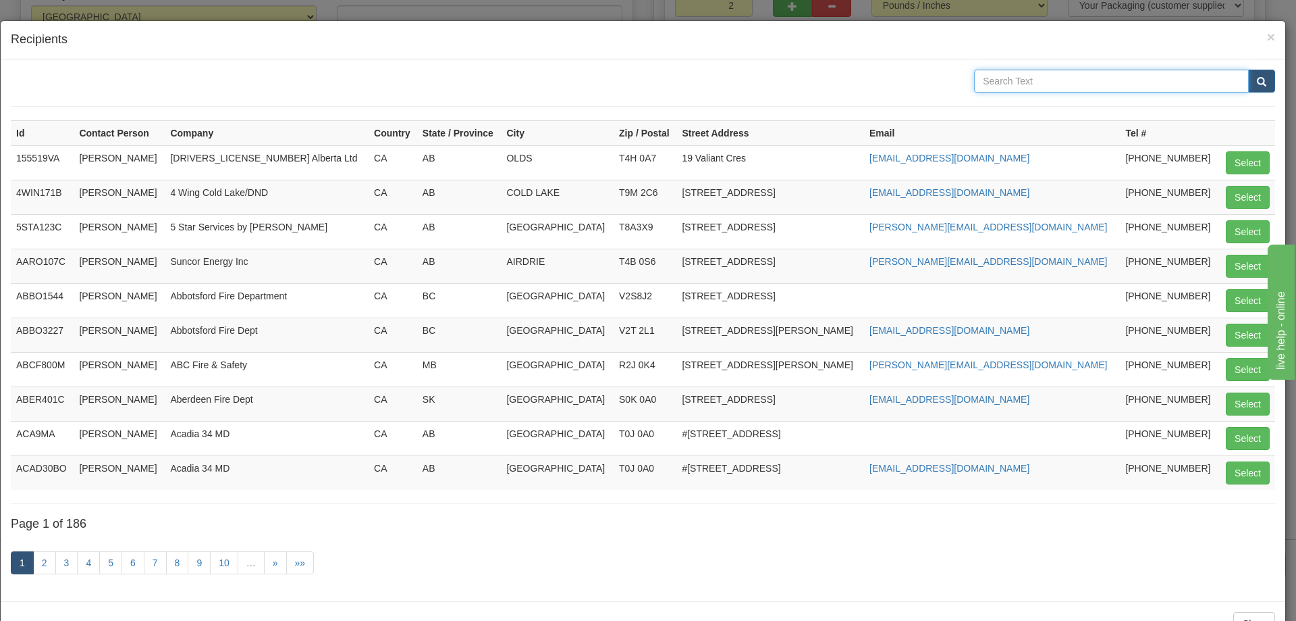
click at [1008, 85] on input "text" at bounding box center [1111, 81] width 275 height 23
type input "WFR"
click at [1248, 70] on button "submit" at bounding box center [1261, 81] width 27 height 23
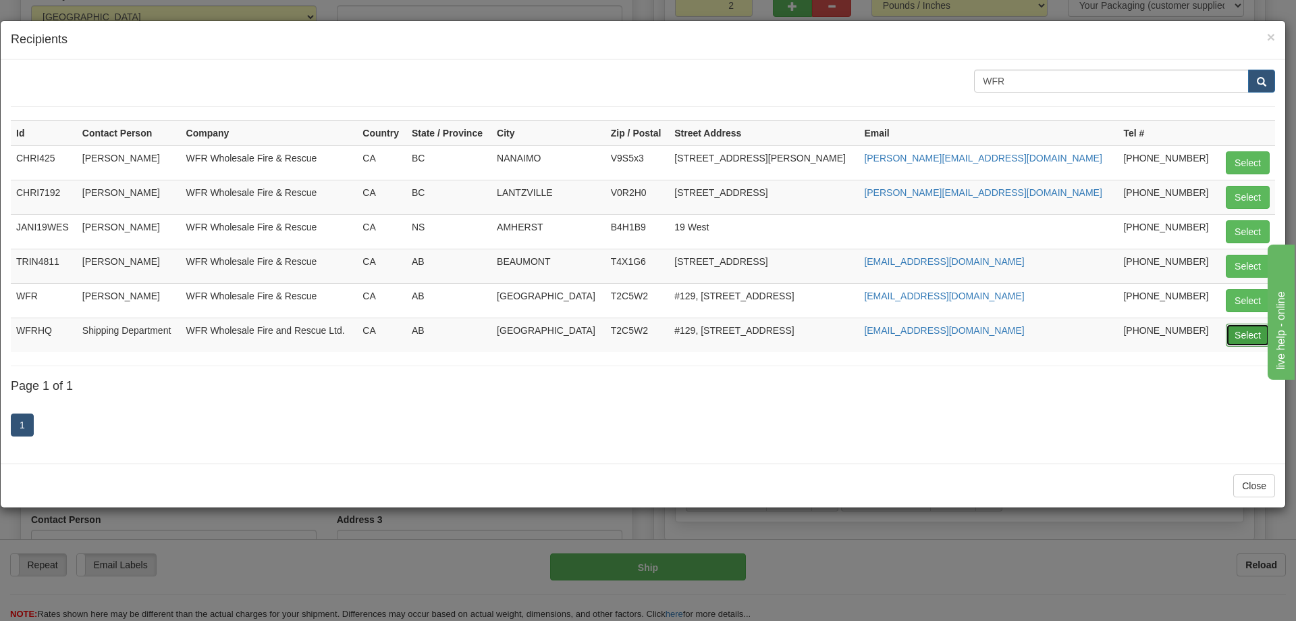
click at [1239, 334] on button "Select" at bounding box center [1248, 334] width 44 height 23
type input "WFRHQ"
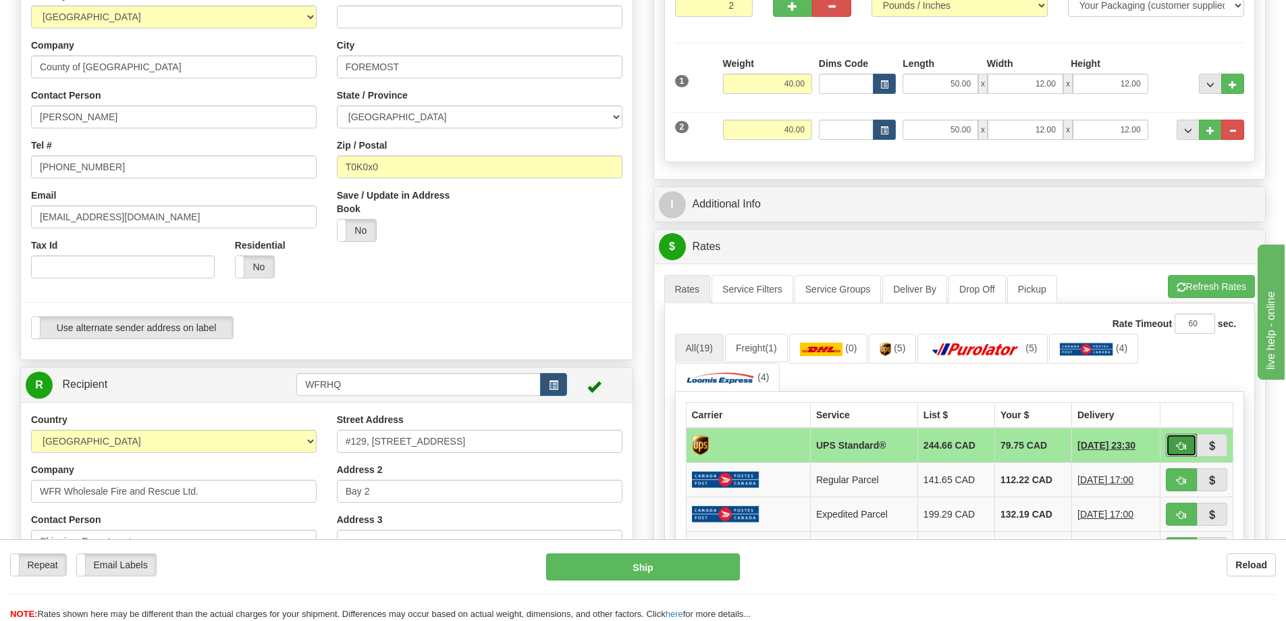
click at [1178, 442] on span "button" at bounding box center [1181, 446] width 9 height 9
type input "11"
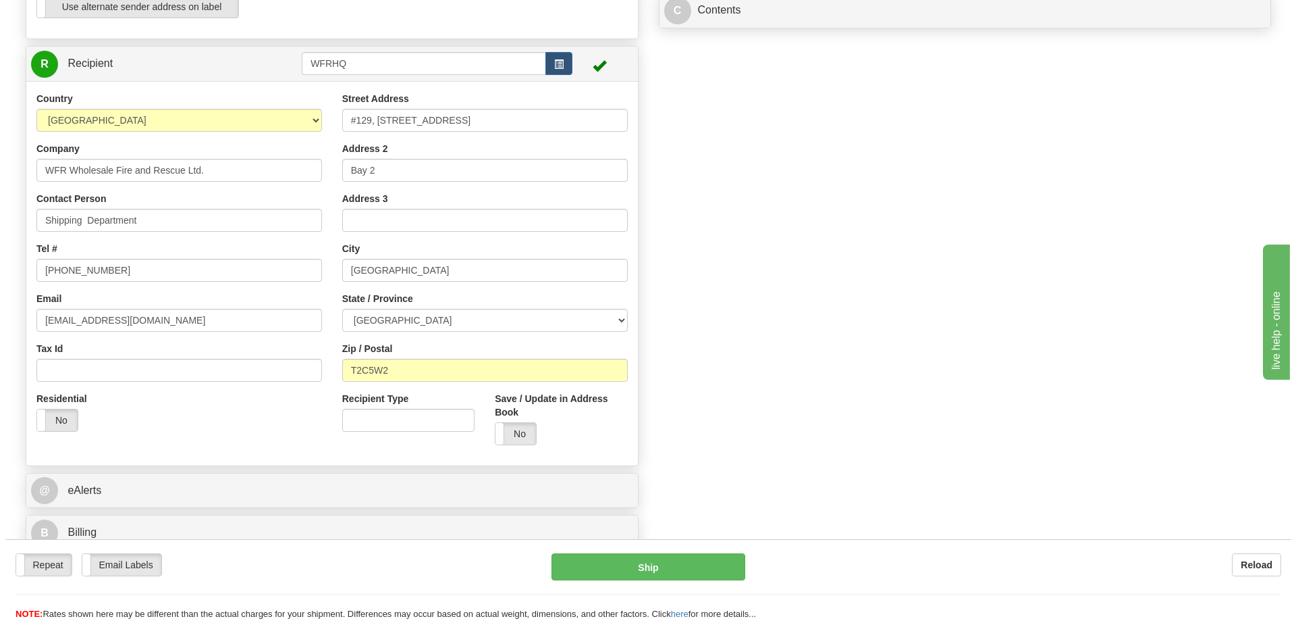
scroll to position [540, 0]
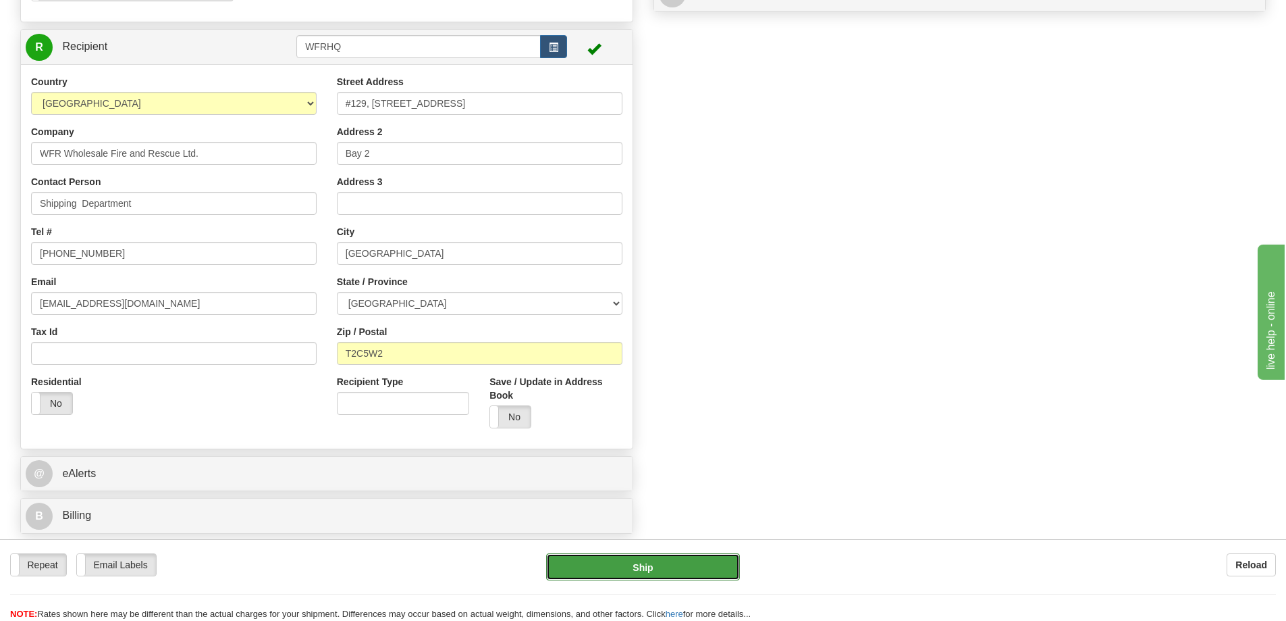
click at [648, 563] on button "Ship" at bounding box center [643, 566] width 194 height 27
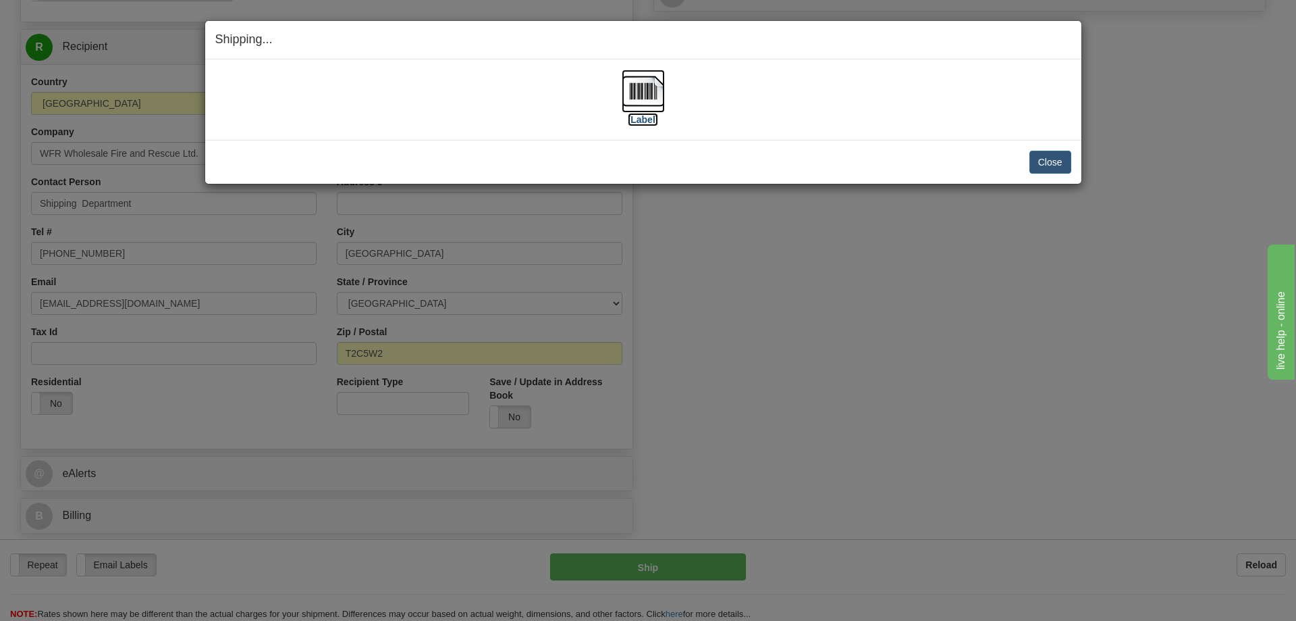
click at [649, 95] on img at bounding box center [643, 91] width 43 height 43
click at [490, 171] on div "Close Cancel" at bounding box center [643, 162] width 856 height 23
drag, startPoint x: 880, startPoint y: 161, endPoint x: 929, endPoint y: 116, distance: 66.0
click at [880, 158] on div "Close Cancel" at bounding box center [643, 162] width 856 height 23
click at [1048, 164] on button "Close" at bounding box center [1051, 162] width 42 height 23
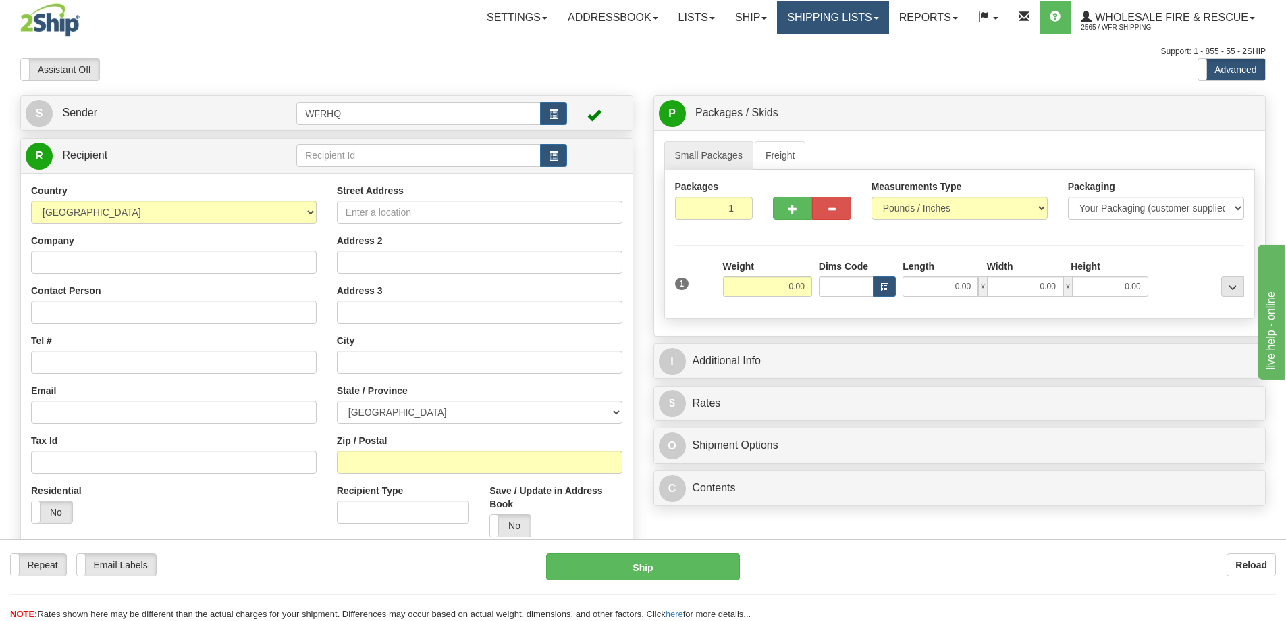
click at [827, 14] on link "Shipping lists" at bounding box center [832, 18] width 111 height 34
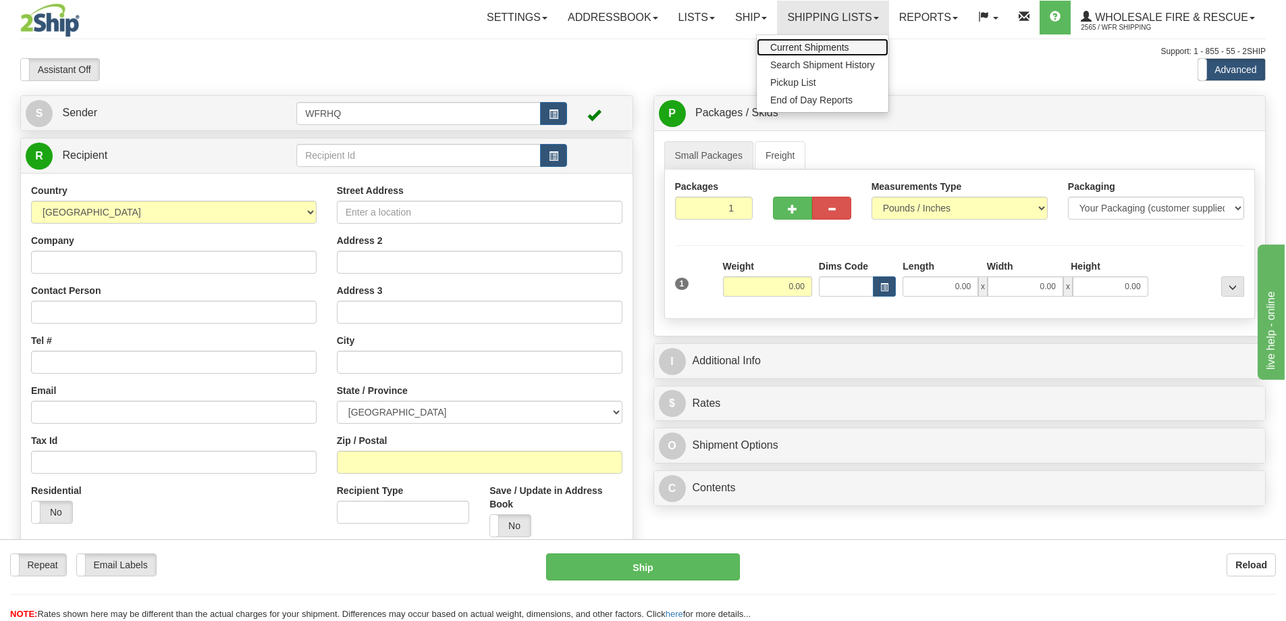
click at [816, 45] on span "Current Shipments" at bounding box center [809, 47] width 79 height 11
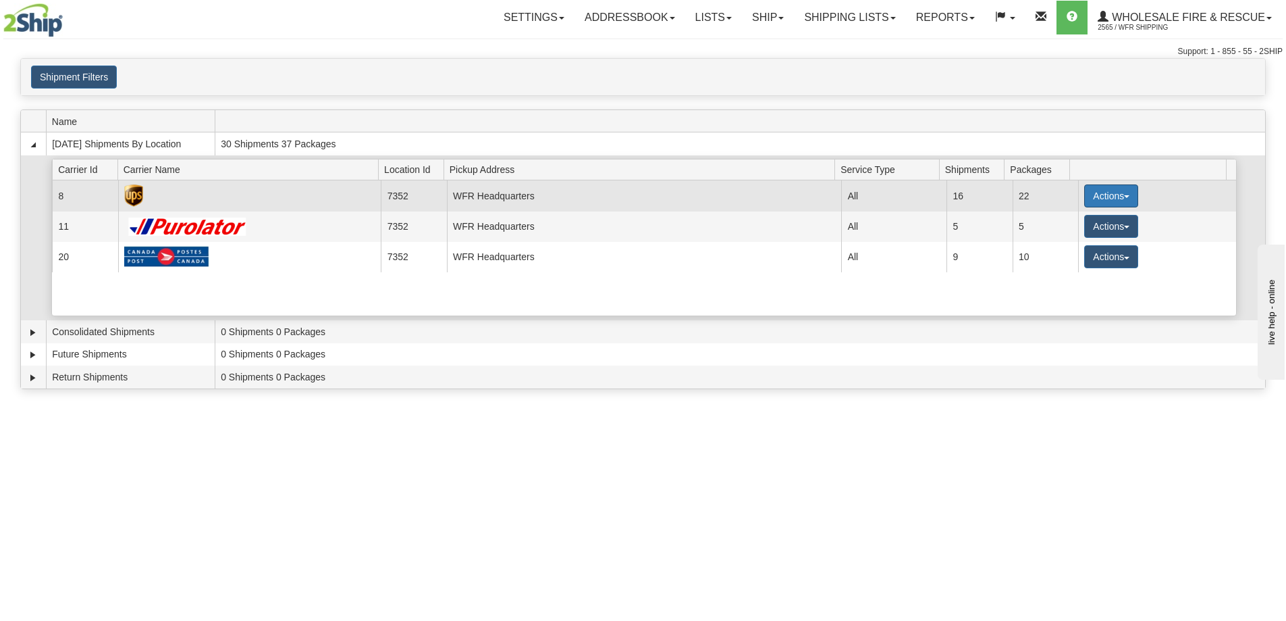
click at [1113, 201] on button "Actions" at bounding box center [1111, 195] width 54 height 23
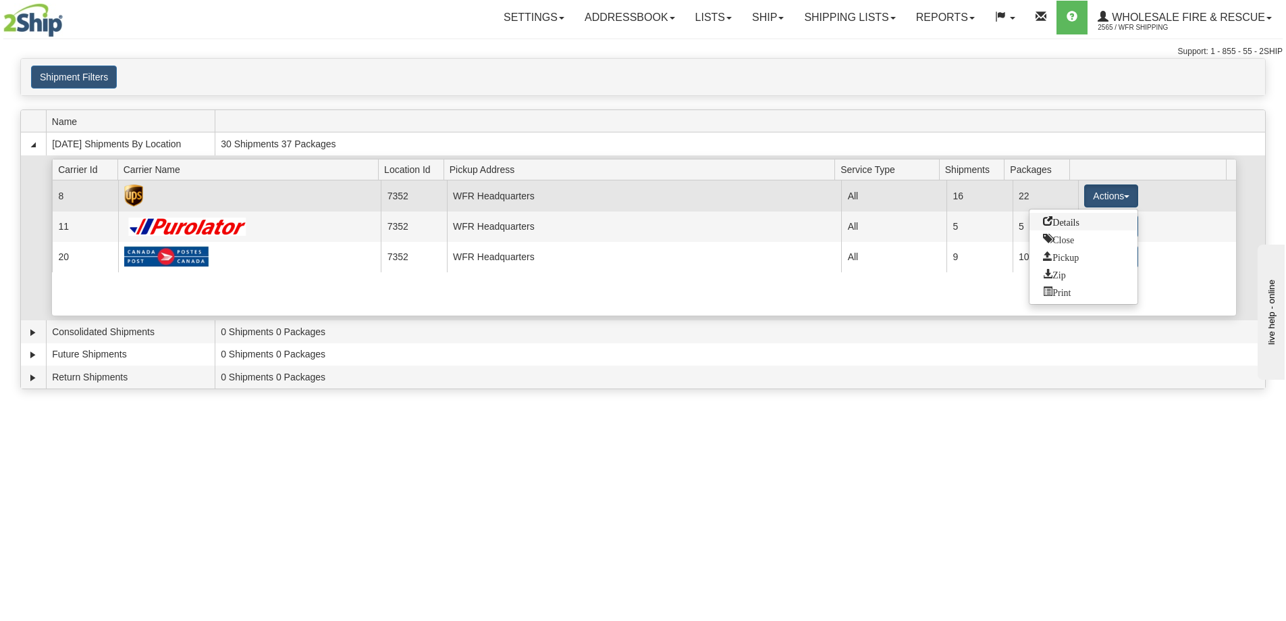
click at [1080, 223] on span "Details" at bounding box center [1061, 220] width 36 height 9
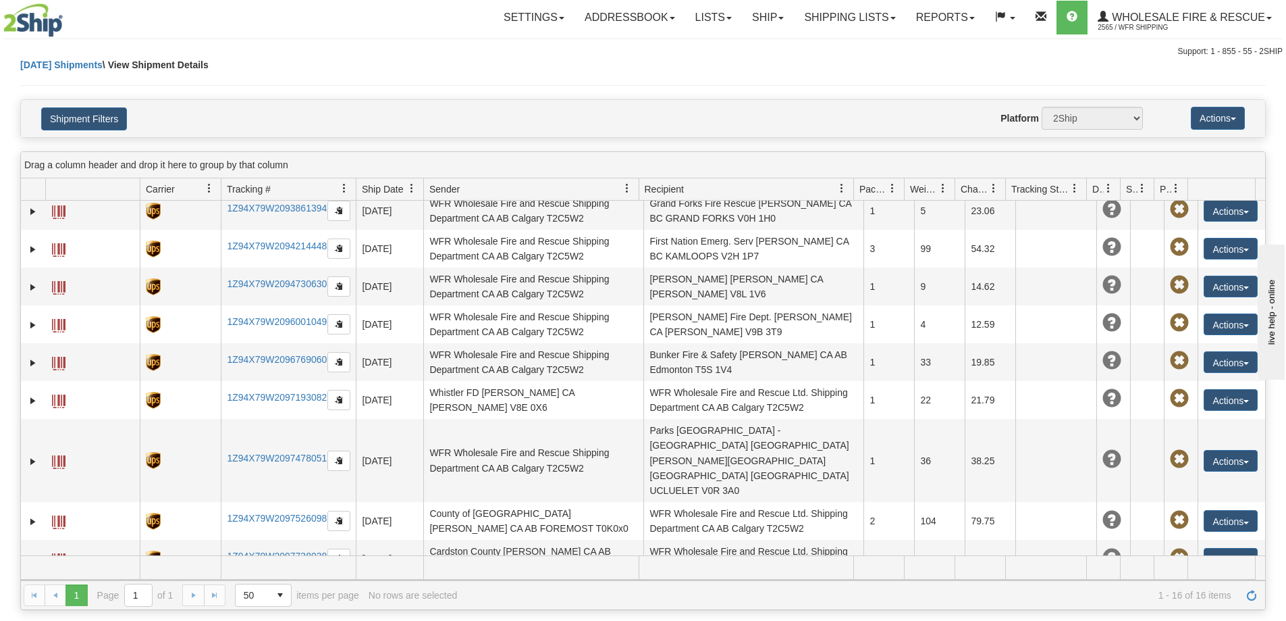
scroll to position [265, 0]
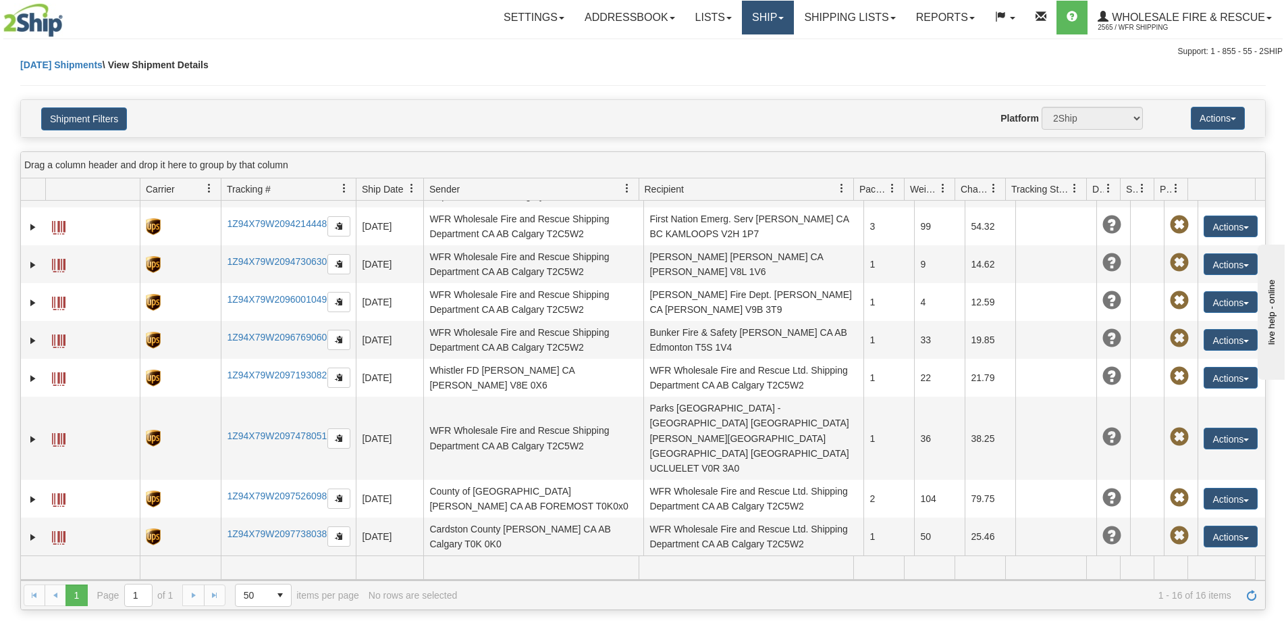
click at [758, 16] on link "Ship" at bounding box center [768, 18] width 52 height 34
click at [739, 42] on span "Ship Screen" at bounding box center [725, 47] width 51 height 11
